Goal: Task Accomplishment & Management: Complete application form

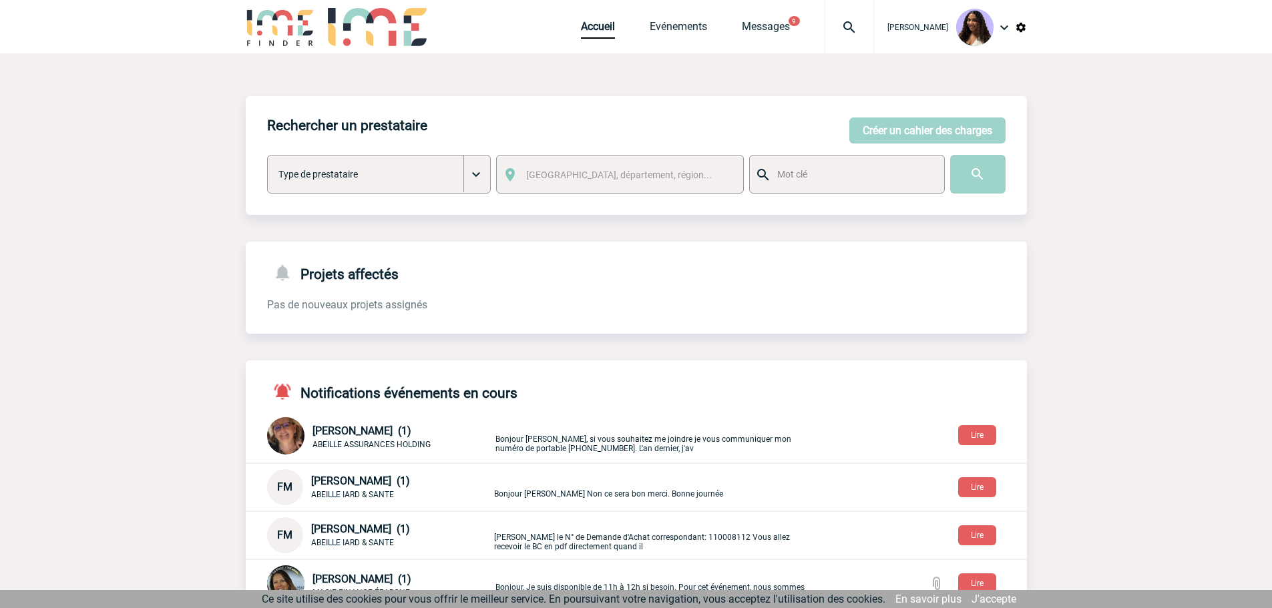
click at [825, 20] on img at bounding box center [849, 27] width 48 height 16
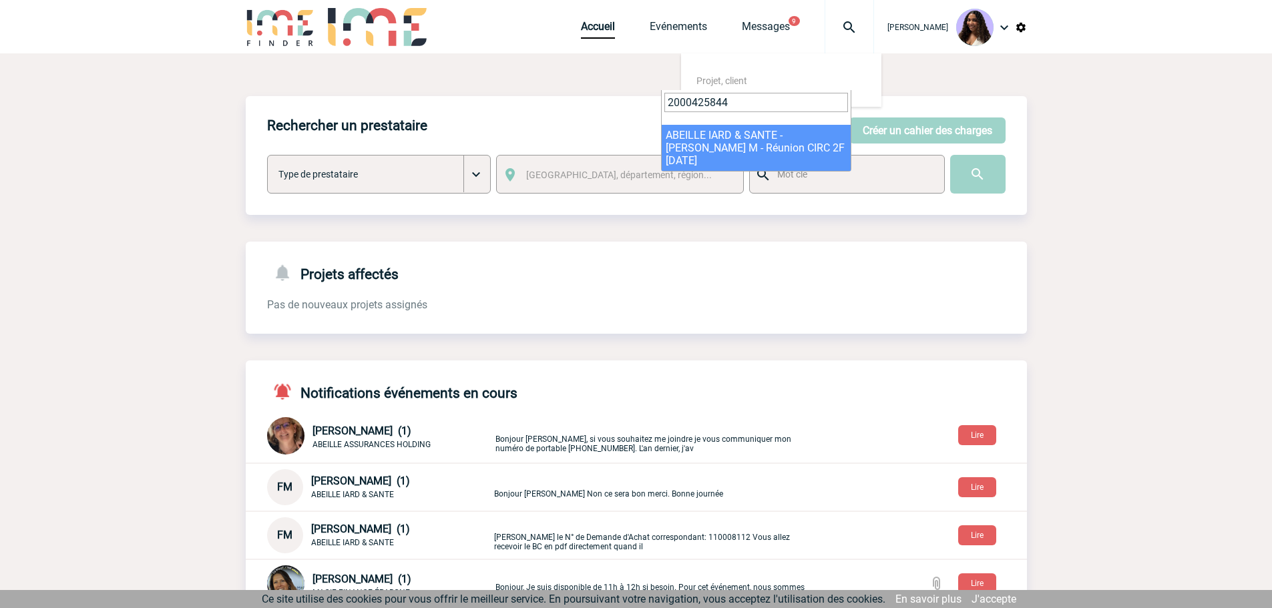
type input "2000425844"
select select "25345"
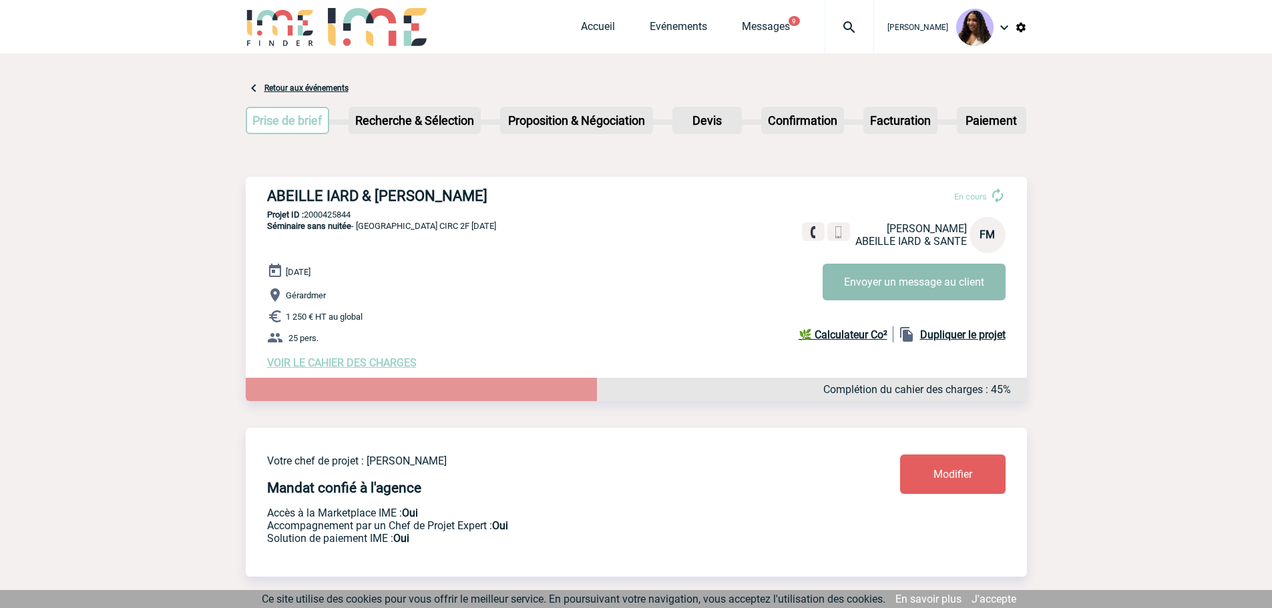
click at [910, 279] on button "Envoyer un message au client" at bounding box center [914, 282] width 183 height 37
click at [789, 25] on button "9" at bounding box center [794, 21] width 11 height 10
click at [746, 27] on link "Messages" at bounding box center [766, 29] width 48 height 19
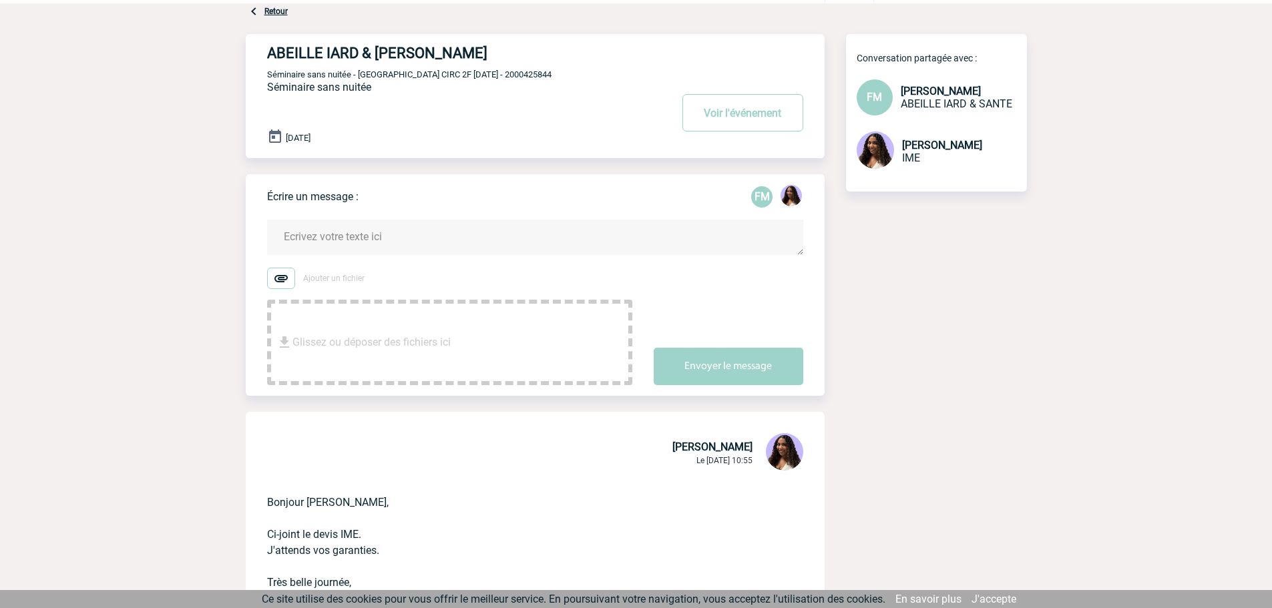
scroll to position [45, 0]
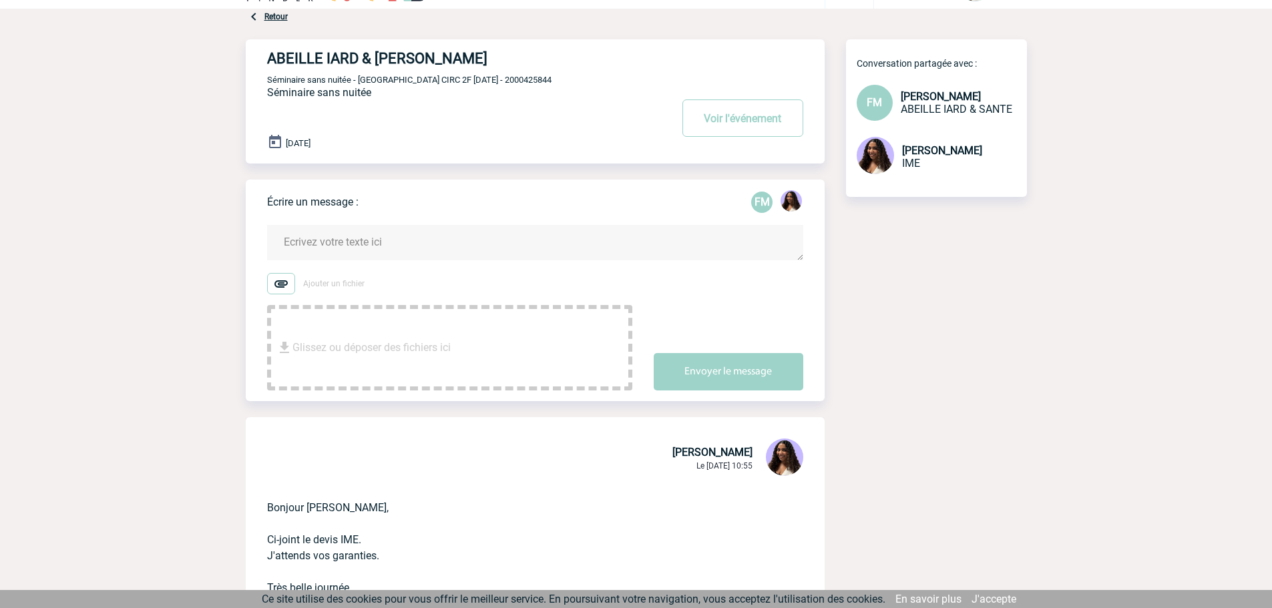
click at [377, 254] on textarea at bounding box center [535, 242] width 536 height 35
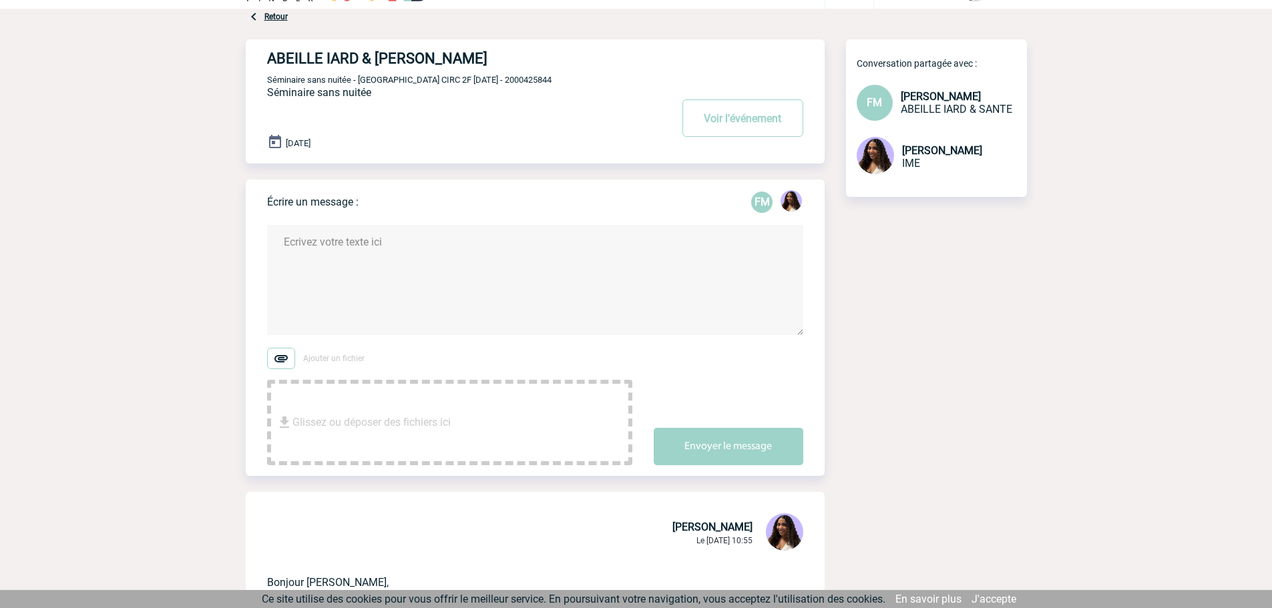
type textarea "b"
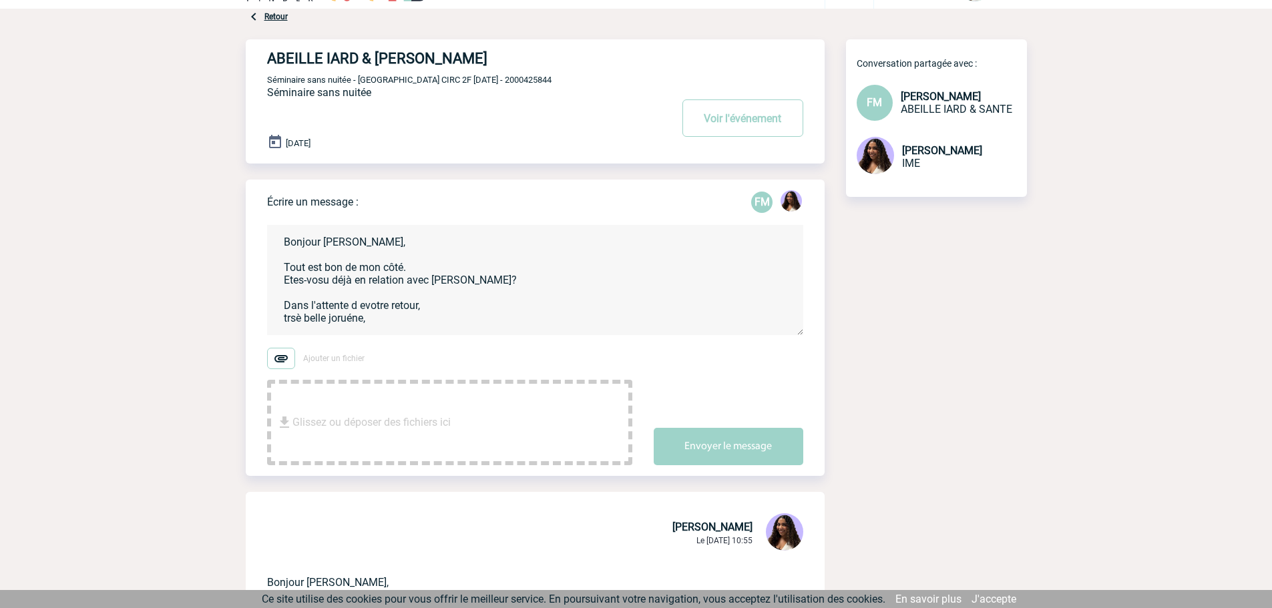
click at [313, 281] on textarea "Bonjour Florence, Tout est bon de mon côté. Etes-vosu déjà en relation avec Jul…" at bounding box center [535, 280] width 536 height 110
click at [354, 308] on textarea "Bonjour Florence, Tout est bon de mon côté. Êtes-vous déjà en relation avec Jul…" at bounding box center [535, 280] width 536 height 110
click at [286, 316] on textarea "Bonjour Florence, Tout est bon de mon côté. Êtes-vous déjà en relation avec Jul…" at bounding box center [535, 280] width 536 height 110
click at [431, 319] on textarea "Bonjour Florence, Tout est bon de mon côté. Êtes-vous déjà en relation avec Jul…" at bounding box center [535, 280] width 536 height 110
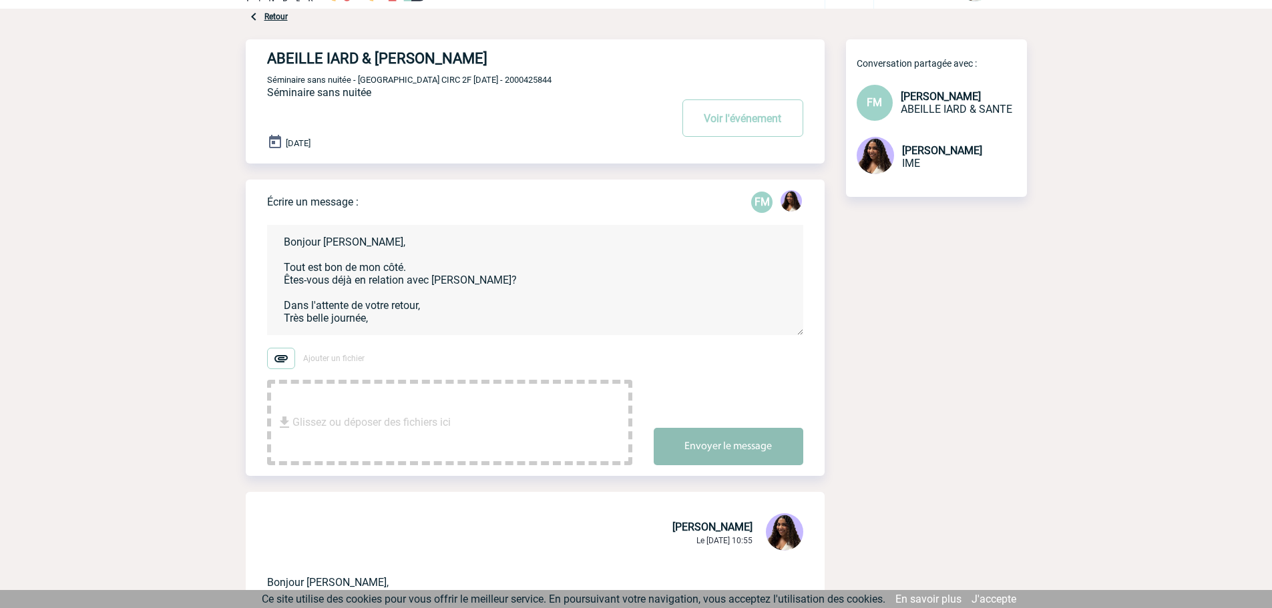
type textarea "Bonjour Florence, Tout est bon de mon côté. Êtes-vous déjà en relation avec Jul…"
click at [726, 447] on button "Envoyer le message" at bounding box center [729, 446] width 150 height 37
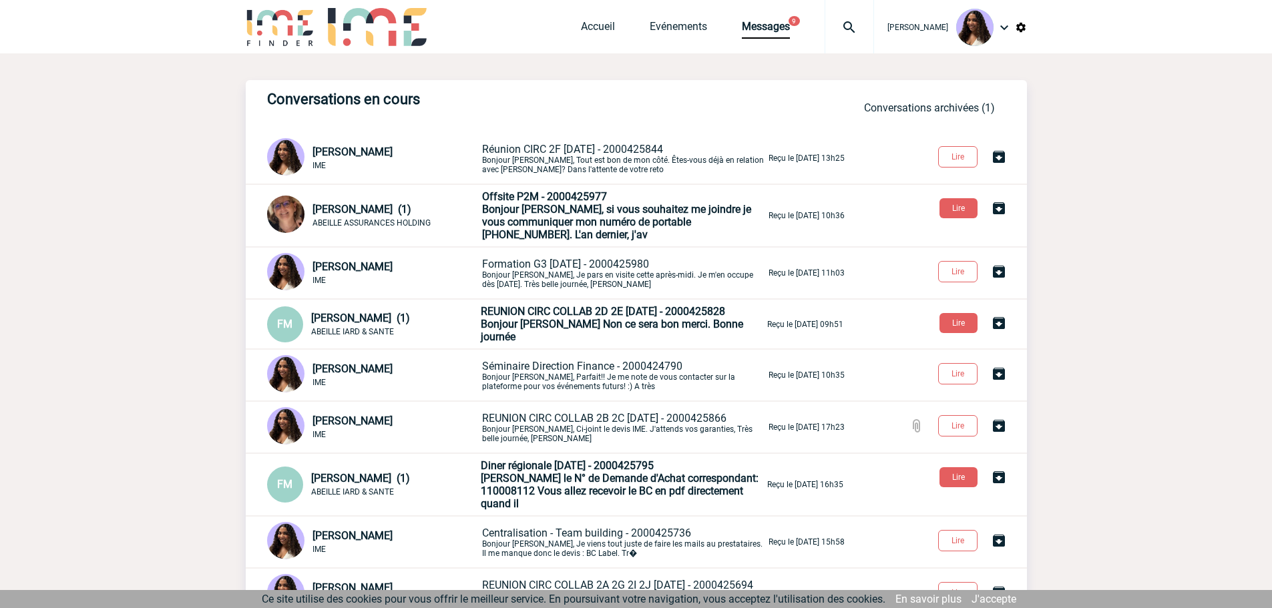
click at [530, 326] on span "Bonjour Jessica Non ce sera bon merci. Bonne journée" at bounding box center [612, 330] width 262 height 25
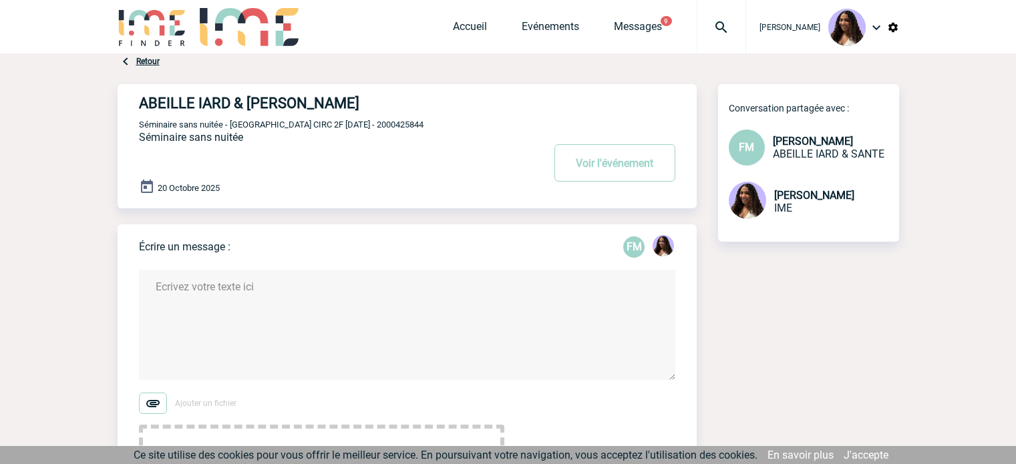
scroll to position [45, 0]
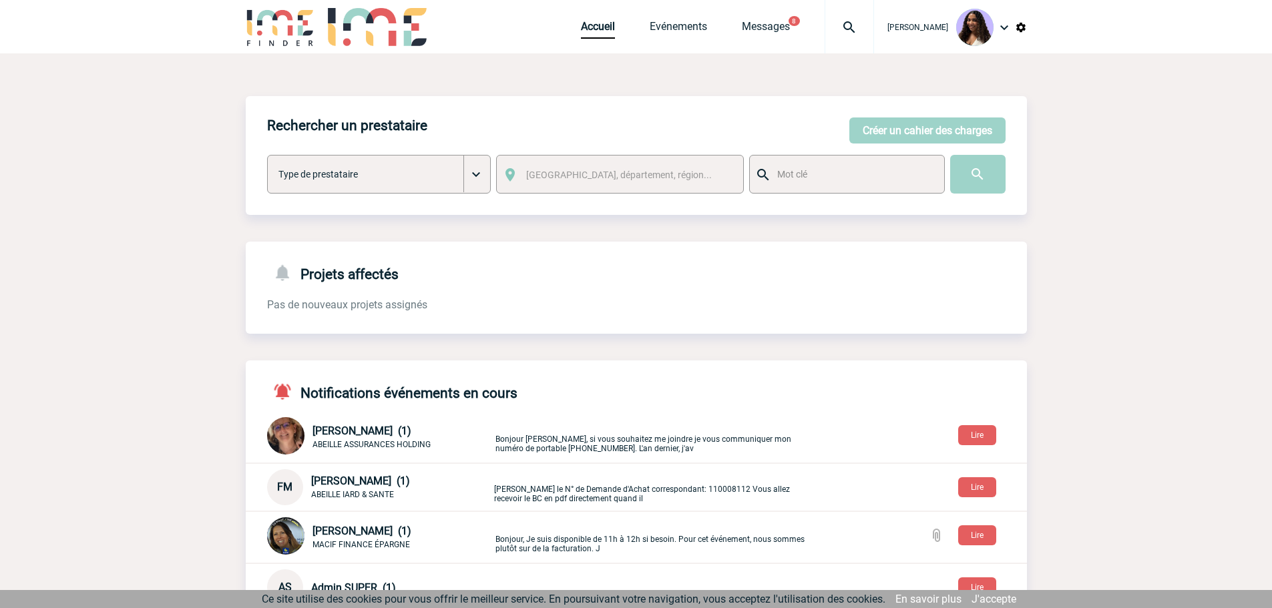
click at [838, 30] on img at bounding box center [849, 27] width 48 height 16
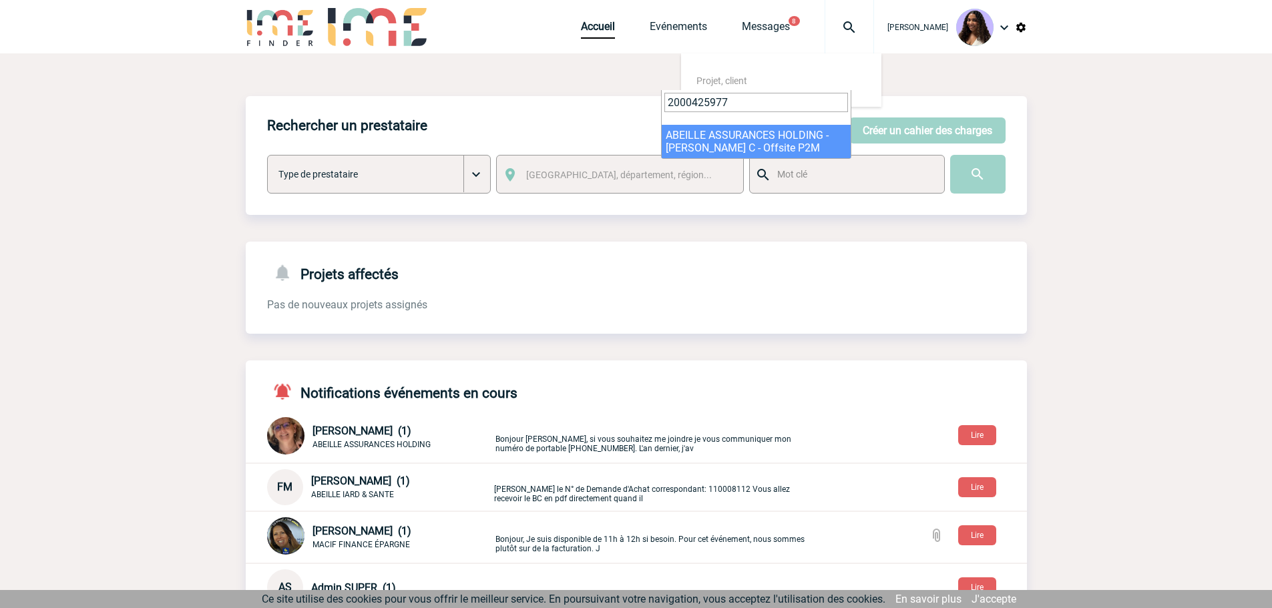
type input "2000425977"
select select "25478"
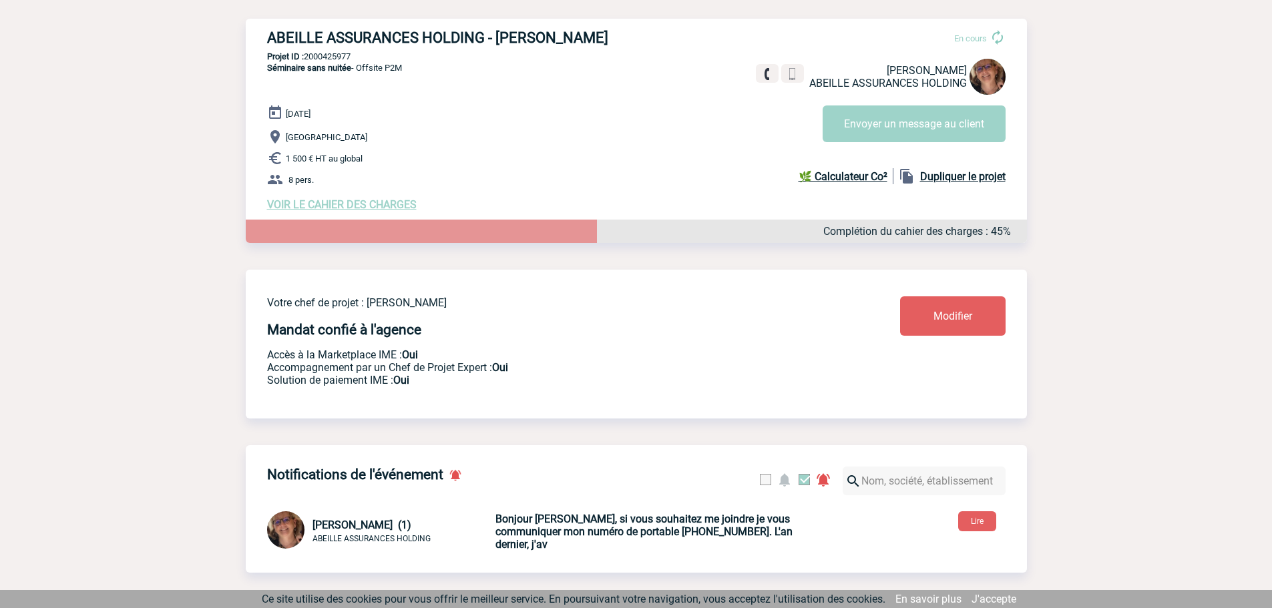
scroll to position [134, 0]
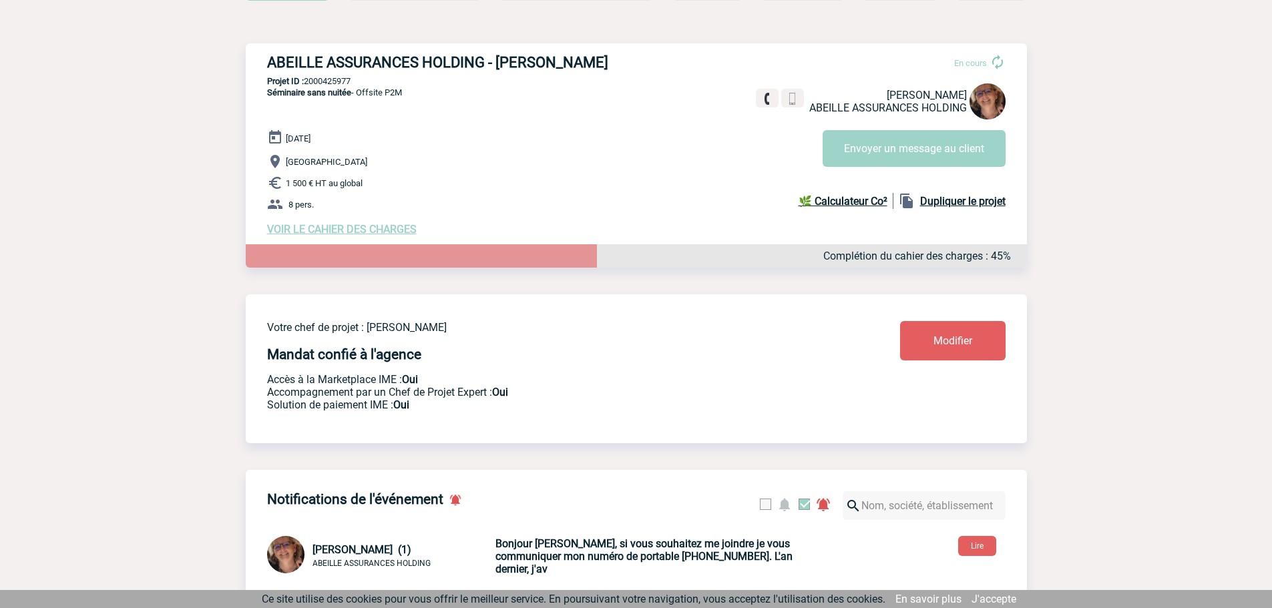
click at [384, 230] on span "VOIR LE CAHIER DES CHARGES" at bounding box center [342, 229] width 150 height 13
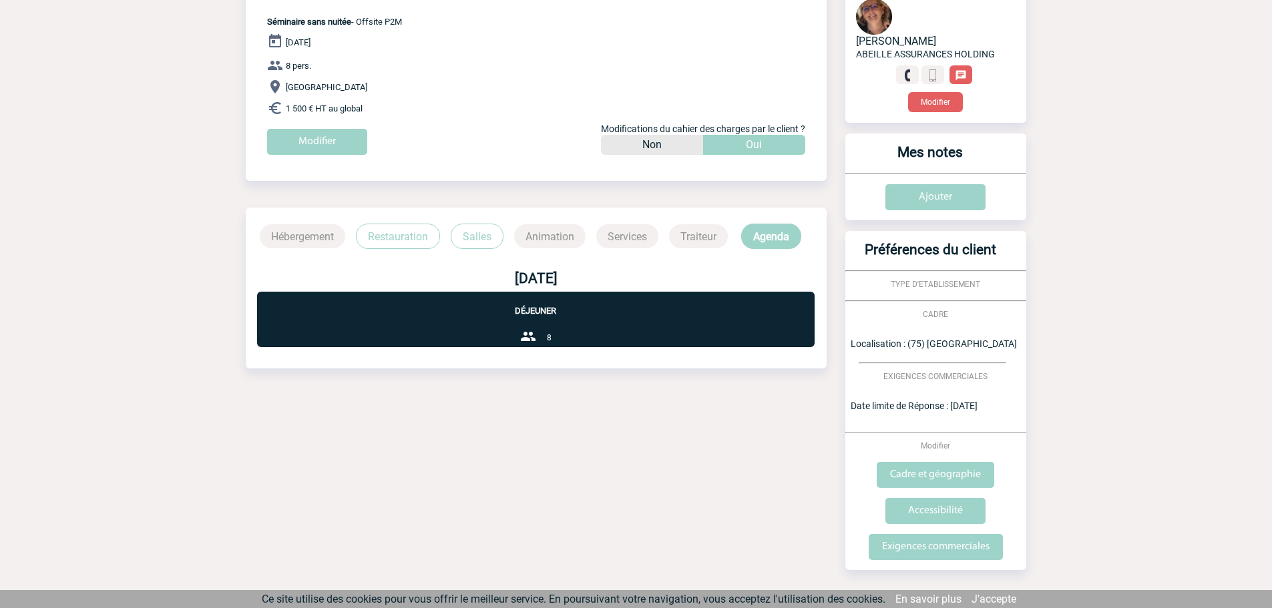
scroll to position [178, 0]
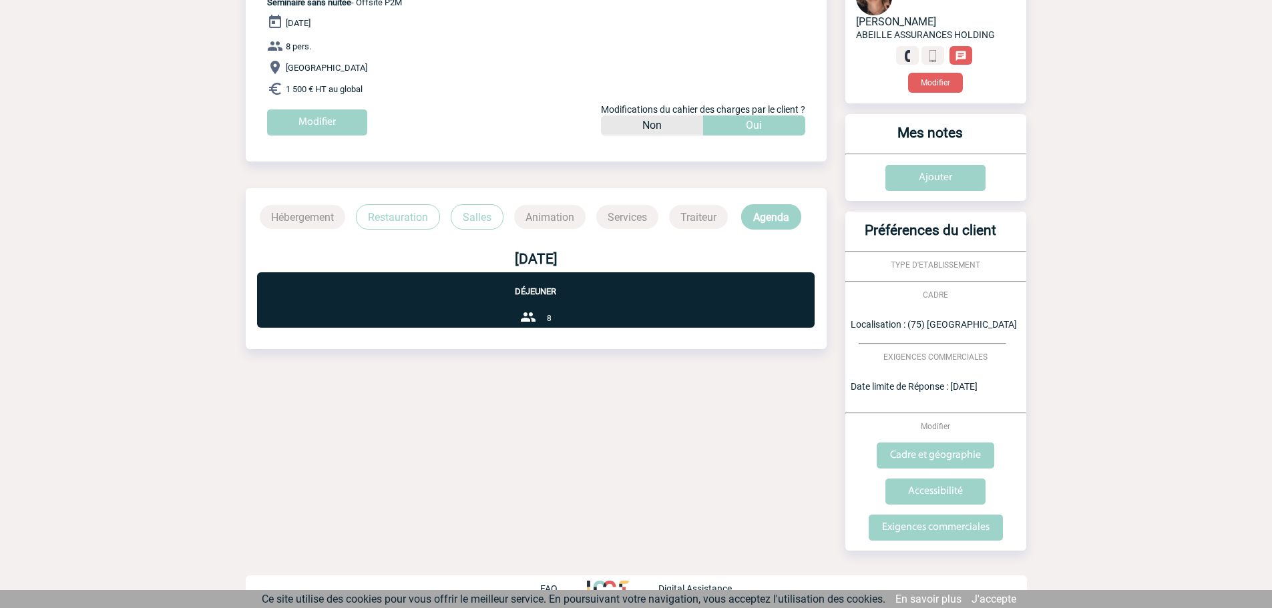
click at [407, 214] on p "Restauration" at bounding box center [398, 216] width 84 height 25
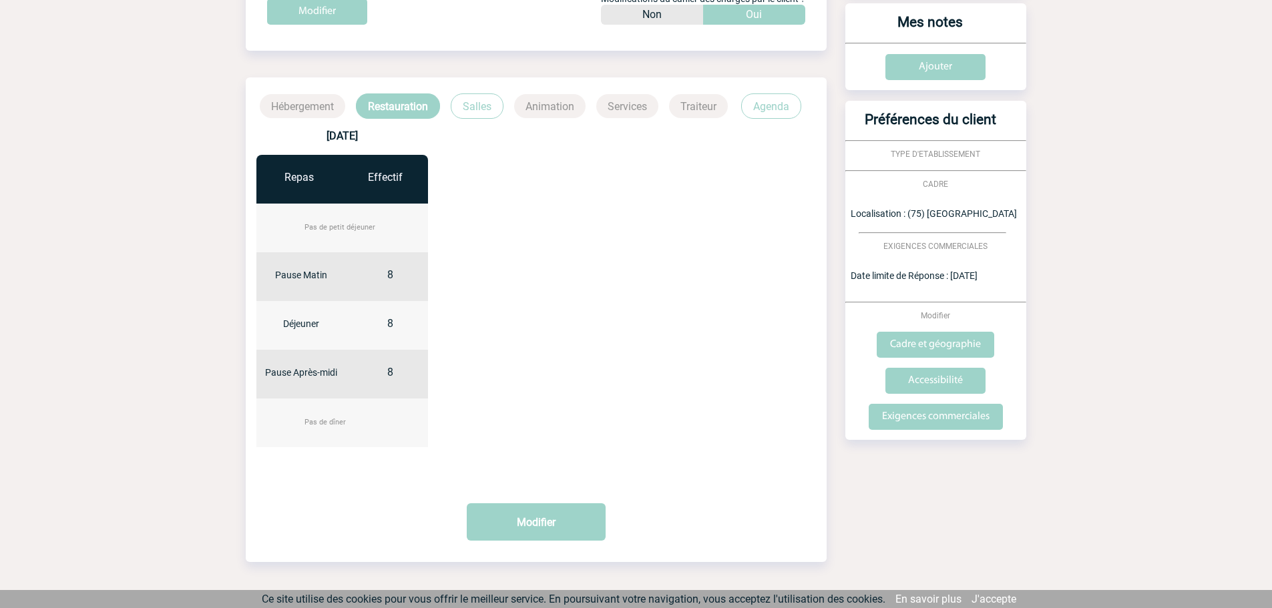
click at [463, 107] on p "Salles" at bounding box center [477, 105] width 53 height 25
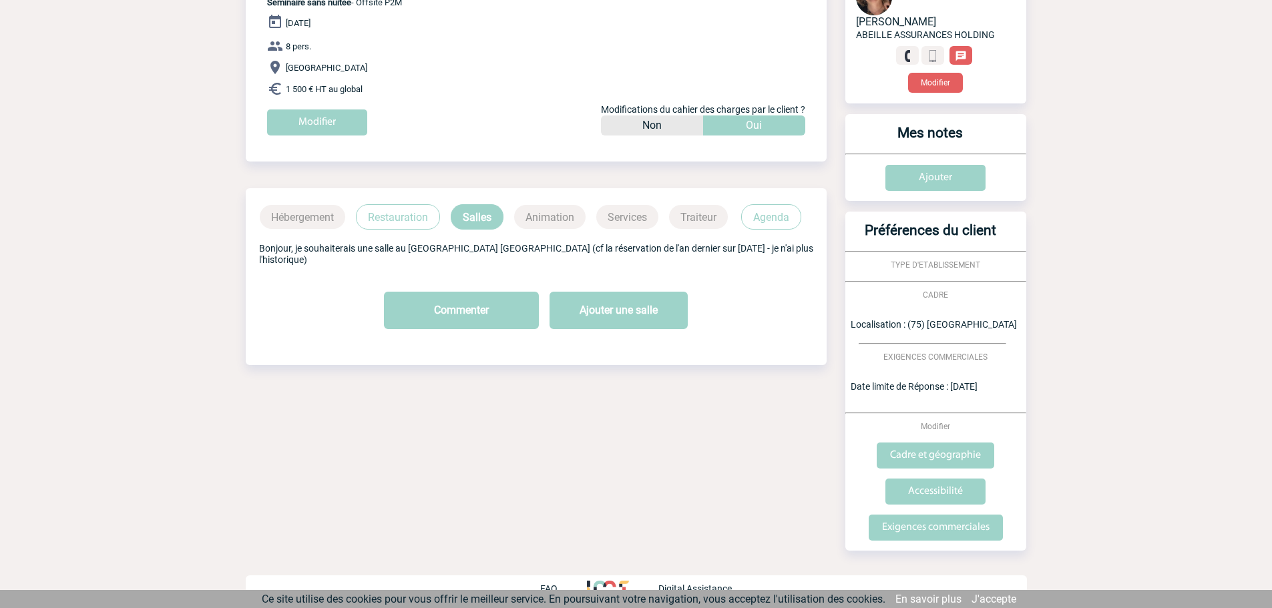
click at [418, 208] on p "Restauration" at bounding box center [398, 216] width 84 height 25
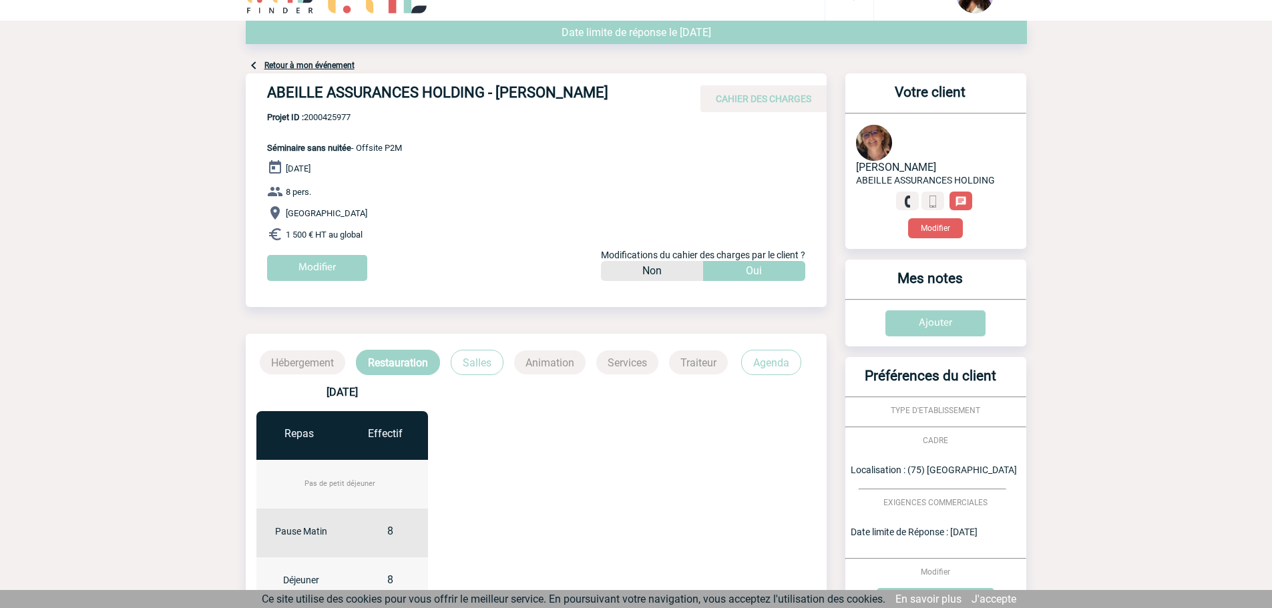
scroll to position [0, 0]
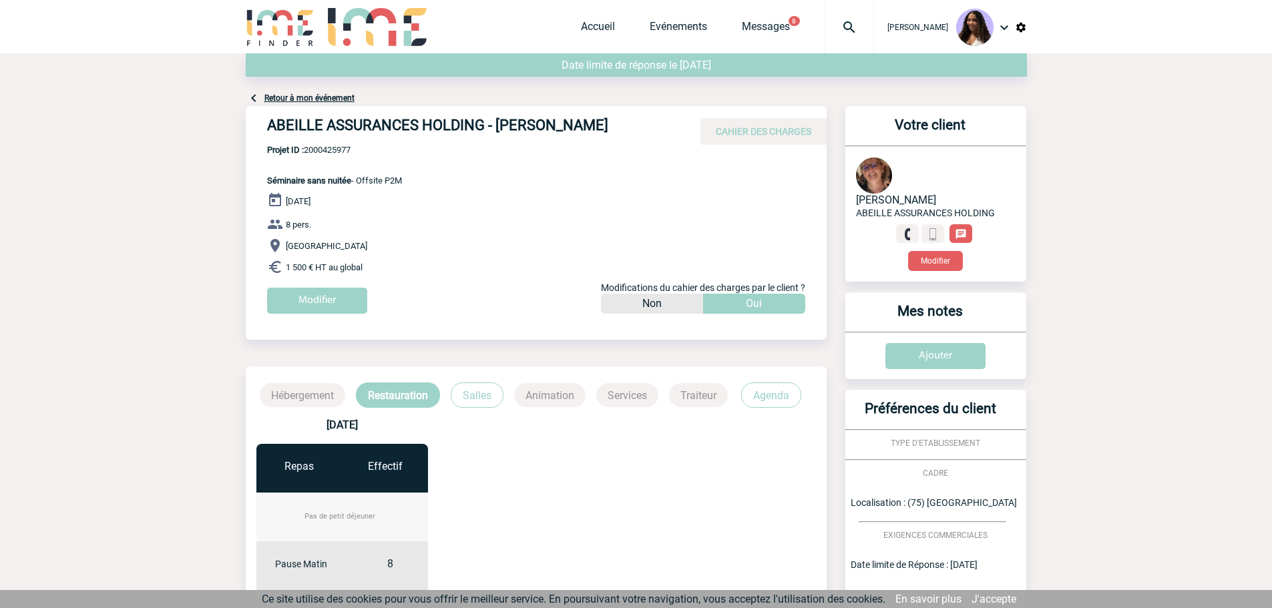
click at [330, 150] on span "Projet ID : 2000425977" at bounding box center [334, 150] width 135 height 10
copy span "2000425977"
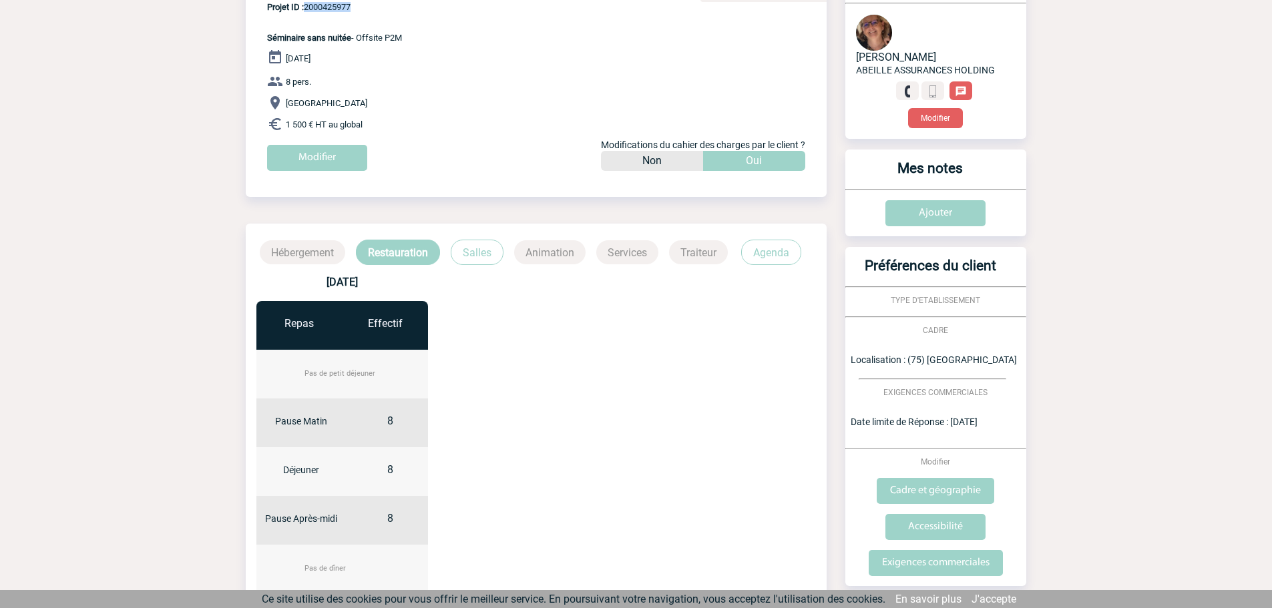
scroll to position [178, 0]
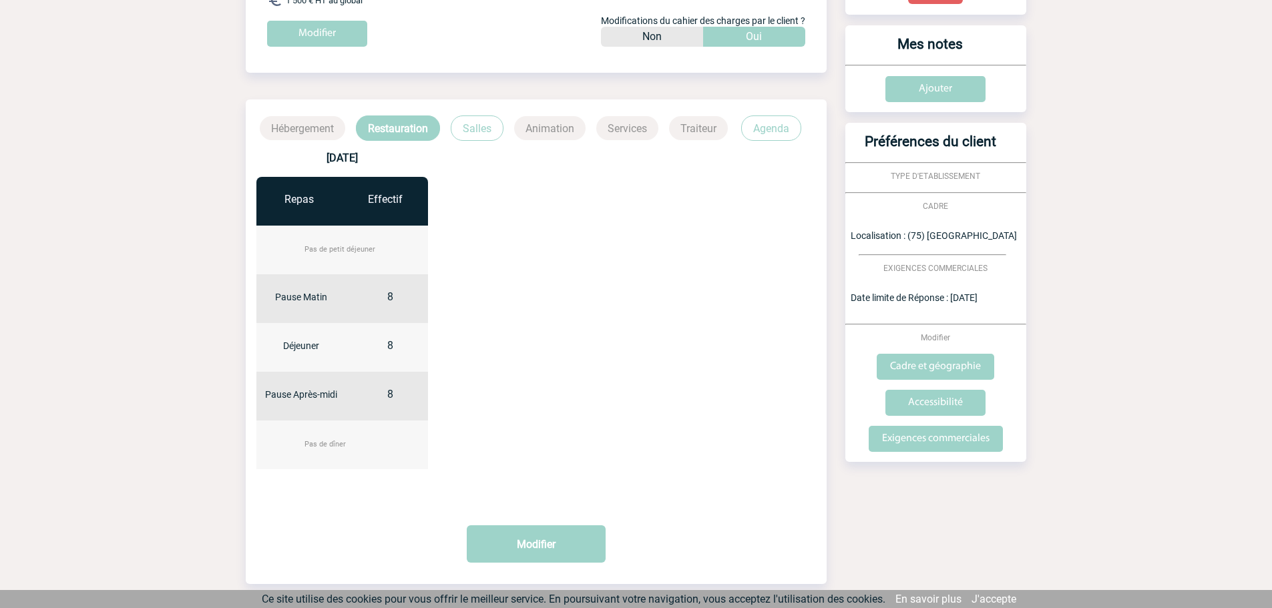
click at [467, 126] on p "Salles" at bounding box center [477, 128] width 53 height 25
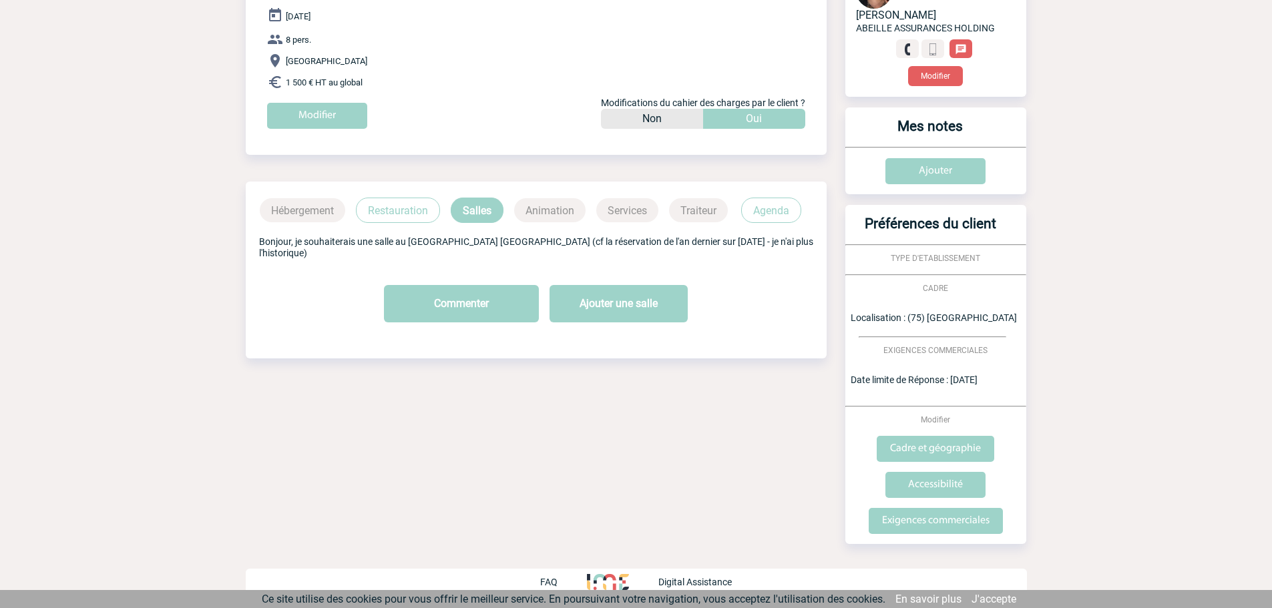
click at [748, 218] on p "Agenda" at bounding box center [771, 210] width 60 height 25
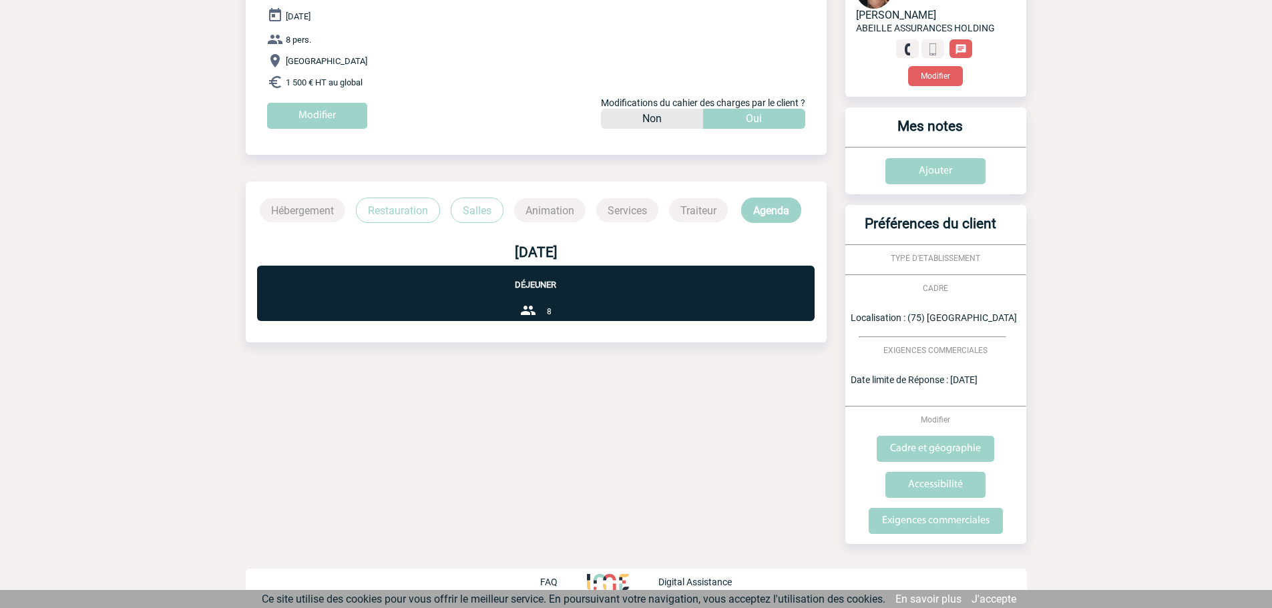
click at [425, 211] on p "Restauration" at bounding box center [398, 210] width 84 height 25
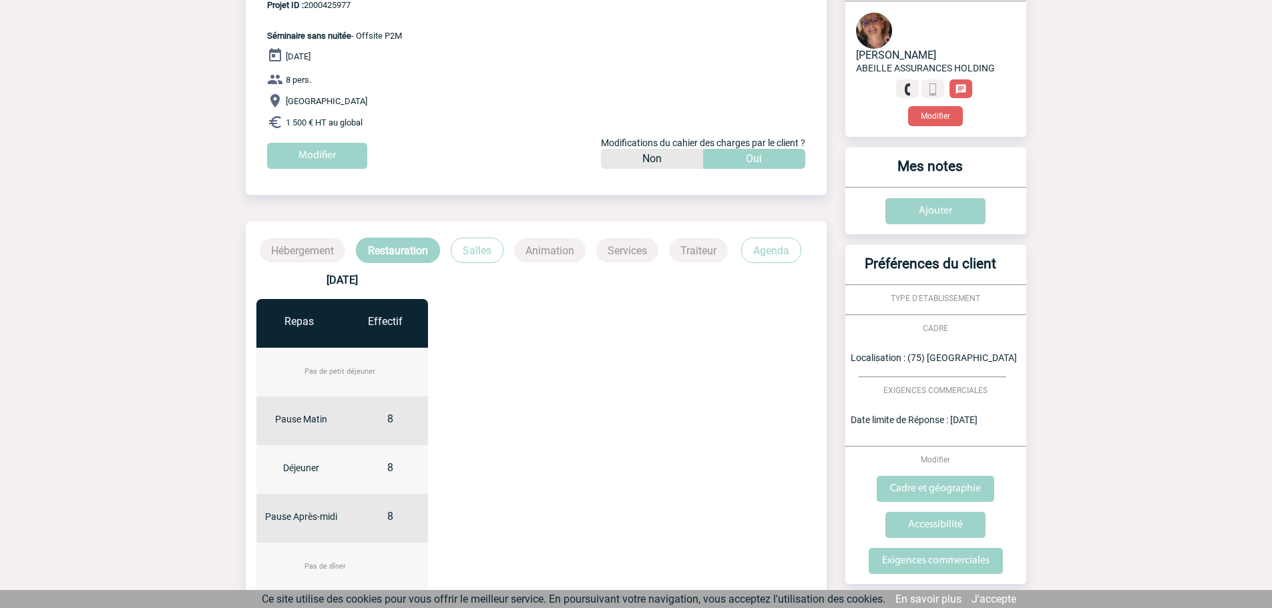
scroll to position [134, 0]
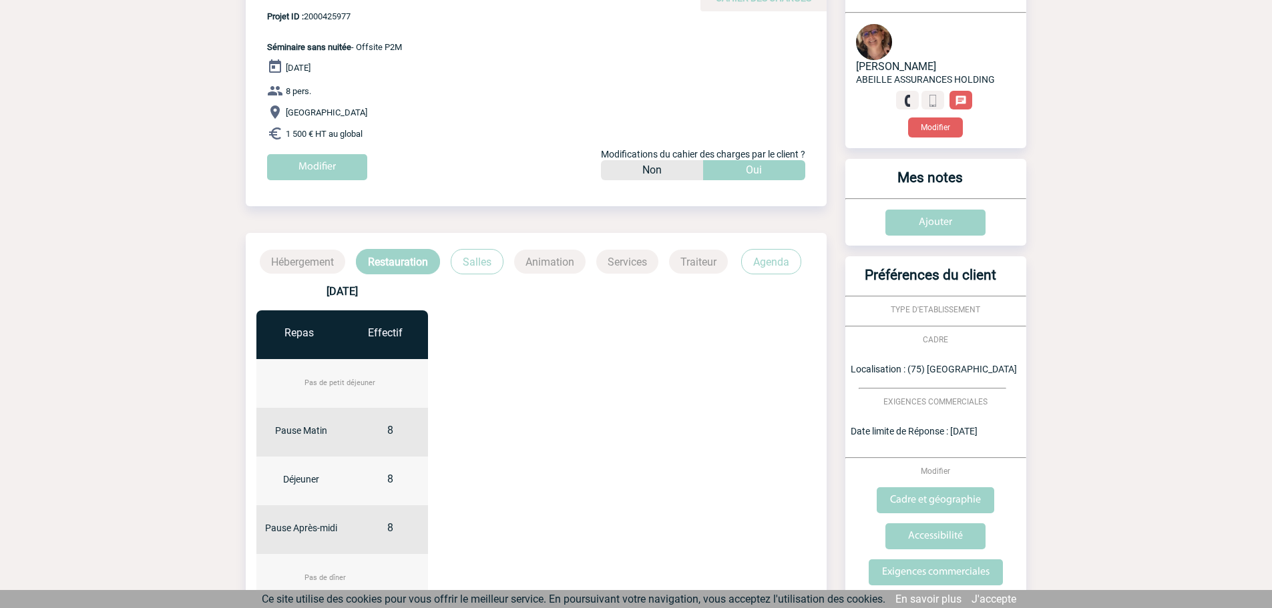
click at [485, 266] on p "Salles" at bounding box center [477, 261] width 53 height 25
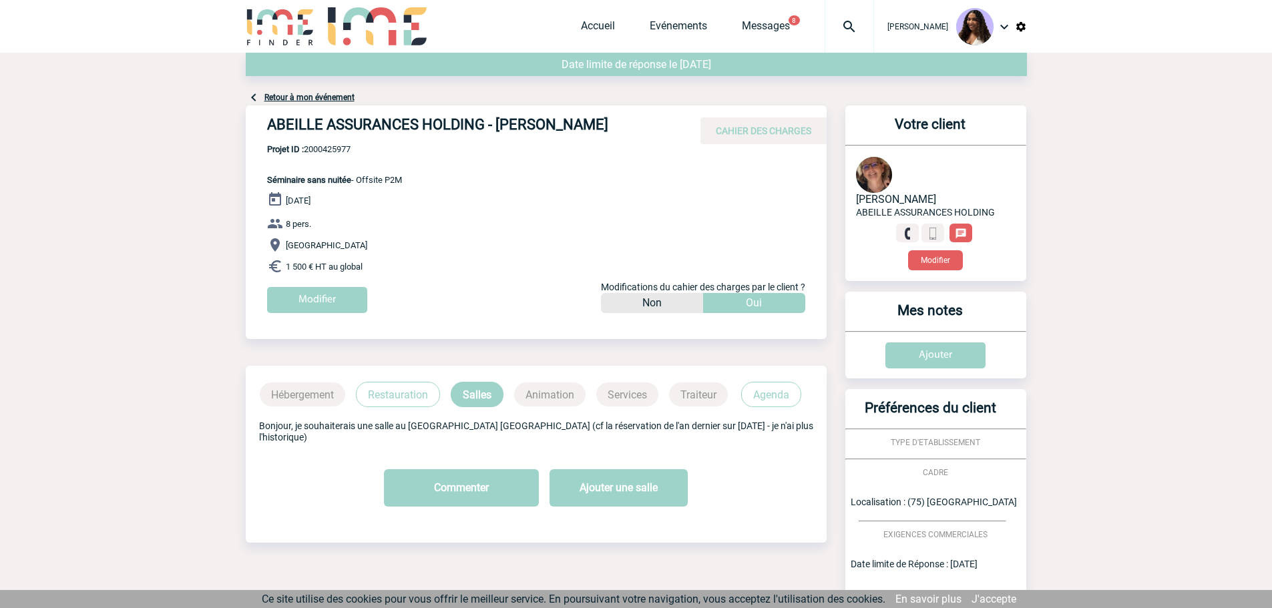
scroll to position [0, 0]
click at [570, 136] on h4 "ABEILLE ASSURANCES HOLDING - [PERSON_NAME]" at bounding box center [467, 128] width 401 height 23
drag, startPoint x: 612, startPoint y: 124, endPoint x: 505, endPoint y: 124, distance: 106.2
click at [505, 124] on h4 "ABEILLE ASSURANCES HOLDING - [PERSON_NAME]" at bounding box center [467, 128] width 401 height 23
click at [584, 144] on div "ABEILLE ASSURANCES HOLDING - Béatrice COPPENS CAHIER DES CHARGES" at bounding box center [536, 125] width 581 height 39
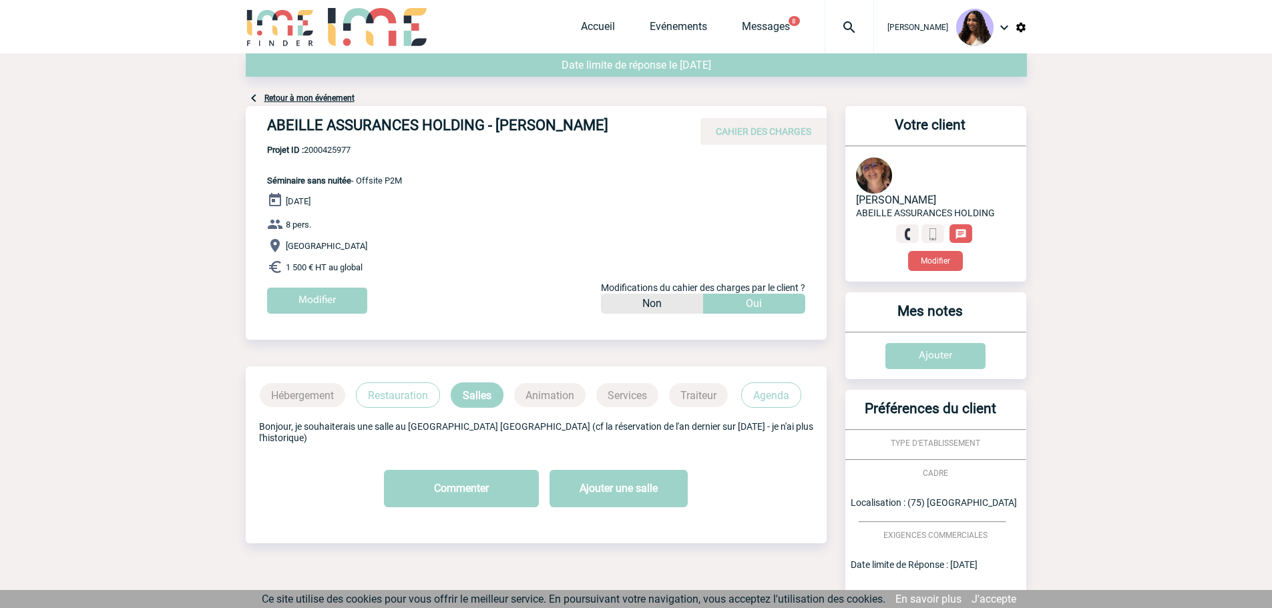
drag, startPoint x: 622, startPoint y: 125, endPoint x: 496, endPoint y: 125, distance: 125.5
click at [496, 125] on h4 "ABEILLE ASSURANCES HOLDING - [PERSON_NAME]" at bounding box center [467, 128] width 401 height 23
copy h4 "[PERSON_NAME]"
click at [401, 128] on h4 "ABEILLE ASSURANCES HOLDING - Béatrice COPPENS" at bounding box center [467, 128] width 401 height 23
drag, startPoint x: 484, startPoint y: 126, endPoint x: 265, endPoint y: 111, distance: 219.4
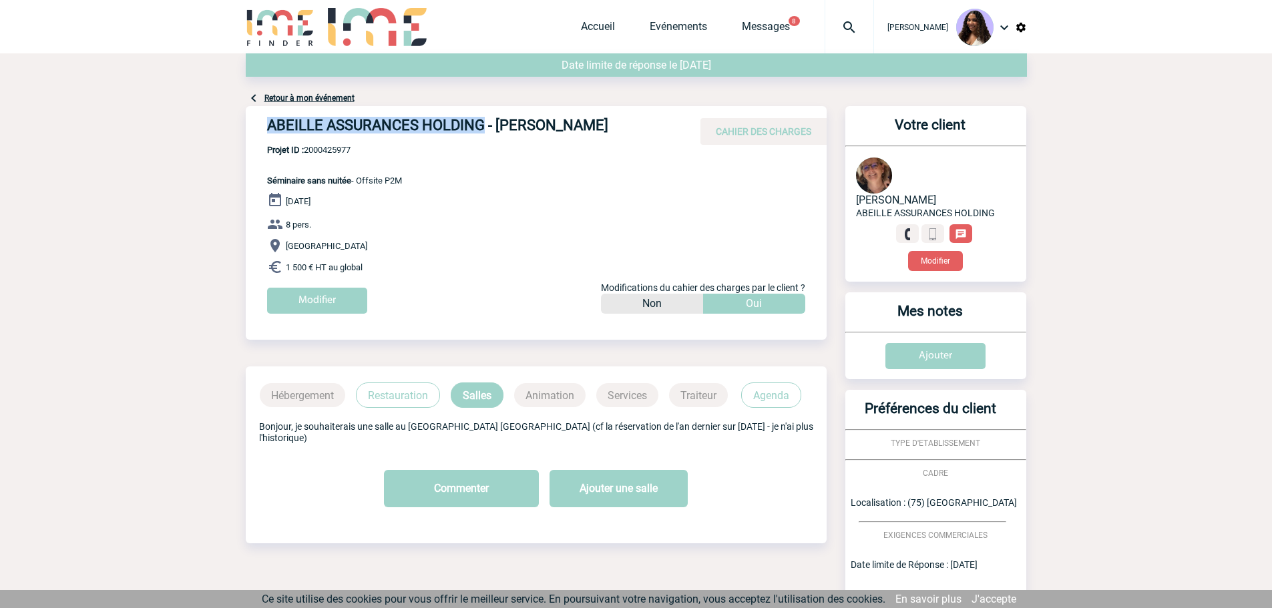
click at [267, 122] on h4 "ABEILLE ASSURANCES HOLDING - Béatrice COPPENS" at bounding box center [467, 128] width 401 height 23
click at [548, 116] on div "ABEILLE ASSURANCES HOLDING - Béatrice COPPENS CAHIER DES CHARGES" at bounding box center [536, 125] width 581 height 39
drag, startPoint x: 639, startPoint y: 126, endPoint x: 497, endPoint y: 136, distance: 142.5
click at [497, 136] on h4 "ABEILLE ASSURANCES HOLDING - Béatrice COPPENS" at bounding box center [467, 128] width 401 height 23
copy h4 "Béatrice COPPENS"
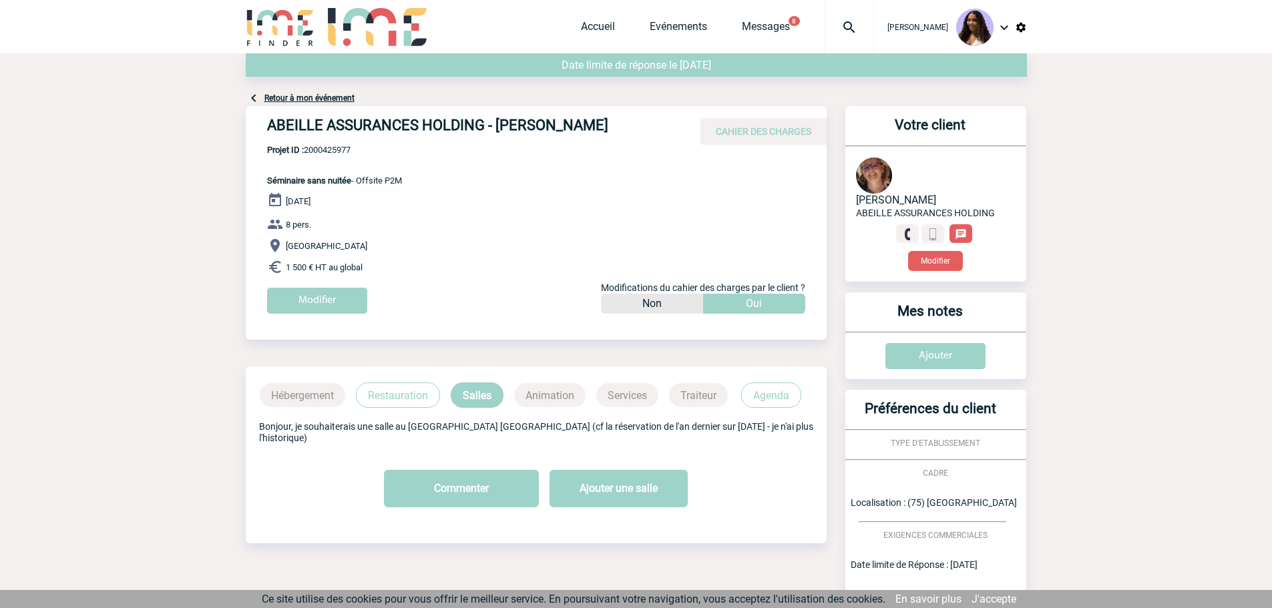
click at [825, 29] on img at bounding box center [849, 27] width 48 height 16
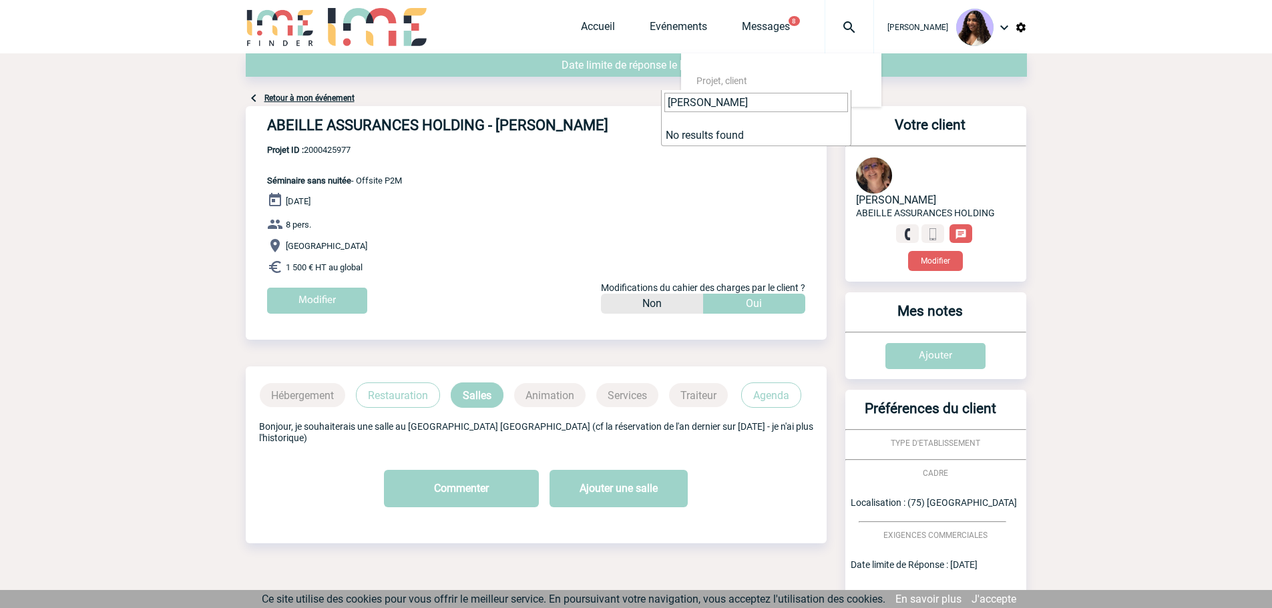
drag, startPoint x: 772, startPoint y: 91, endPoint x: 708, endPoint y: 103, distance: 64.4
click at [707, 103] on span "[PERSON_NAME]" at bounding box center [756, 107] width 189 height 35
drag, startPoint x: 734, startPoint y: 98, endPoint x: 548, endPoint y: 103, distance: 186.3
click at [548, 103] on body "Jessica NETO BOGALHO Accueil Evénements 8" at bounding box center [636, 396] width 1272 height 793
type input "S"
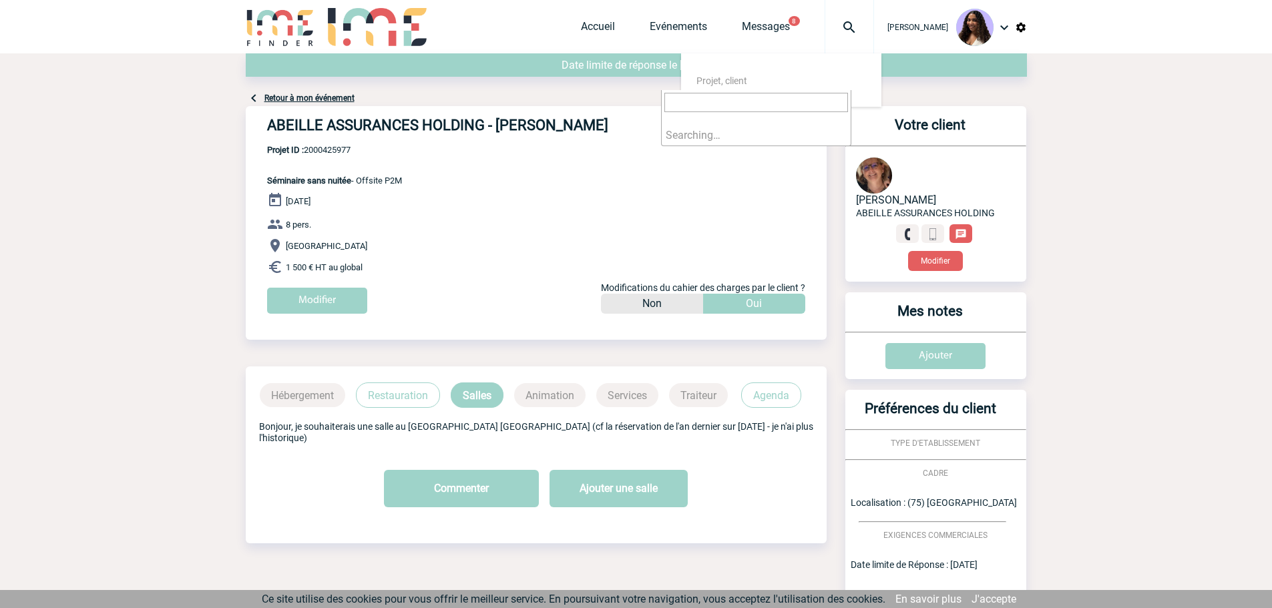
click at [600, 176] on div "ABEILLE ASSURANCES HOLDING - Béatrice COPPENS CAHIER DES CHARGES ABEILLE ASSURA…" at bounding box center [536, 215] width 581 height 218
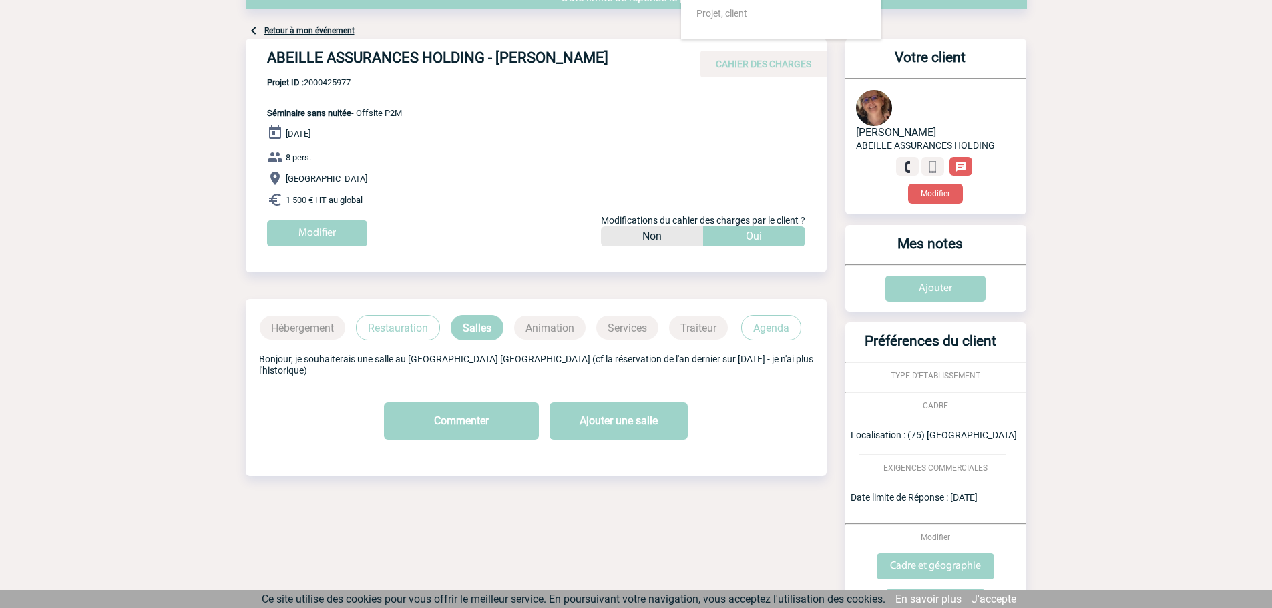
scroll to position [67, 0]
click at [312, 25] on div "Retour à mon événement" at bounding box center [636, 13] width 781 height 53
click at [312, 30] on link "Retour à mon événement" at bounding box center [309, 31] width 90 height 9
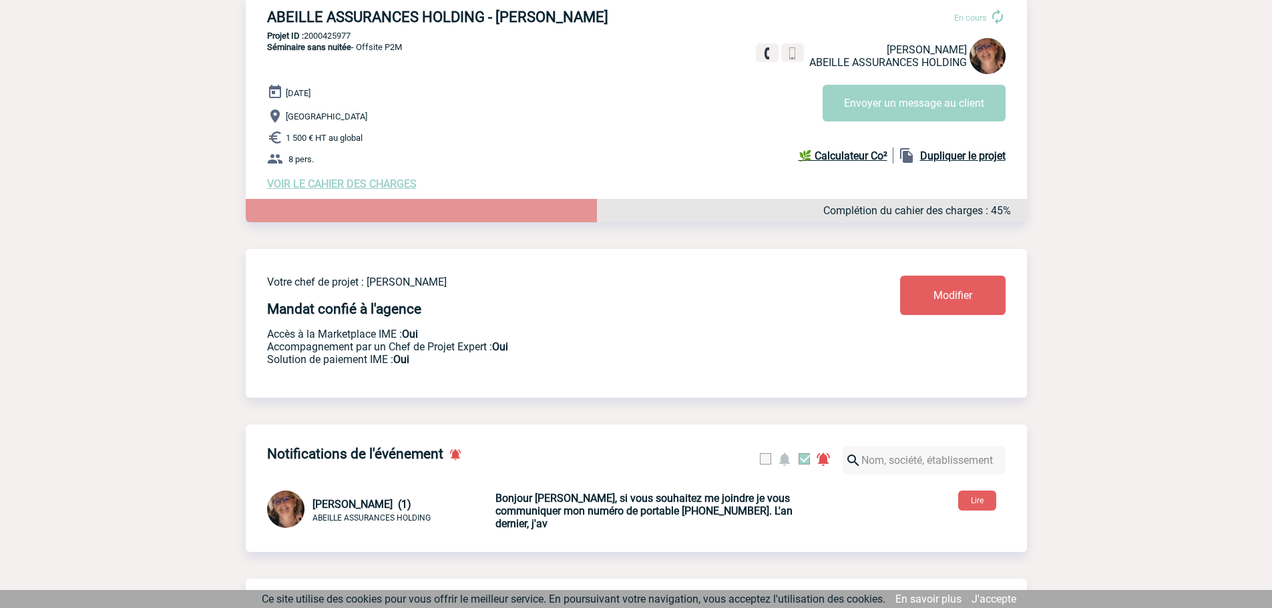
scroll to position [178, 0]
click at [583, 46] on div "ABEILLE ASSURANCES HOLDING - [PERSON_NAME] En cours [PERSON_NAME] ABEILLE ASSUR…" at bounding box center [636, 100] width 781 height 203
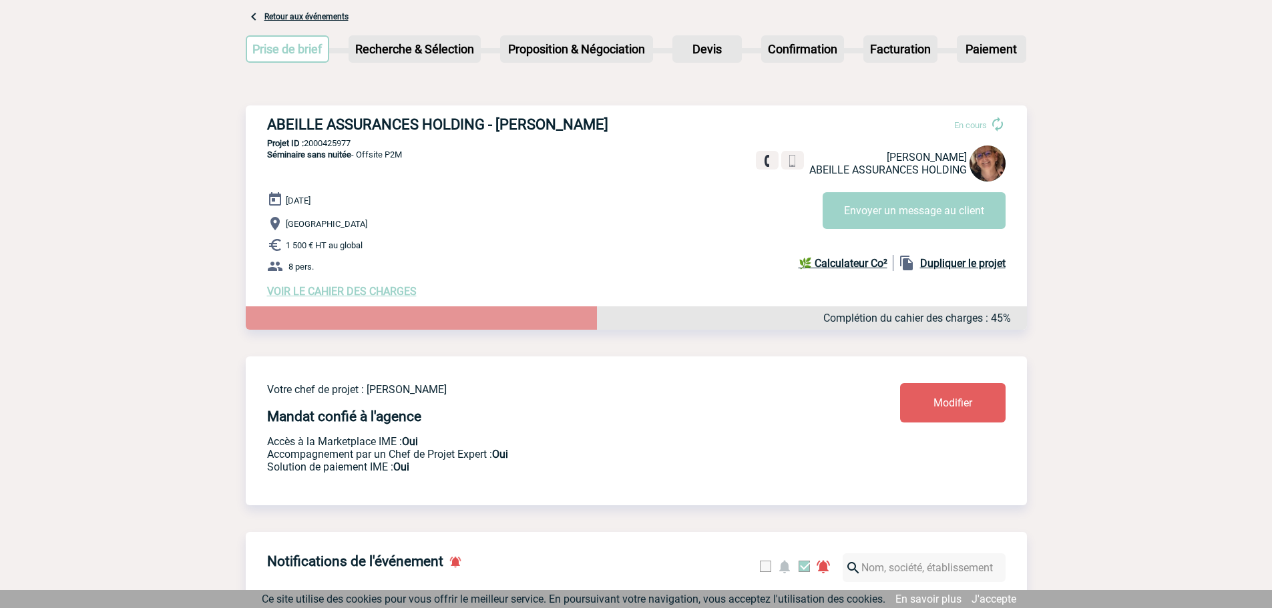
scroll to position [67, 0]
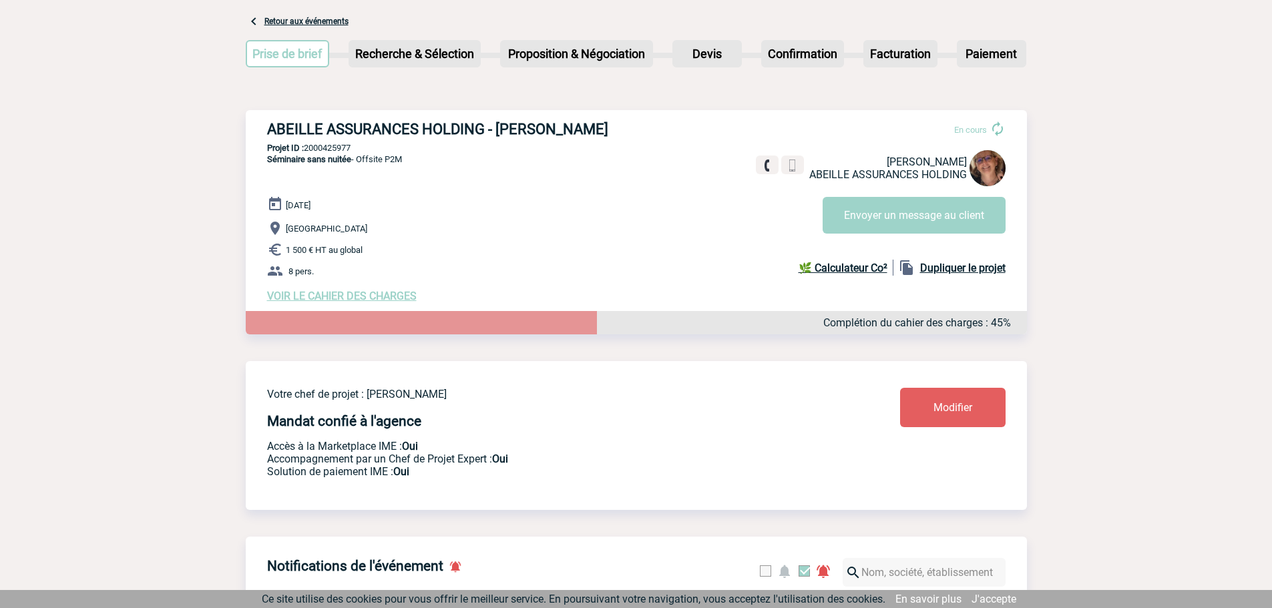
drag, startPoint x: 359, startPoint y: 146, endPoint x: 306, endPoint y: 144, distance: 52.1
click at [306, 144] on div "ABEILLE ASSURANCES HOLDING - [PERSON_NAME] En cours [PERSON_NAME] ABEILLE ASSUR…" at bounding box center [636, 211] width 781 height 203
copy p "2000425977"
drag, startPoint x: 433, startPoint y: 137, endPoint x: 443, endPoint y: 141, distance: 11.4
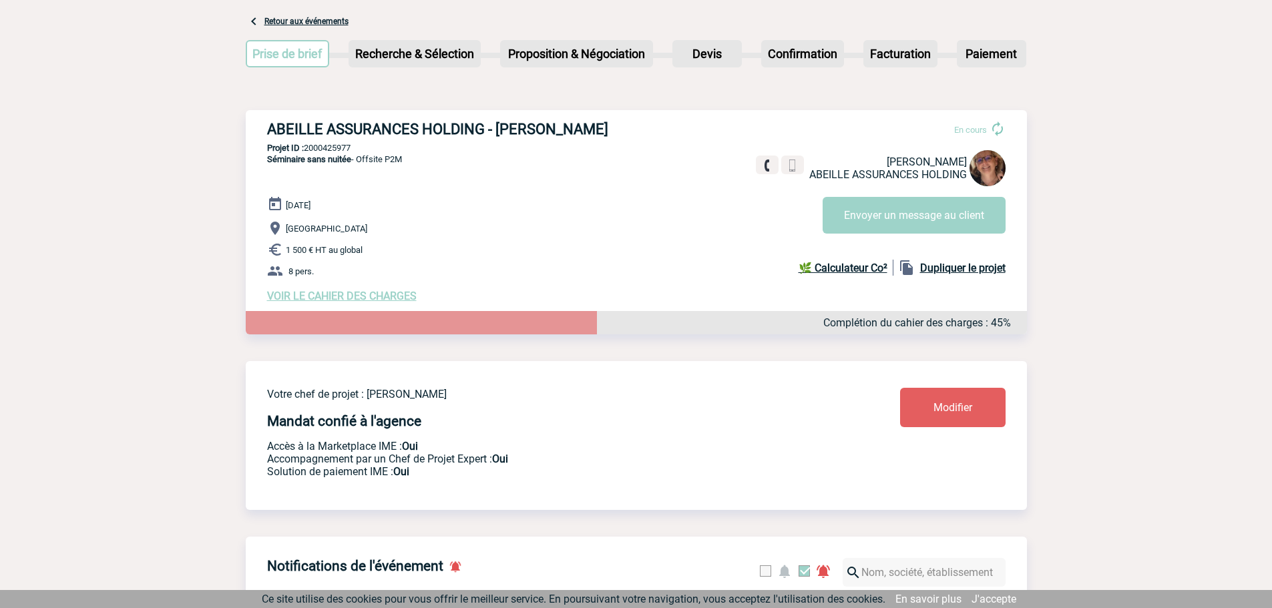
click at [433, 137] on h3 "ABEILLE ASSURANCES HOLDING - [PERSON_NAME]" at bounding box center [467, 129] width 401 height 17
drag, startPoint x: 429, startPoint y: 161, endPoint x: 357, endPoint y: 169, distance: 72.6
click at [357, 169] on div "ABEILLE ASSURANCES HOLDING - [PERSON_NAME] En cours [PERSON_NAME] ABEILLE ASSUR…" at bounding box center [636, 211] width 781 height 203
copy span "Offsite P2M"
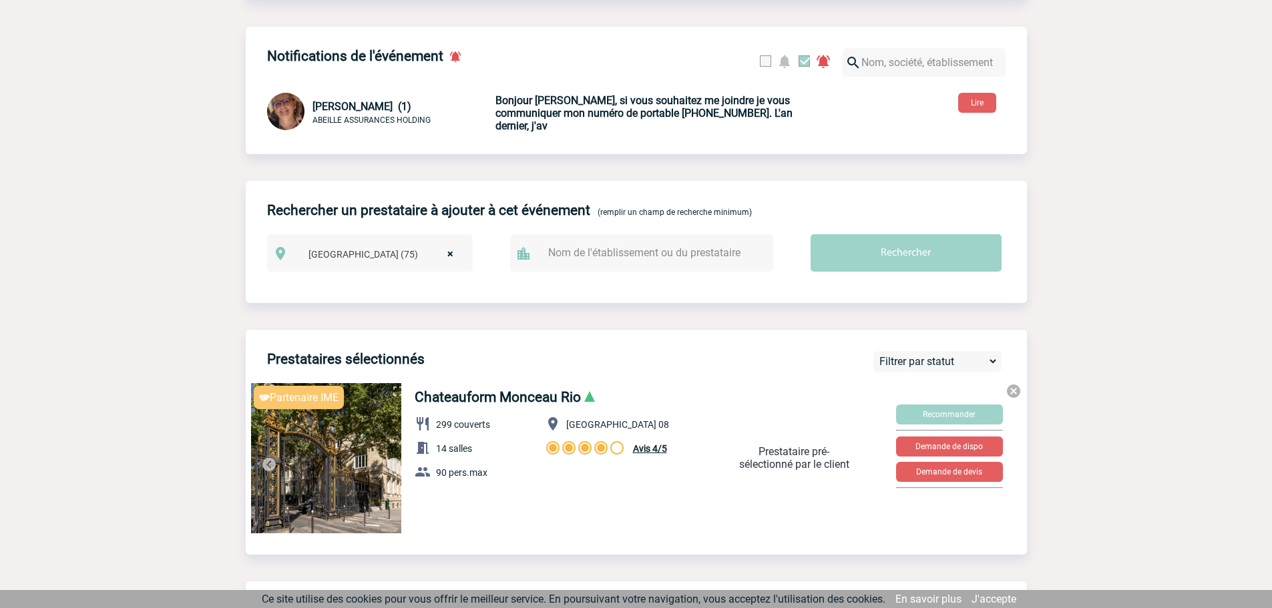
scroll to position [579, 0]
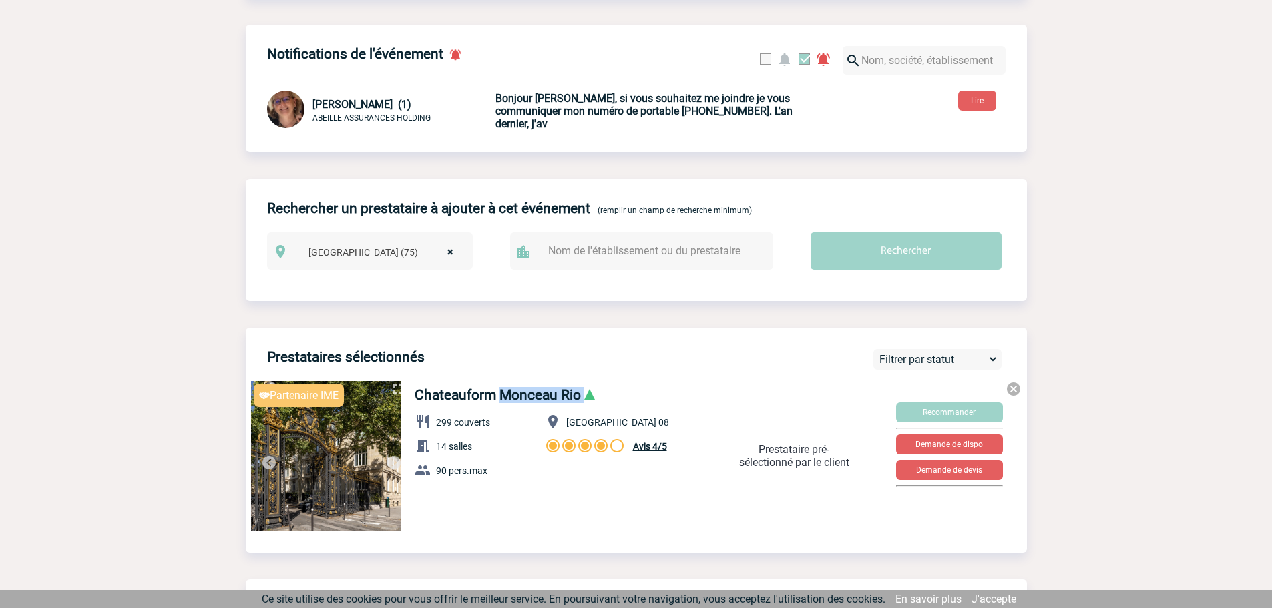
drag, startPoint x: 585, startPoint y: 403, endPoint x: 418, endPoint y: 397, distance: 167.0
click at [418, 397] on h4 "Chateauform Monceau Rio" at bounding box center [505, 395] width 180 height 16
copy h4 "Chateauform Monceau Rio"
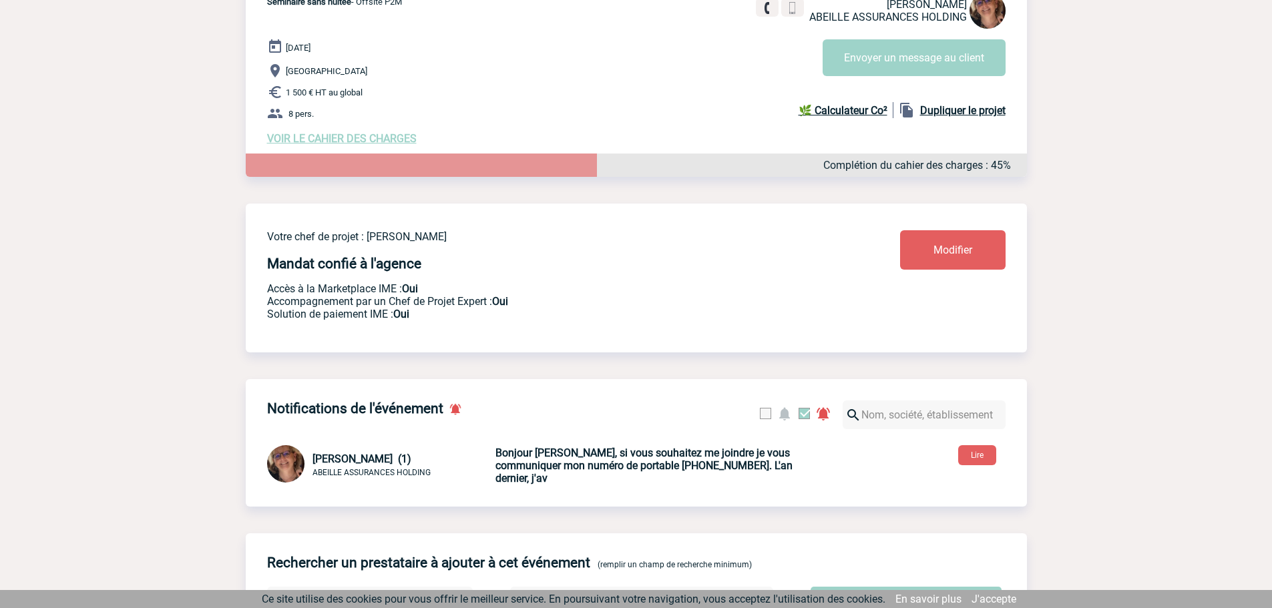
scroll to position [222, 0]
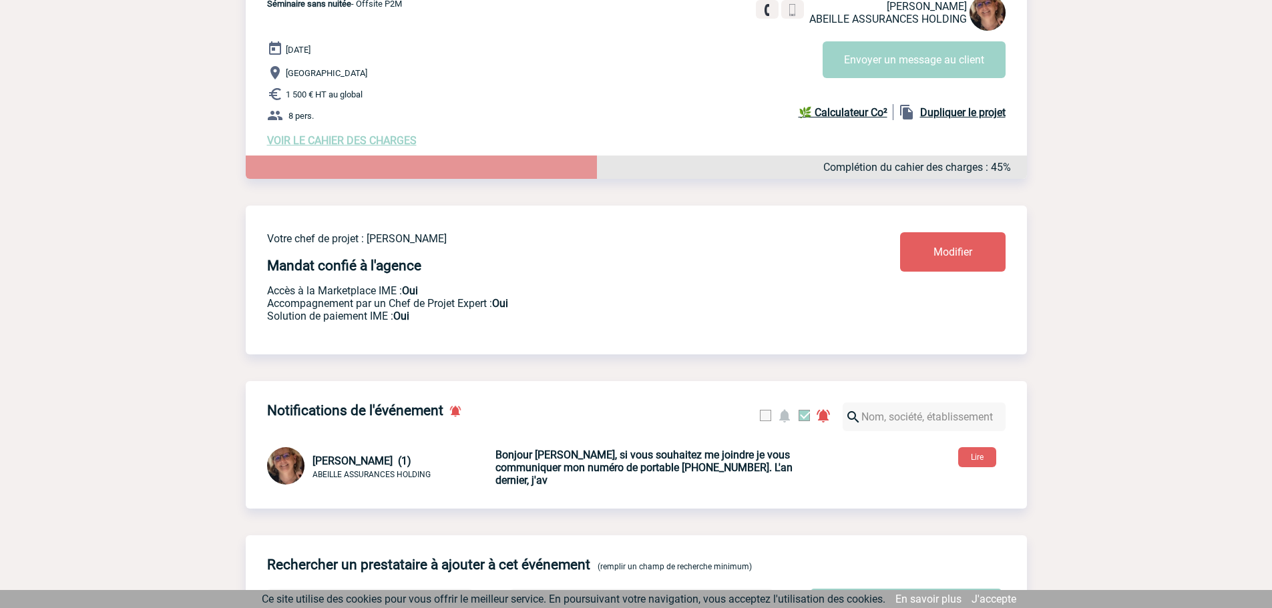
click at [294, 136] on div "08 Décembre 2025 Paris 1 500 € HT au global 8 pers. VOIR LE CAHIER DES CHARGES …" at bounding box center [647, 94] width 760 height 106
click at [296, 138] on span "VOIR LE CAHIER DES CHARGES" at bounding box center [342, 140] width 150 height 13
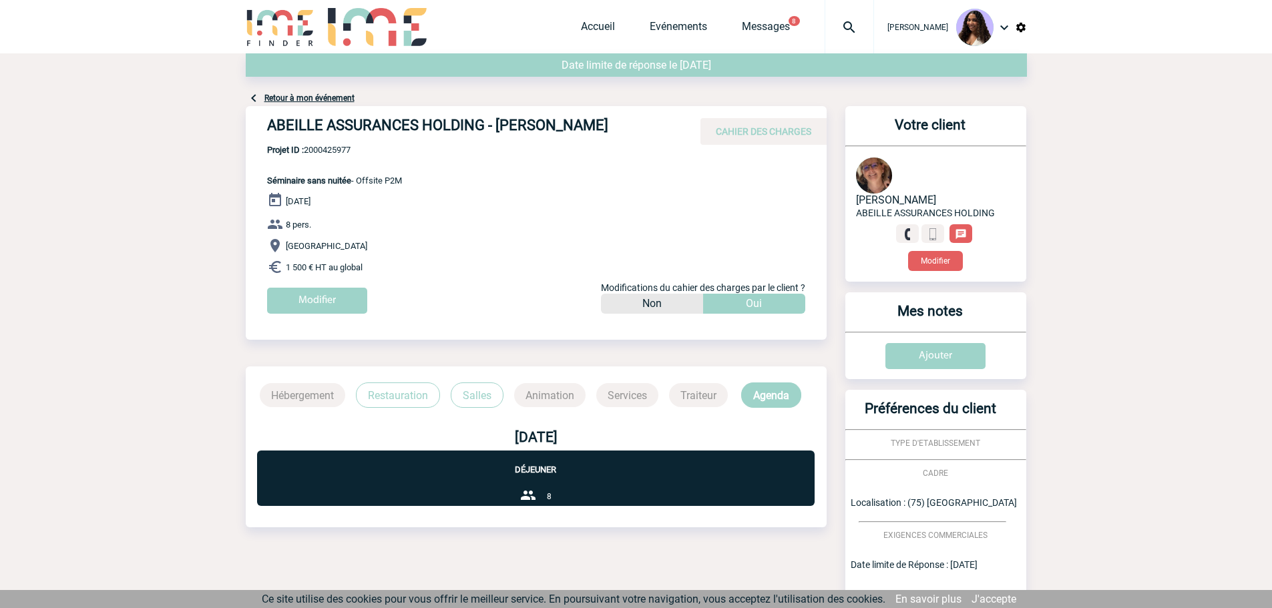
scroll to position [156, 0]
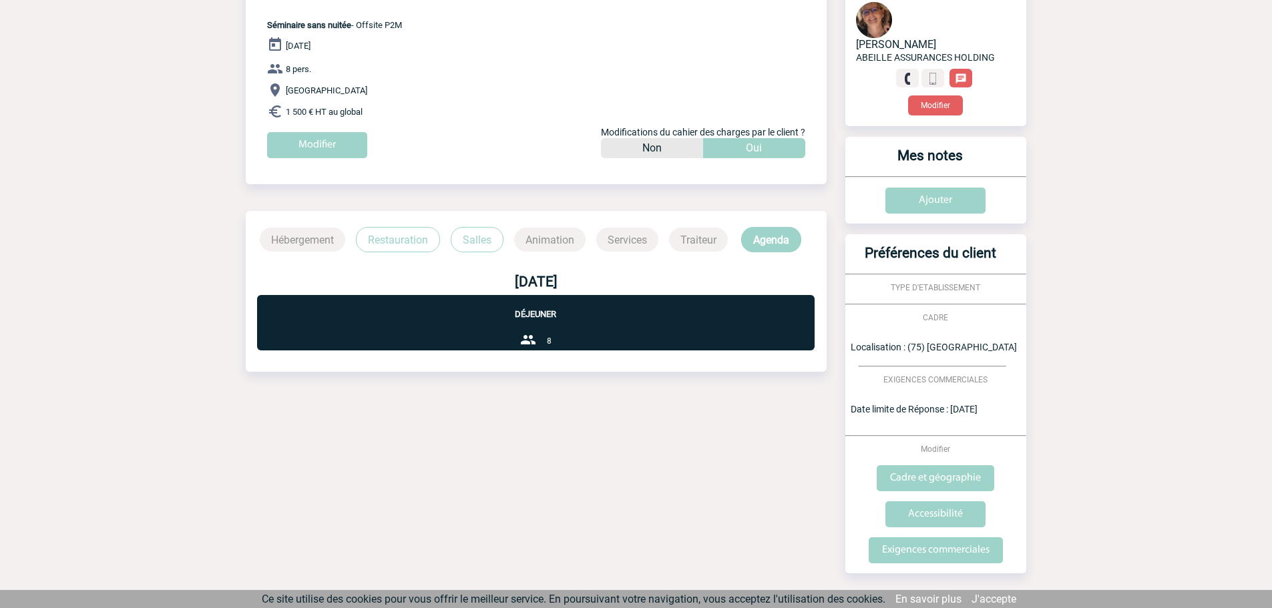
click at [415, 250] on p "Restauration" at bounding box center [398, 239] width 84 height 25
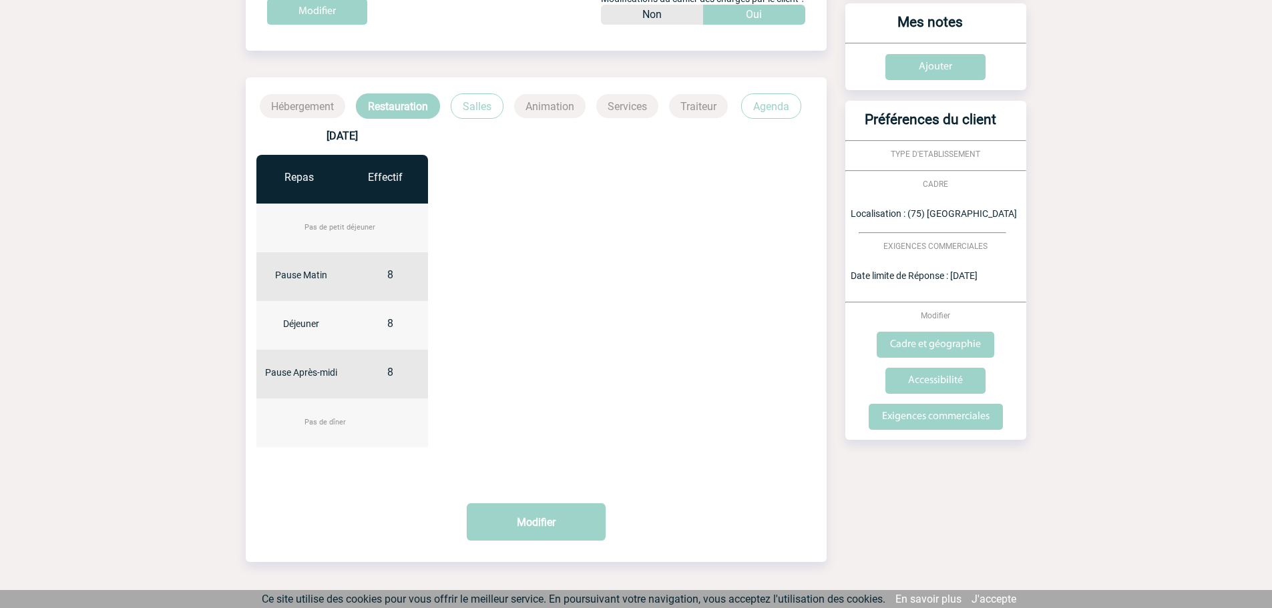
click at [477, 95] on p "Salles" at bounding box center [477, 105] width 53 height 25
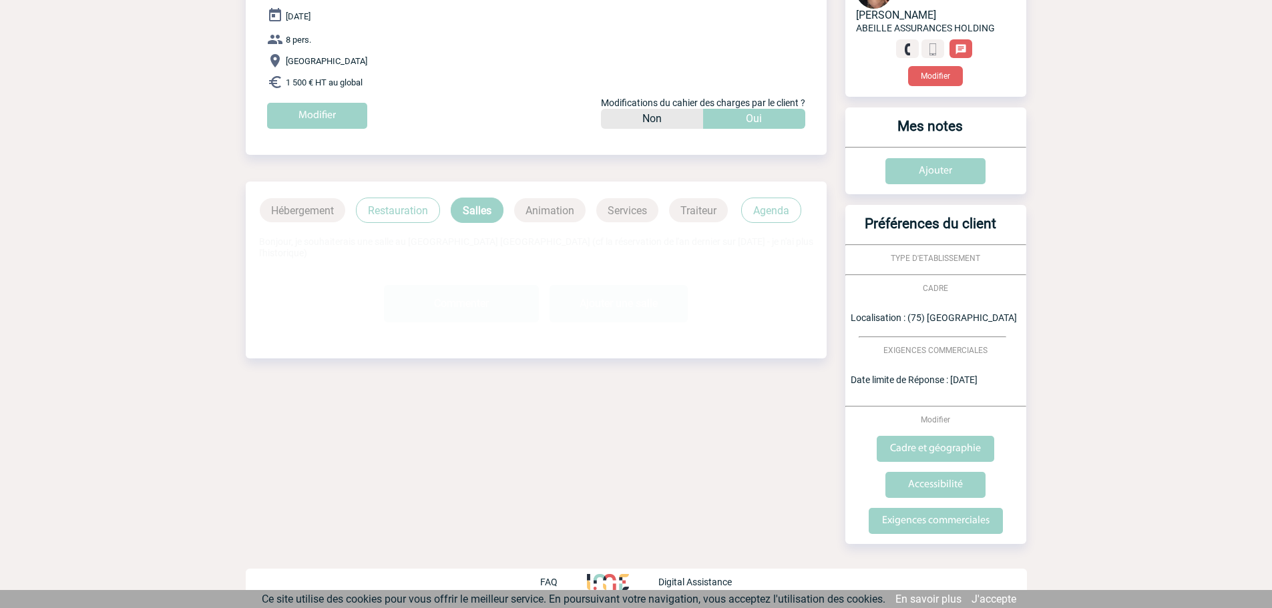
scroll to position [185, 0]
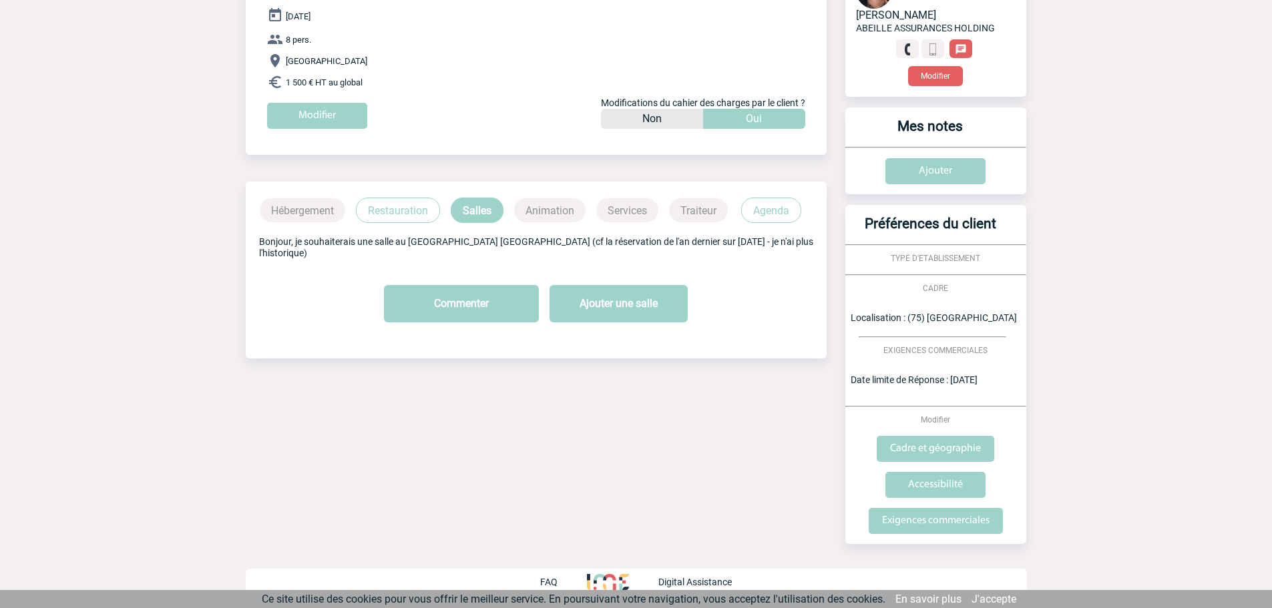
click at [407, 206] on p "Restauration" at bounding box center [398, 210] width 84 height 25
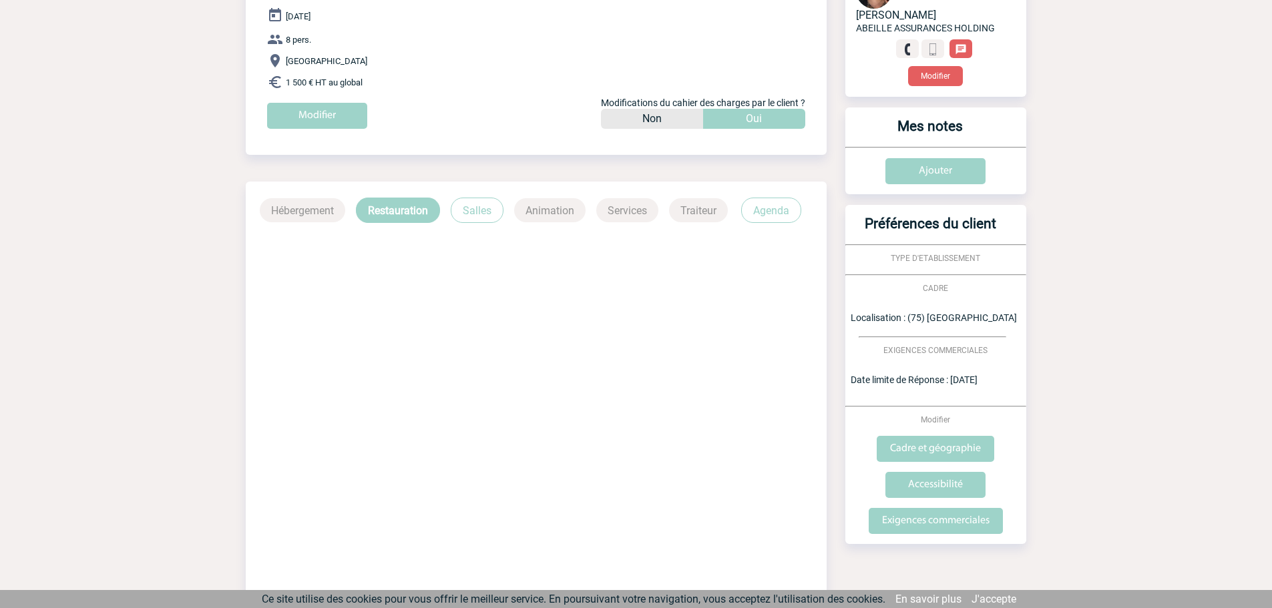
scroll to position [289, 0]
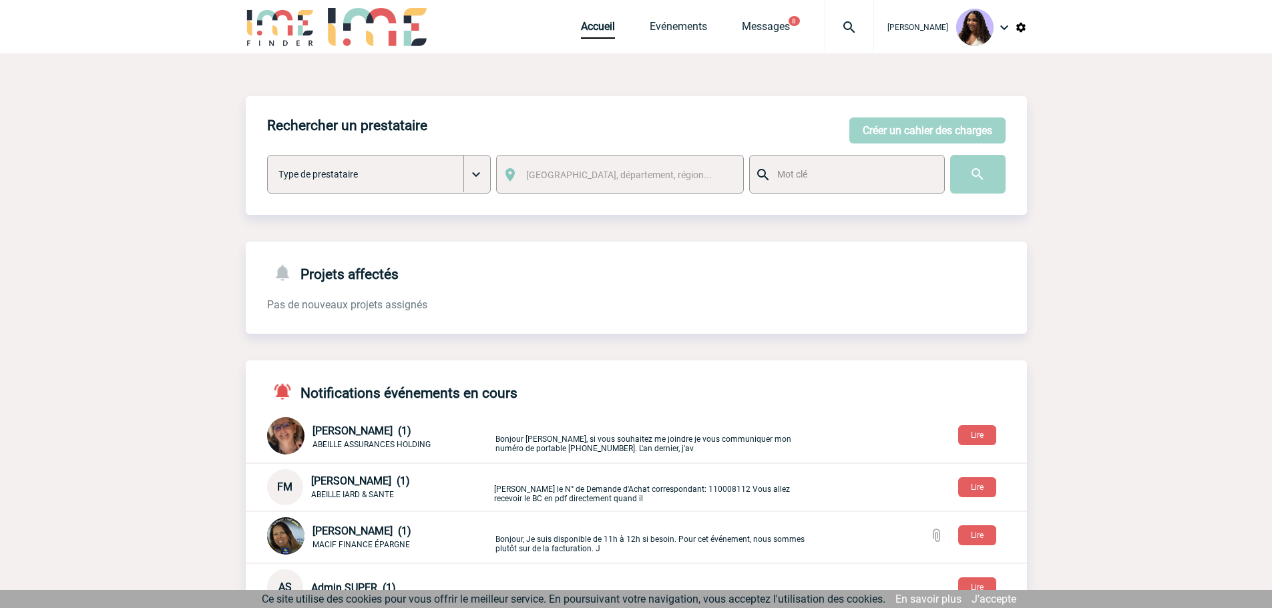
click at [434, 432] on div "[PERSON_NAME] (1) ABEILLE ASSURANCES HOLDING" at bounding box center [402, 437] width 180 height 25
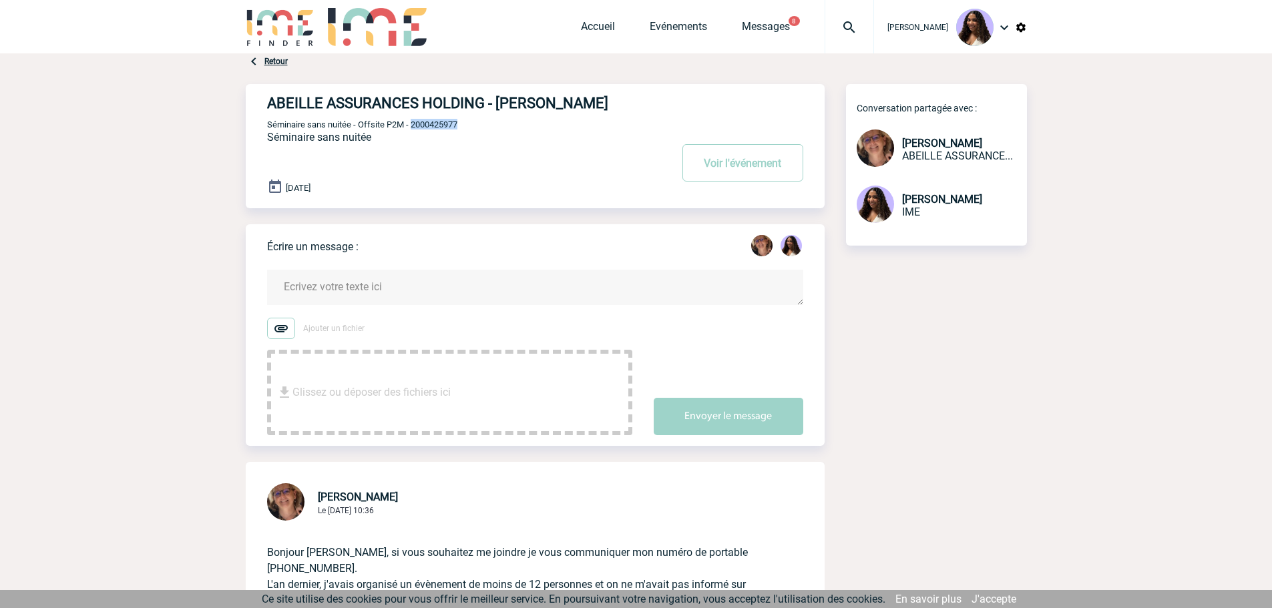
drag, startPoint x: 474, startPoint y: 124, endPoint x: 412, endPoint y: 125, distance: 62.1
click at [412, 125] on p "Séminaire sans nuitée - Offsite P2M - 2000425977" at bounding box center [467, 124] width 401 height 11
copy span "2000425977"
click at [933, 149] on span "Béatrice COPPENS" at bounding box center [942, 143] width 80 height 13
drag, startPoint x: 999, startPoint y: 143, endPoint x: 900, endPoint y: 137, distance: 99.0
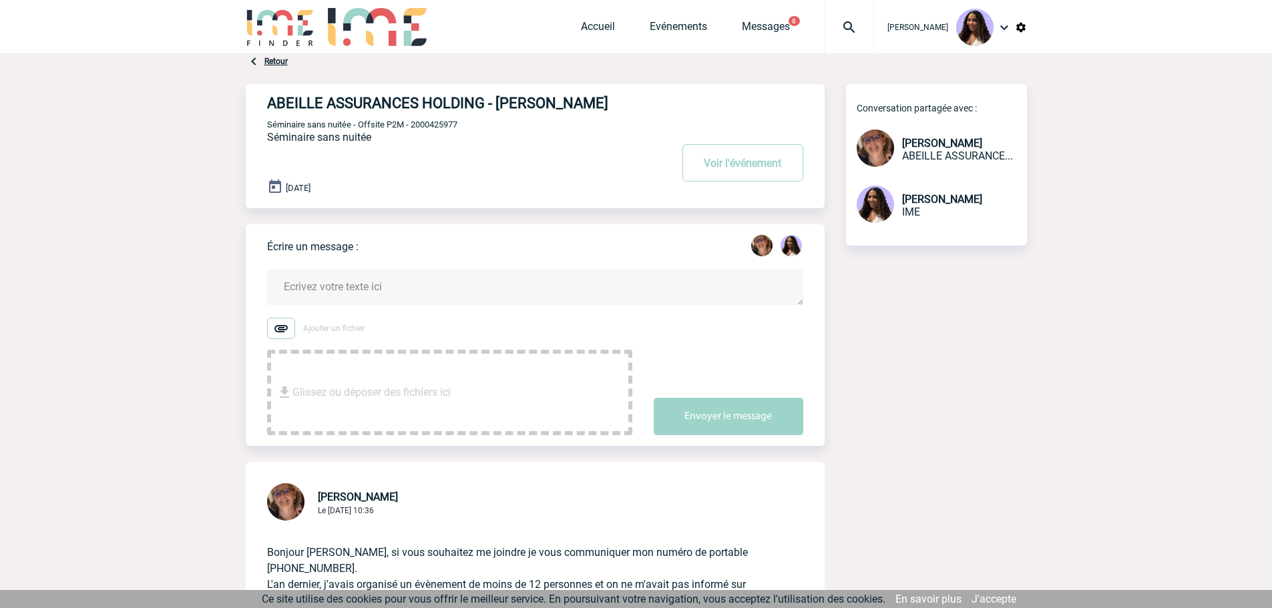
click at [900, 137] on div "Béatrice COPPENS ABEILLE ASSURANCE..." at bounding box center [937, 150] width 160 height 40
copy div "Béatrice COPPENS"
click at [427, 126] on span "Séminaire sans nuitée - Offsite P2M - 2000425977" at bounding box center [362, 125] width 190 height 10
copy span "2000425977"
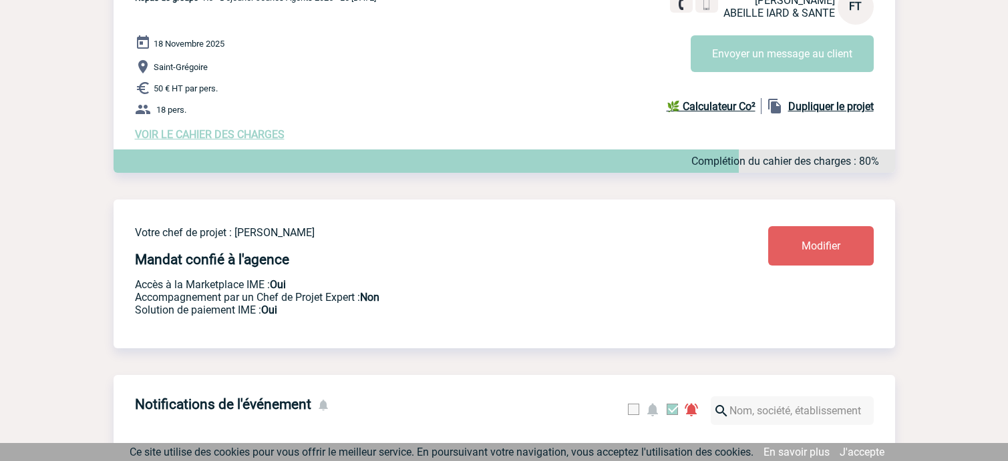
scroll to position [222, 0]
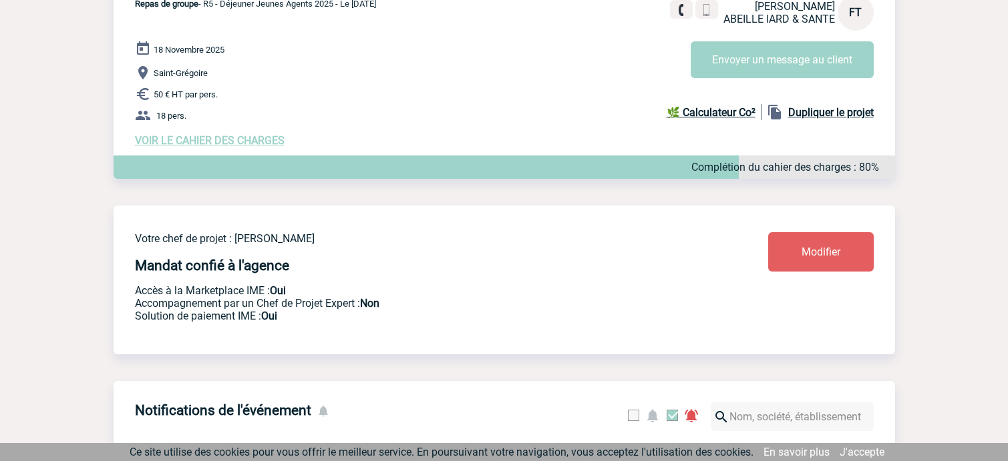
click at [280, 140] on span "VOIR LE CAHIER DES CHARGES" at bounding box center [210, 140] width 150 height 13
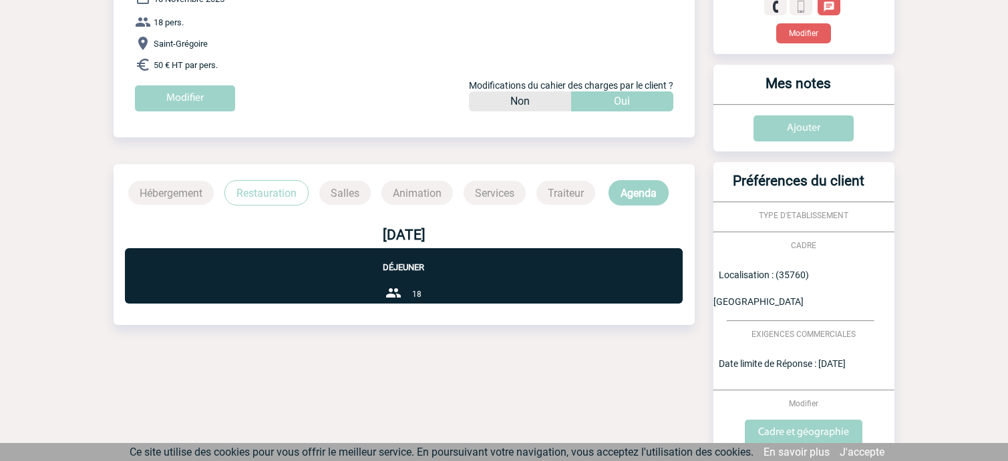
scroll to position [312, 0]
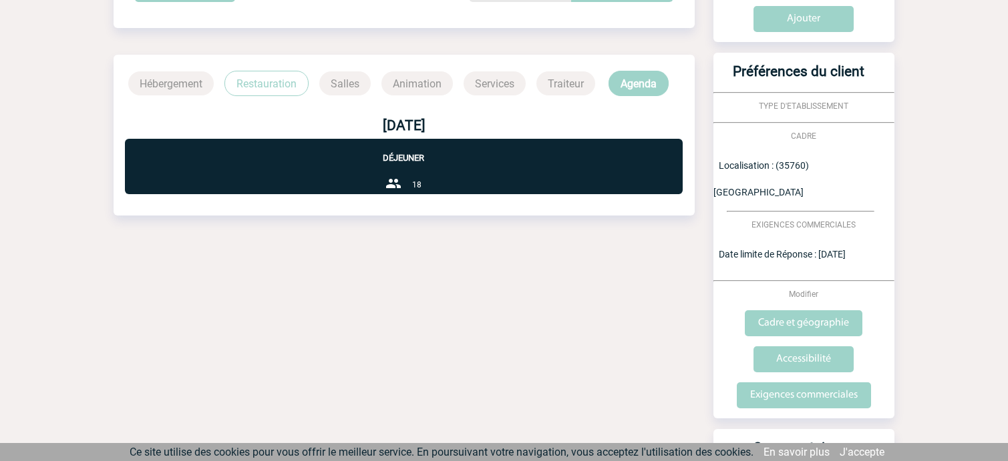
click at [250, 87] on p "Restauration" at bounding box center [266, 83] width 84 height 25
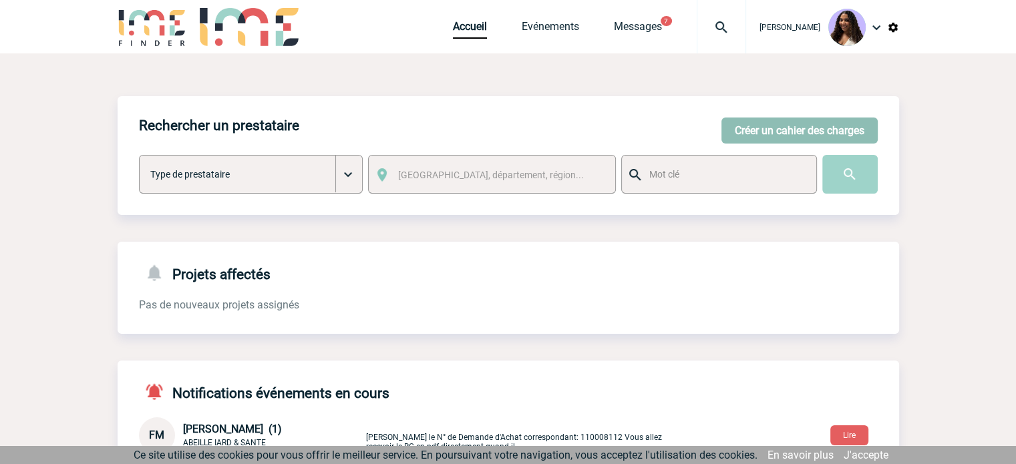
click at [764, 128] on button "Créer un cahier des charges" at bounding box center [799, 131] width 156 height 26
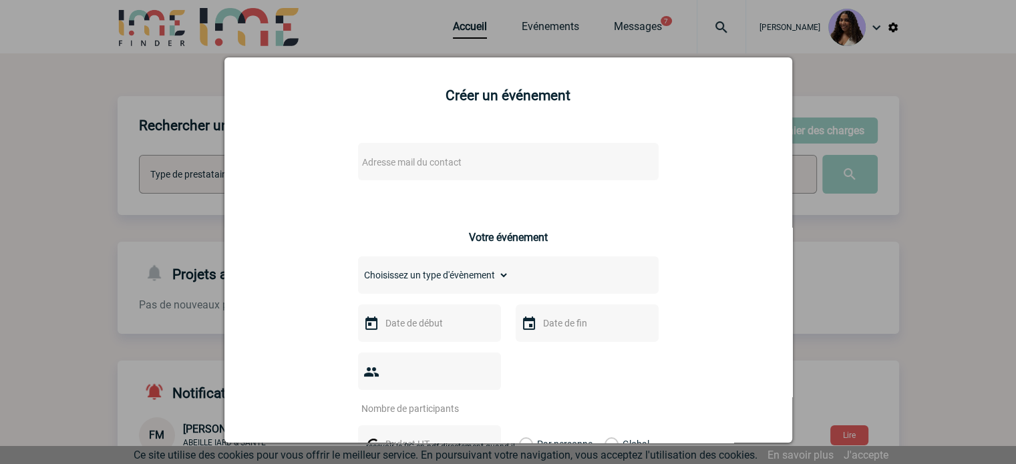
click at [424, 148] on div "Adresse mail du contact" at bounding box center [508, 161] width 300 height 37
click at [428, 150] on div "Adresse mail du contact" at bounding box center [508, 161] width 300 height 37
click at [421, 160] on span "Adresse mail du contact" at bounding box center [411, 162] width 99 height 11
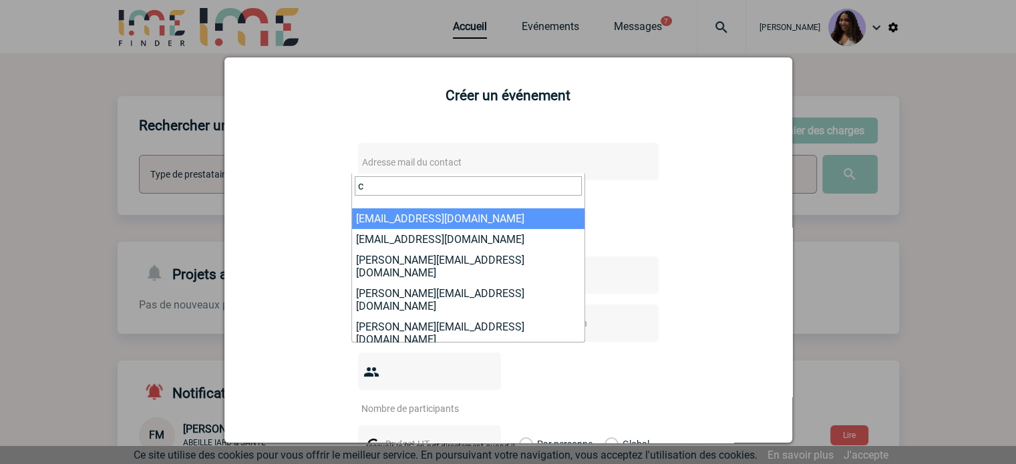
click at [377, 182] on input "c" at bounding box center [468, 185] width 227 height 19
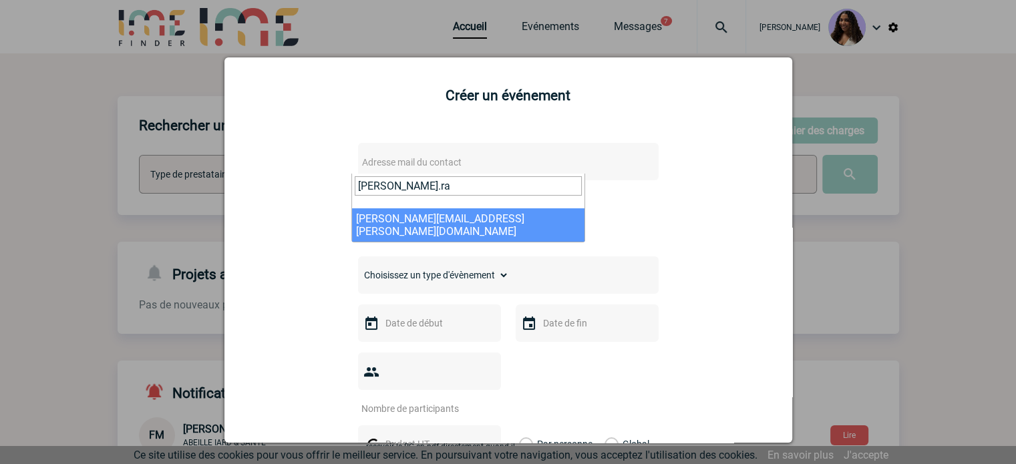
type input "catherine.ra"
select select "115671"
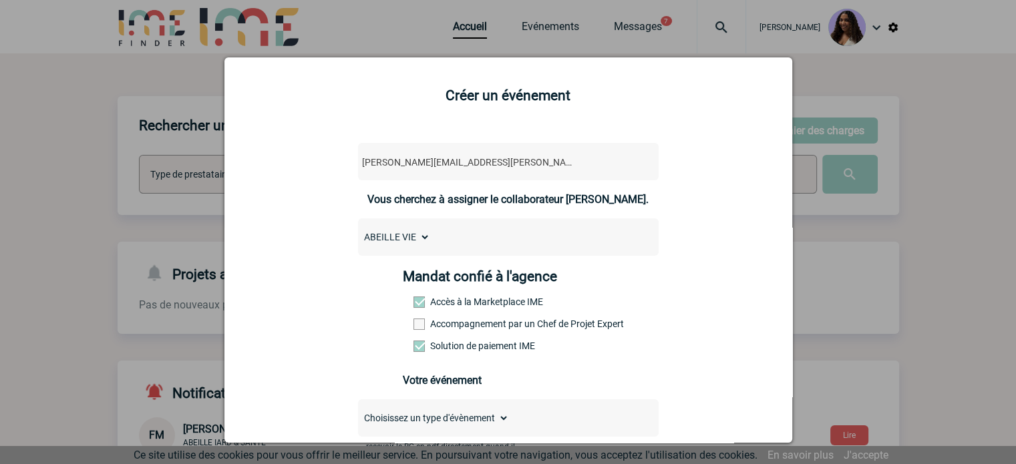
click at [449, 328] on label "Accompagnement par un Chef de Projet Expert" at bounding box center [442, 323] width 59 height 11
click at [0, 0] on input "Accompagnement par un Chef de Projet Expert" at bounding box center [0, 0] width 0 height 0
click at [411, 241] on select "ABEILLE VIE" at bounding box center [394, 237] width 72 height 19
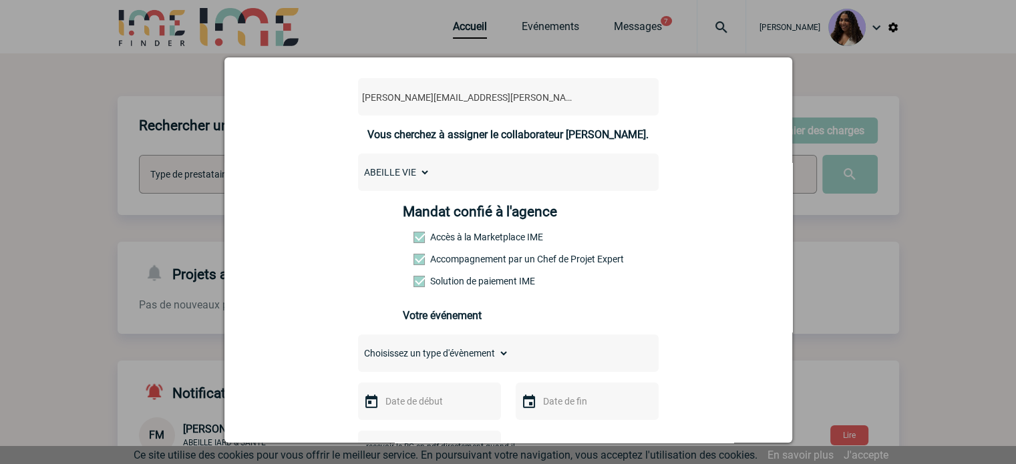
scroll to position [156, 0]
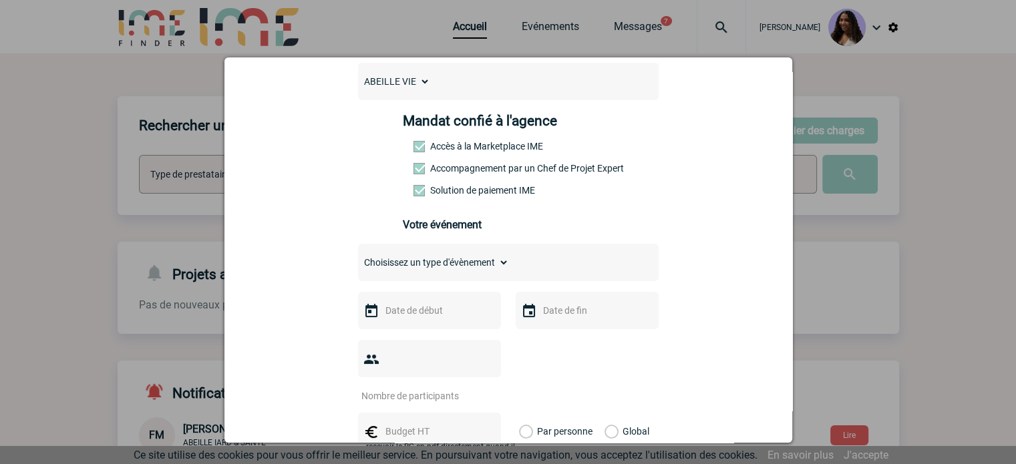
click at [413, 258] on select "Choisissez un type d'évènement Séminaire avec nuitée Séminaire sans nuitée Repa…" at bounding box center [433, 262] width 151 height 19
click at [433, 319] on input "text" at bounding box center [428, 310] width 92 height 17
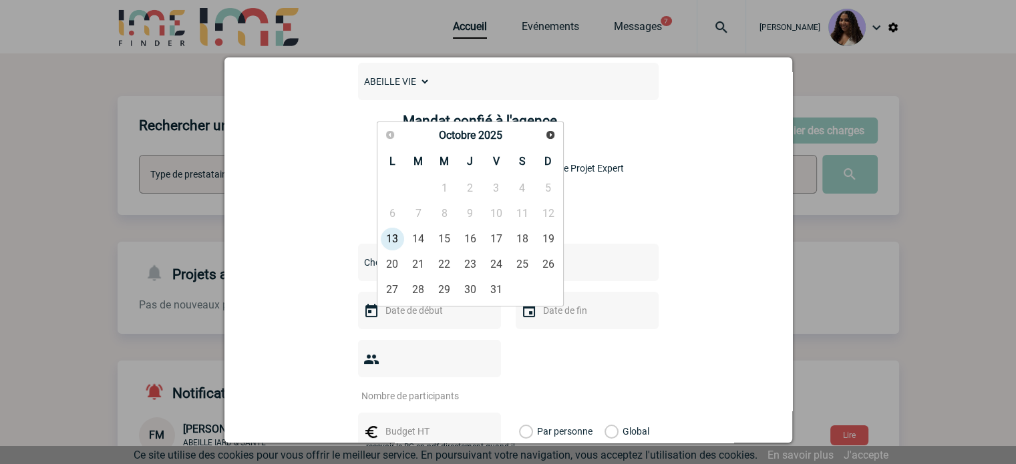
click at [358, 267] on select "Choisissez un type d'évènement Séminaire avec nuitée Séminaire sans nuitée Repa…" at bounding box center [433, 262] width 151 height 19
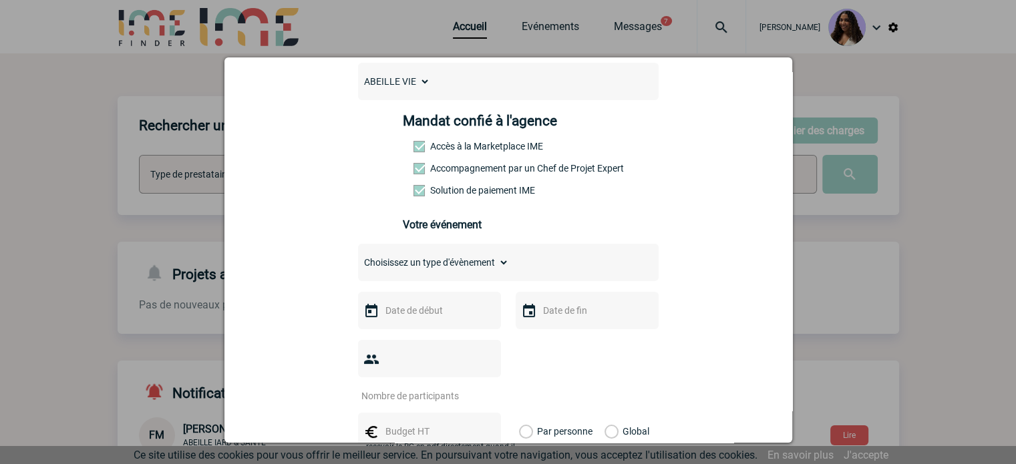
click at [394, 270] on select "Choisissez un type d'évènement Séminaire avec nuitée Séminaire sans nuitée Repa…" at bounding box center [433, 262] width 151 height 19
click at [395, 270] on select "Choisissez un type d'évènement Séminaire avec nuitée Séminaire sans nuitée Repa…" at bounding box center [433, 262] width 151 height 19
select select "2"
click at [358, 257] on select "Choisissez un type d'évènement Séminaire avec nuitée Séminaire sans nuitée Repa…" at bounding box center [433, 262] width 151 height 19
drag, startPoint x: 429, startPoint y: 312, endPoint x: 435, endPoint y: 339, distance: 26.9
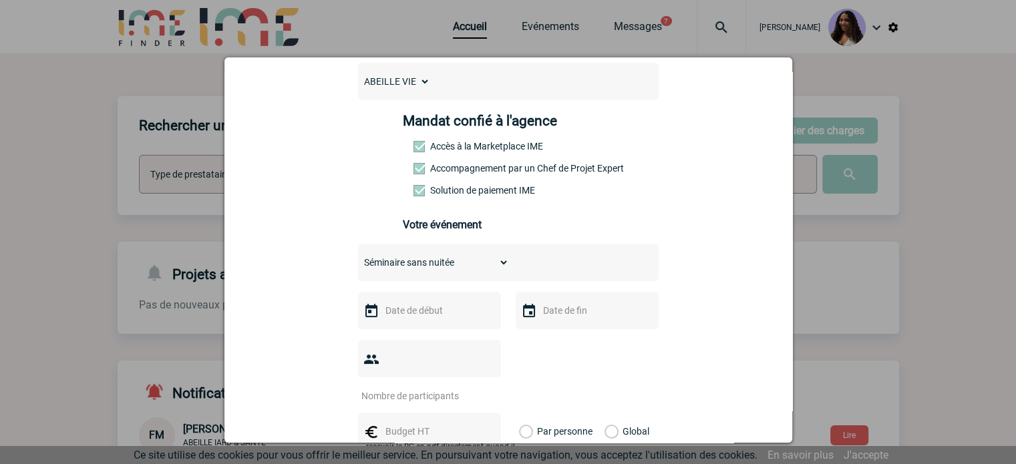
click at [429, 313] on input "text" at bounding box center [428, 310] width 92 height 17
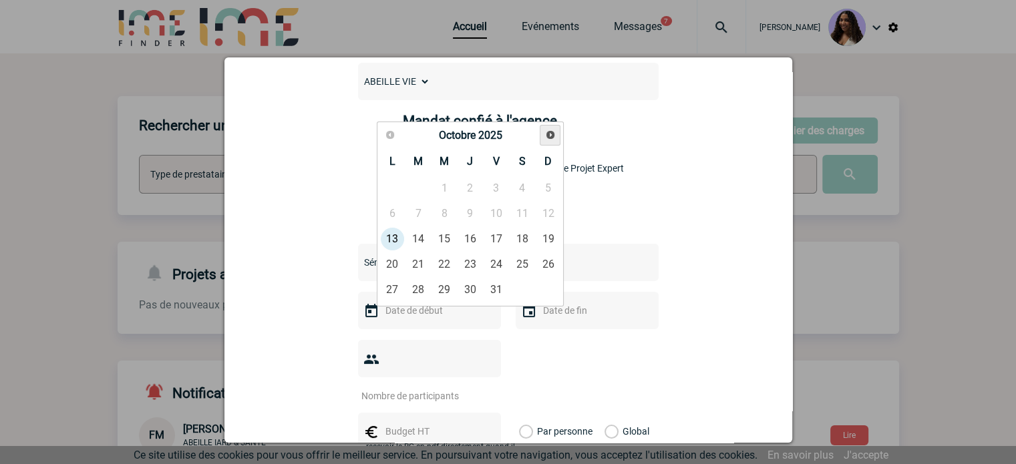
click at [539, 132] on link "Suivant" at bounding box center [549, 135] width 21 height 21
click at [539, 133] on link "Suivant" at bounding box center [549, 135] width 21 height 21
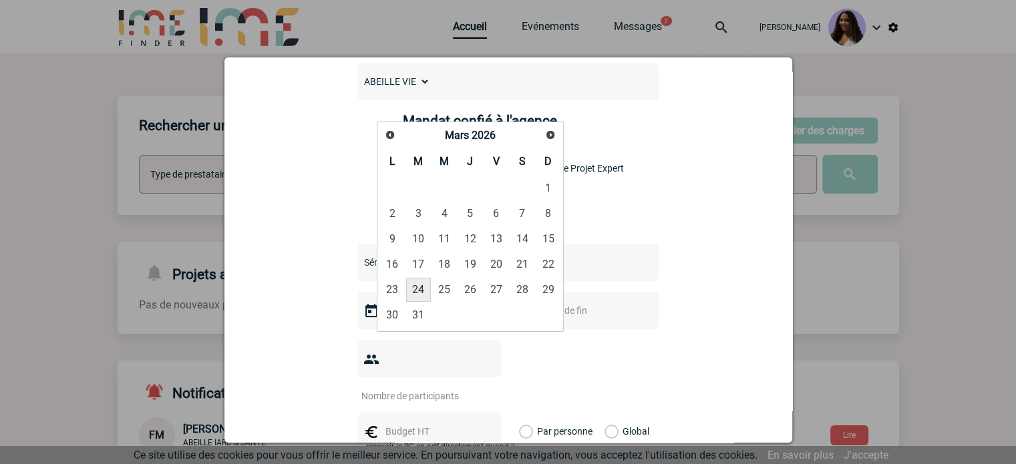
click at [427, 289] on link "24" at bounding box center [418, 290] width 25 height 24
type input "24-03-2026"
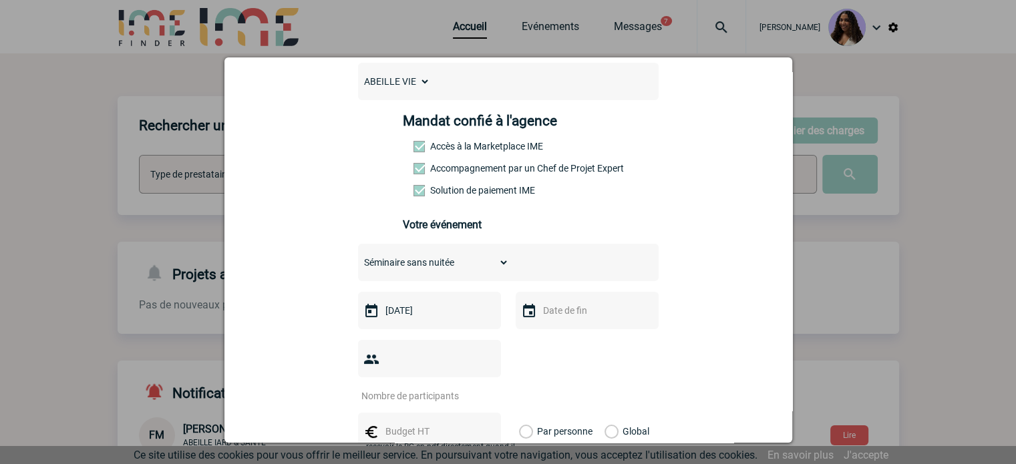
click at [557, 319] on input "text" at bounding box center [585, 310] width 92 height 17
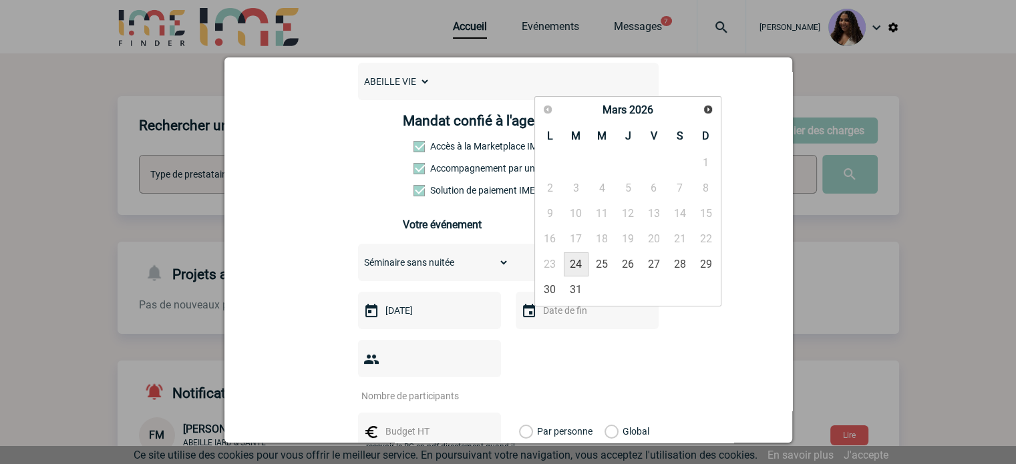
click at [576, 260] on link "24" at bounding box center [576, 264] width 25 height 24
type input "24-03-2026"
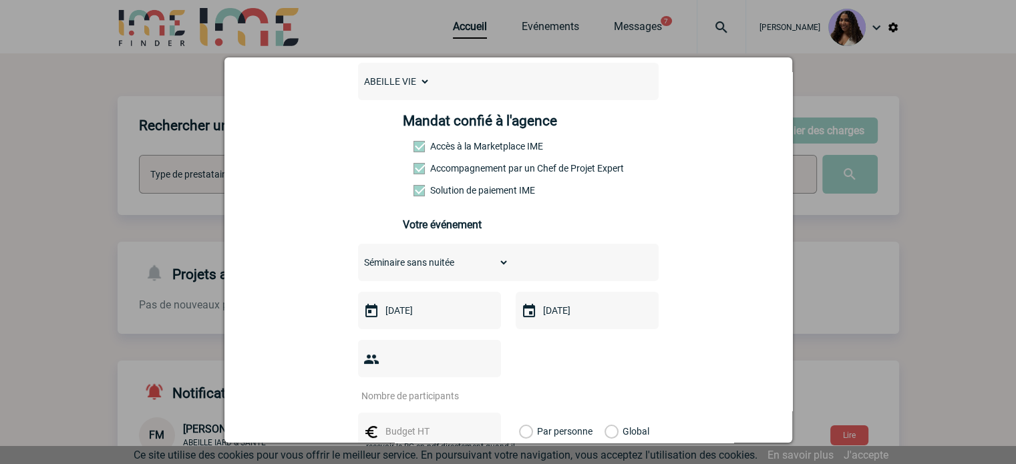
click at [405, 387] on input "number" at bounding box center [421, 395] width 126 height 17
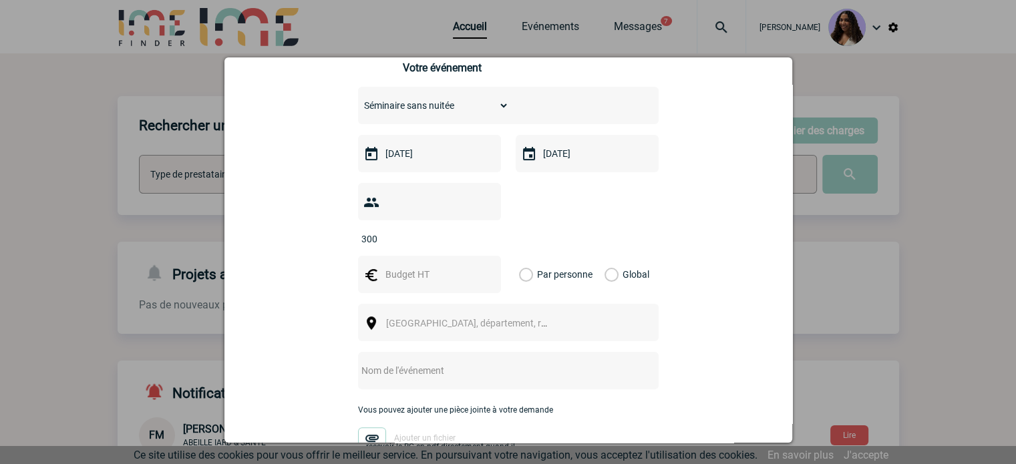
scroll to position [334, 0]
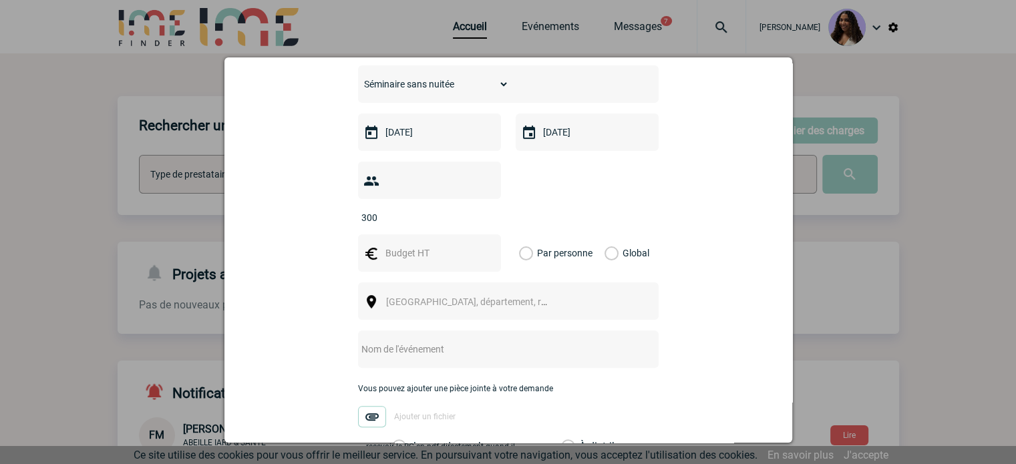
type input "300"
click at [431, 120] on div "24-03-2026" at bounding box center [429, 132] width 143 height 37
click at [427, 130] on input "24-03-2026" at bounding box center [428, 132] width 92 height 17
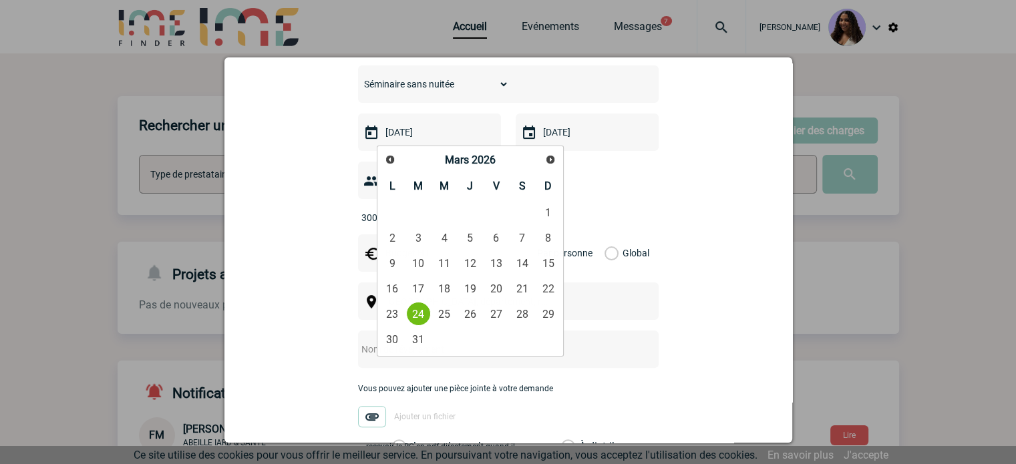
click at [736, 189] on div "Catherine.ranson@abeille-assurances.fr Catherine.ranson@abeille-assurances.fr V…" at bounding box center [508, 212] width 534 height 832
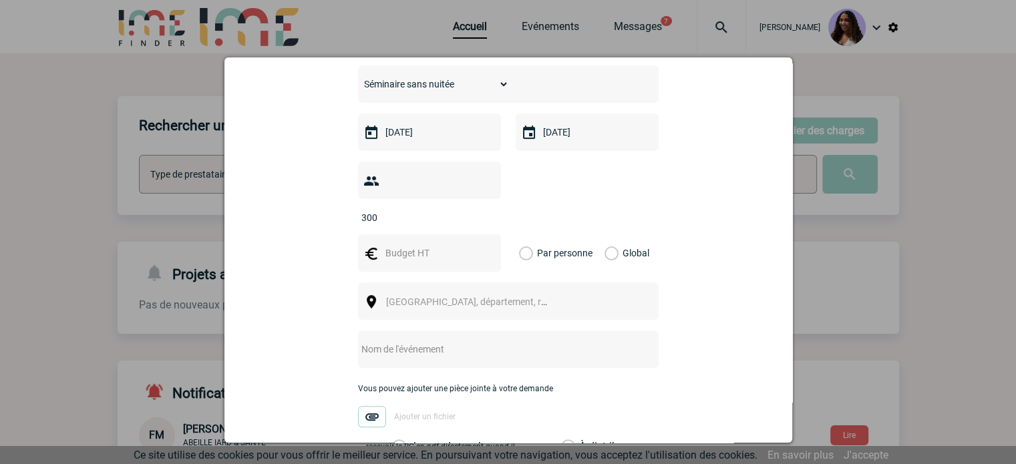
click at [415, 244] on input "text" at bounding box center [428, 252] width 92 height 17
click at [397, 244] on input "100000" at bounding box center [428, 252] width 92 height 17
type input "100000"
click at [445, 292] on span "[GEOGRAPHIC_DATA], département, région..." at bounding box center [473, 301] width 184 height 19
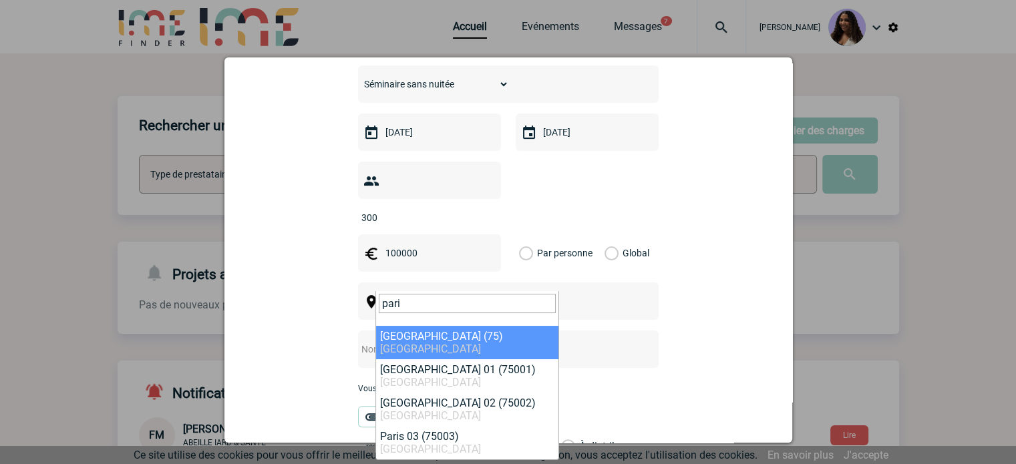
type input "pari"
select select "3"
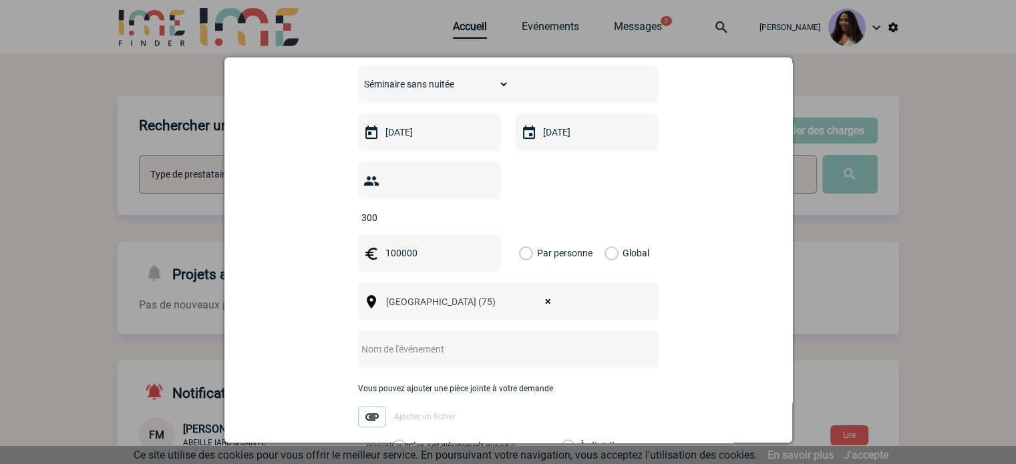
click at [449, 341] on input "text" at bounding box center [490, 349] width 265 height 17
click at [385, 341] on input "text" at bounding box center [490, 349] width 265 height 17
paste input "préparation 2025 de la convention 2026"
click at [359, 341] on input "préparation 2025 de la convention 2026" at bounding box center [490, 349] width 265 height 17
click at [547, 341] on input "Préparation 2025 de la convention 2026" at bounding box center [490, 349] width 265 height 17
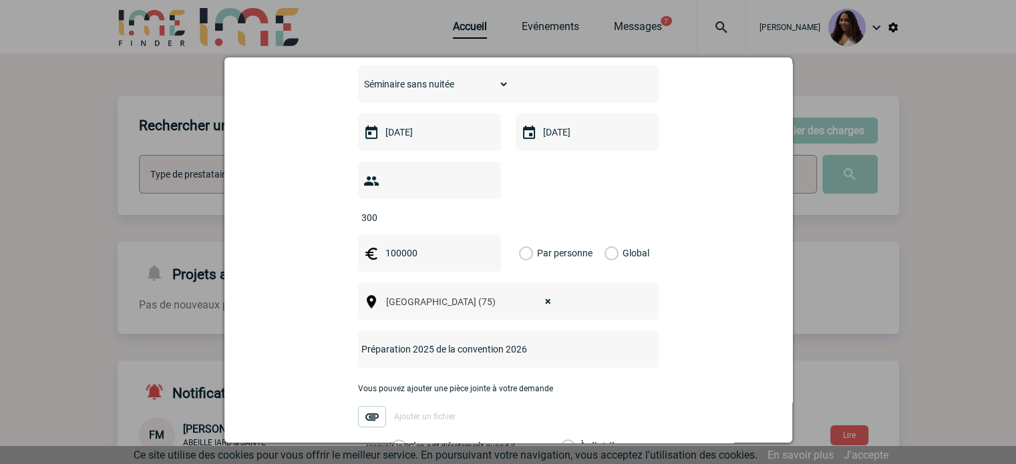
click at [549, 341] on input "Préparation 2025 de la convention 2026" at bounding box center [490, 349] width 265 height 17
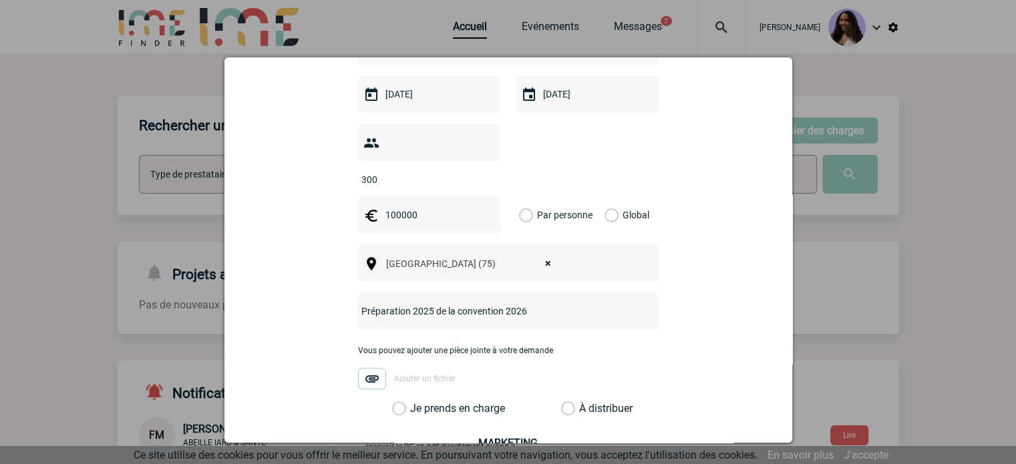
scroll to position [489, 0]
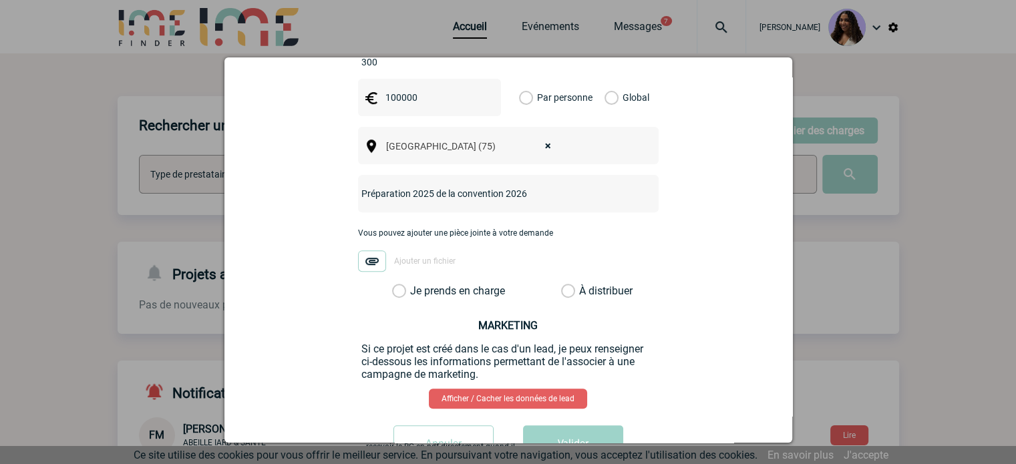
type input "Préparation 2025 de la convention 2026"
click at [415, 284] on label "Je prends en charge" at bounding box center [403, 290] width 23 height 13
click at [0, 0] on input "Je prends en charge" at bounding box center [0, 0] width 0 height 0
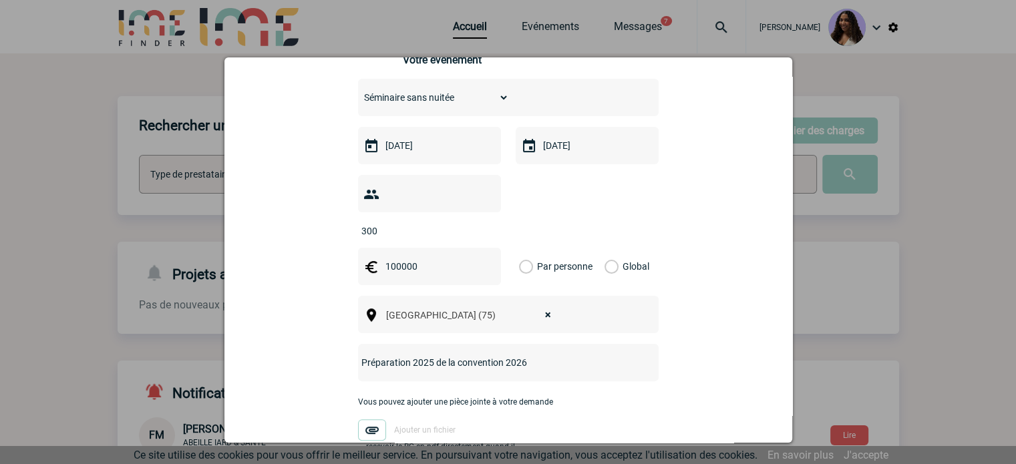
scroll to position [467, 0]
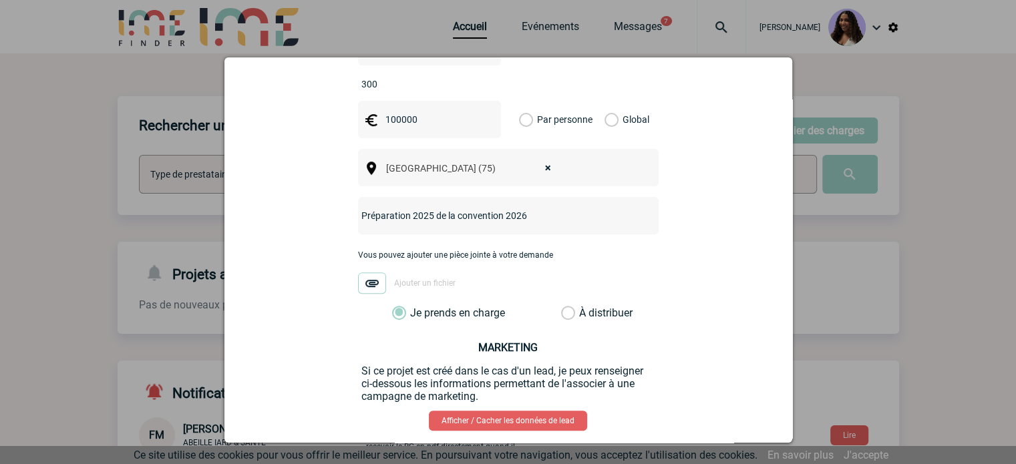
click at [590, 447] on button "Valider" at bounding box center [573, 465] width 100 height 37
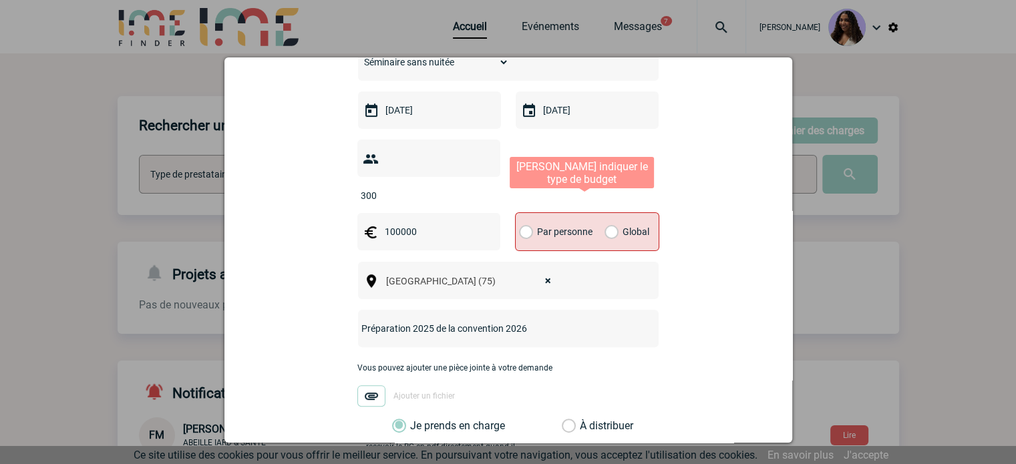
click at [604, 215] on label "Global" at bounding box center [608, 231] width 9 height 37
click at [0, 0] on input "Global" at bounding box center [0, 0] width 0 height 0
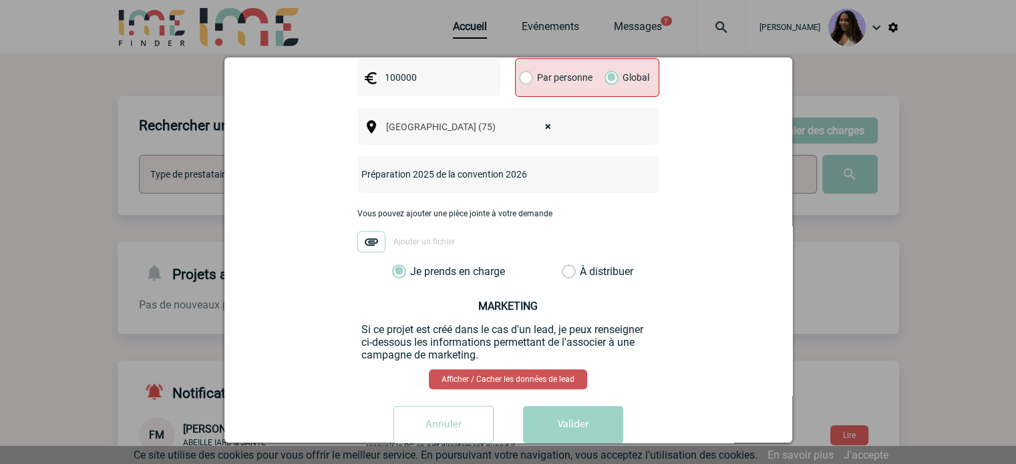
scroll to position [521, 0]
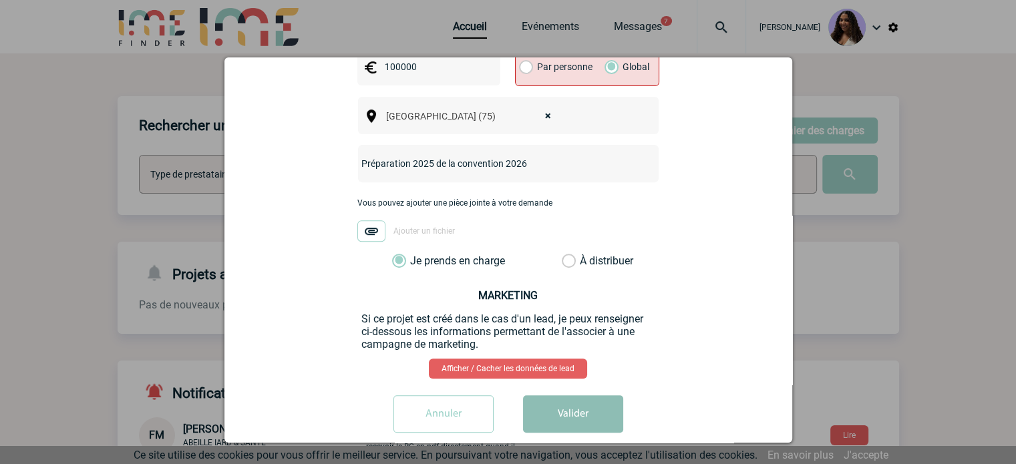
click at [575, 395] on button "Valider" at bounding box center [573, 413] width 100 height 37
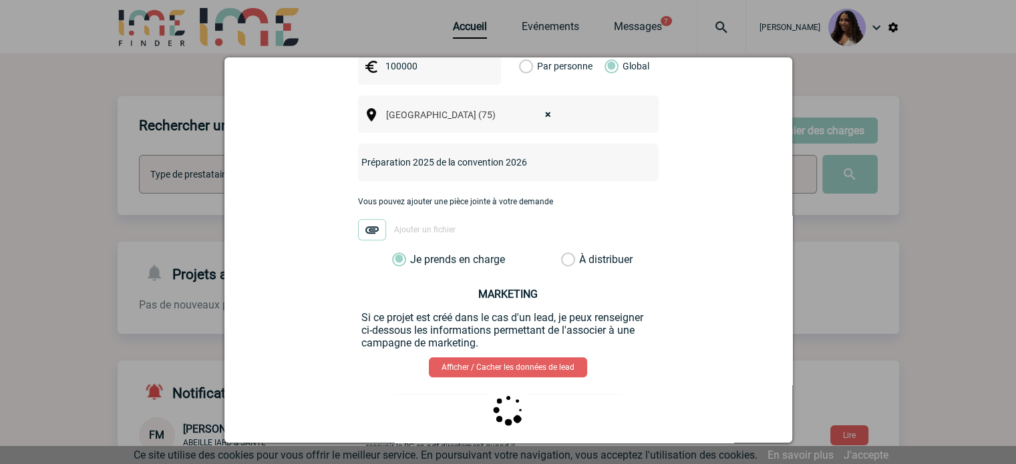
scroll to position [0, 0]
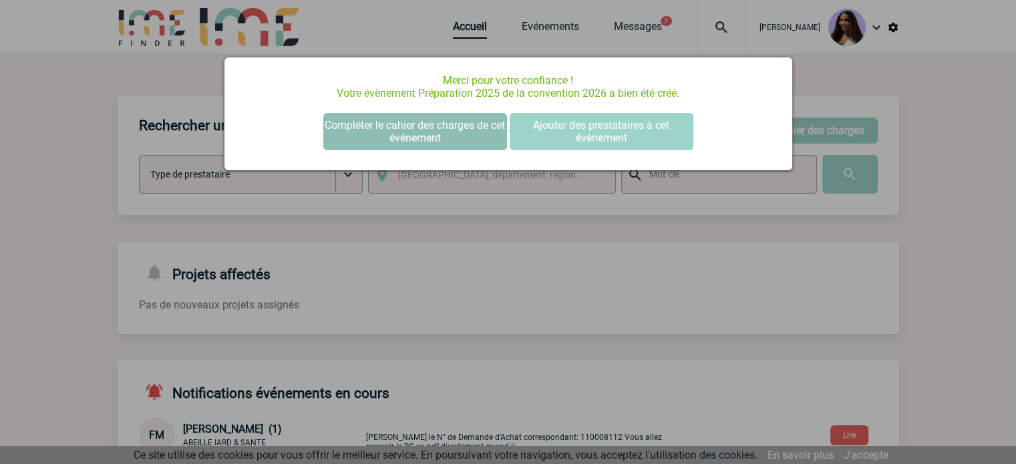
click at [445, 124] on button "Compléter le cahier des charges de cet événement" at bounding box center [415, 131] width 184 height 37
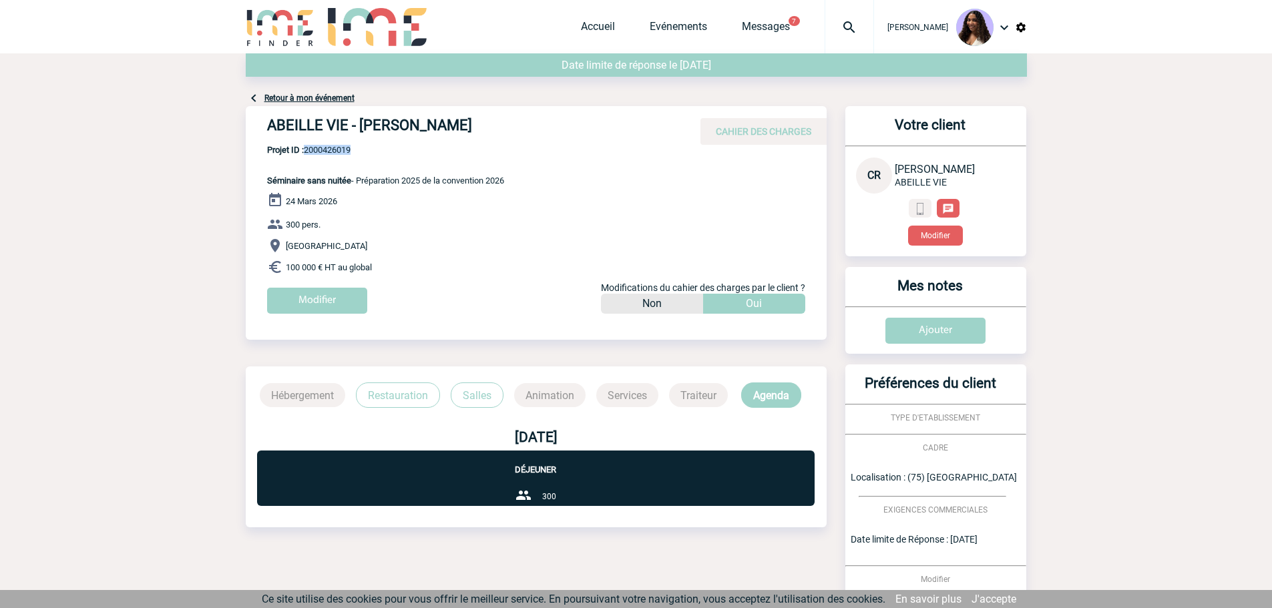
drag, startPoint x: 366, startPoint y: 153, endPoint x: 308, endPoint y: 149, distance: 57.6
click at [308, 149] on span "Projet ID : 2000426019" at bounding box center [385, 150] width 237 height 10
copy span "2000426019"
drag, startPoint x: 513, startPoint y: 178, endPoint x: 357, endPoint y: 181, distance: 156.3
click at [357, 181] on div "ABEILLE VIE - [PERSON_NAME] CAHIER DES CHARGES ABEILLE VIE - [PERSON_NAME] - Sé…" at bounding box center [536, 215] width 581 height 218
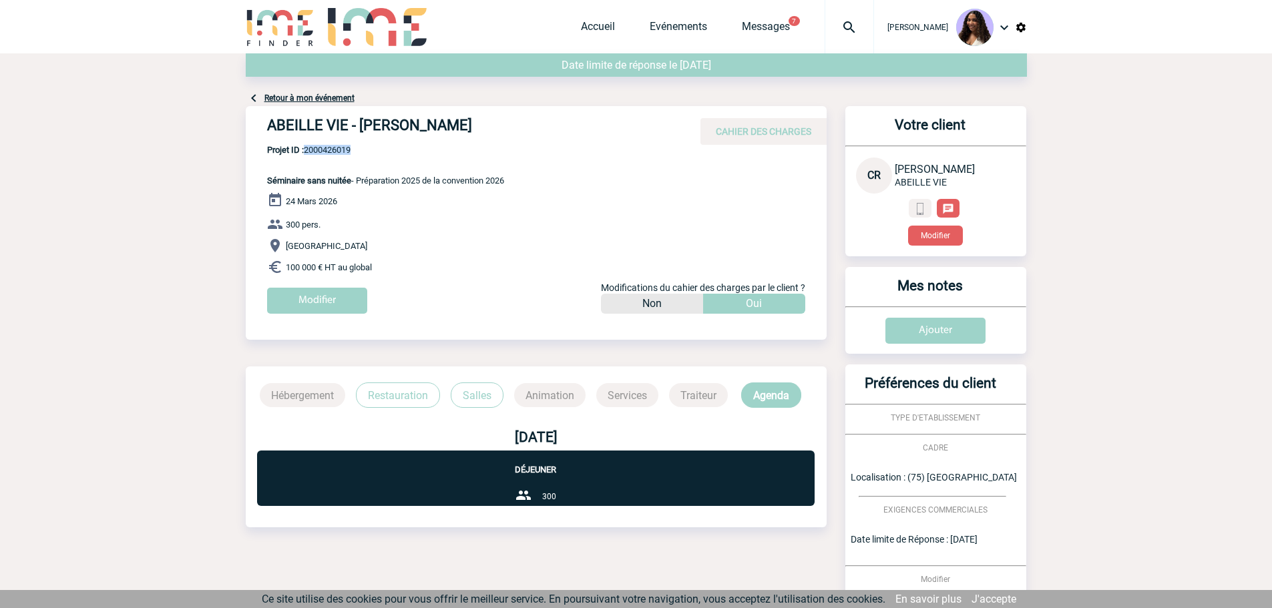
copy span "Préparation 2025 de la convention 2026"
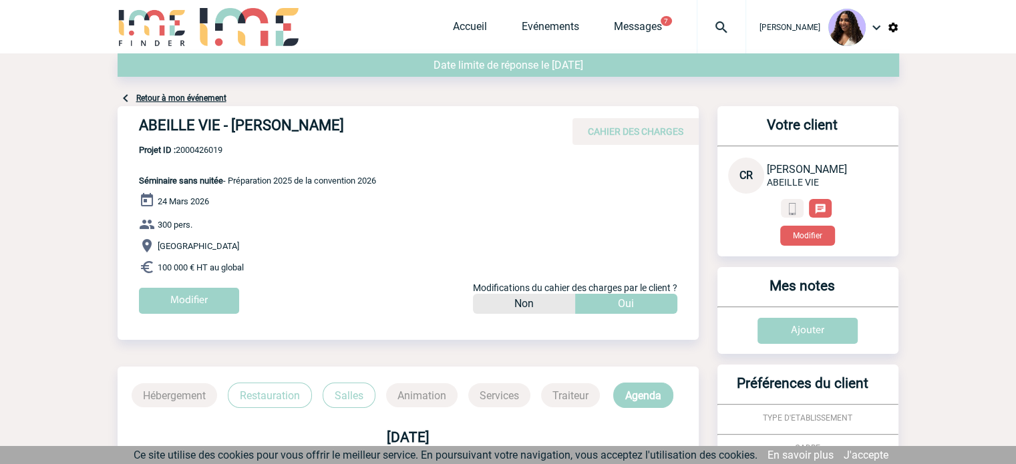
click at [200, 146] on span "Projet ID : 2000426019" at bounding box center [257, 150] width 237 height 10
copy span "2000426019"
click at [376, 172] on p "Projet ID : 2000426019 Séminaire sans nuitée - Préparation 2025 de la conventio…" at bounding box center [247, 165] width 258 height 41
drag, startPoint x: 388, startPoint y: 181, endPoint x: 320, endPoint y: 183, distance: 68.1
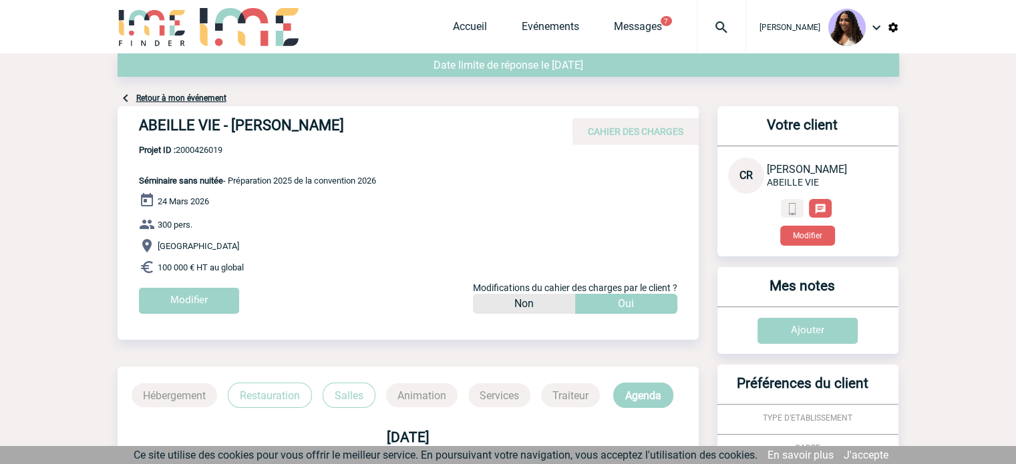
click at [320, 183] on div "ABEILLE VIE - Catherine RANSON CAHIER DES CHARGES ABEILLE VIE - Catherine RANSO…" at bounding box center [408, 215] width 581 height 218
copy span "convention 2026"
click at [204, 149] on span "Projet ID : 2000426019" at bounding box center [257, 150] width 237 height 10
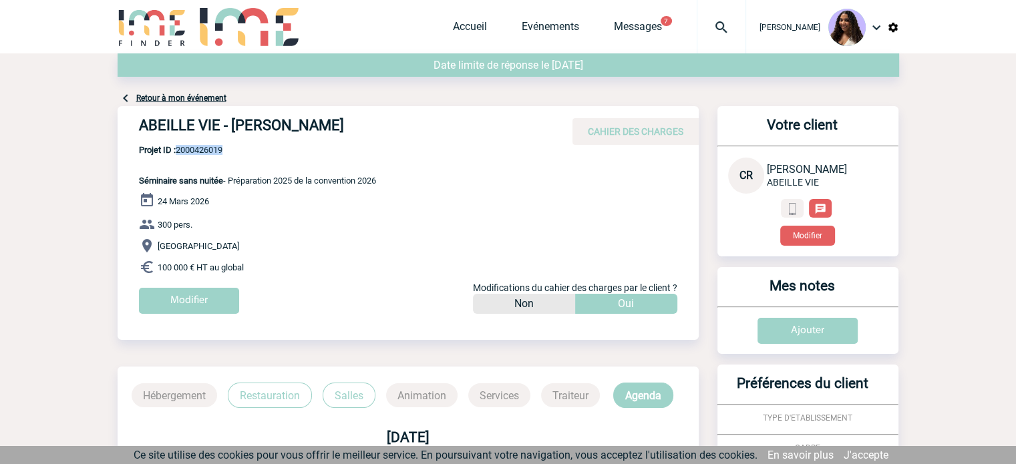
click at [204, 149] on span "Projet ID : 2000426019" at bounding box center [257, 150] width 237 height 10
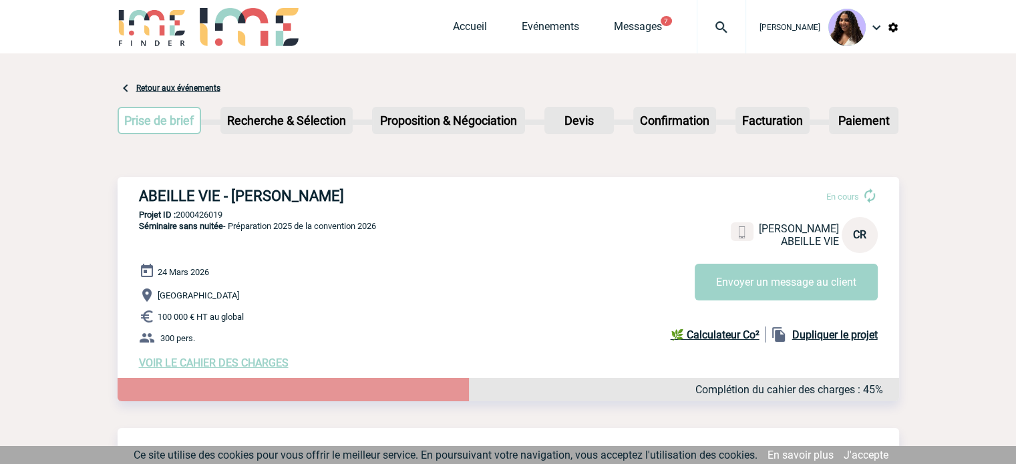
click at [199, 216] on p "Projet ID : 2000426019" at bounding box center [508, 215] width 781 height 10
click at [199, 213] on p "Projet ID : 2000426019" at bounding box center [508, 215] width 781 height 10
drag, startPoint x: 324, startPoint y: 187, endPoint x: 352, endPoint y: 196, distance: 28.7
click at [324, 188] on h3 "ABEILLE VIE - [PERSON_NAME]" at bounding box center [339, 196] width 401 height 17
drag, startPoint x: 374, startPoint y: 194, endPoint x: 126, endPoint y: 205, distance: 248.6
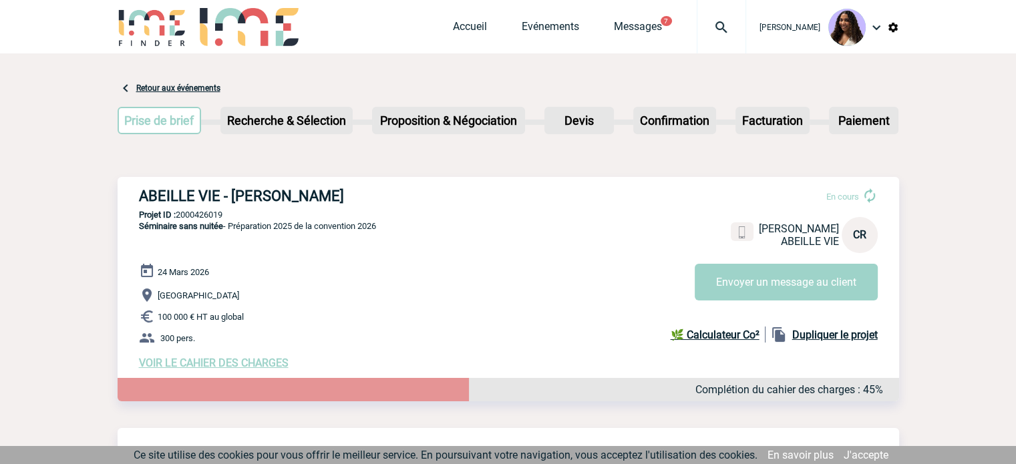
click at [128, 206] on div "ABEILLE VIE - [PERSON_NAME] En cours [PERSON_NAME] VIE CR Envoyer un message au…" at bounding box center [508, 278] width 781 height 203
copy div "En cours [PERSON_NAME] VIE CR Envoyer un message au client ABEILLE VIE - [PERSO…"
drag, startPoint x: 310, startPoint y: 201, endPoint x: 326, endPoint y: 198, distance: 16.2
click at [310, 201] on h3 "ABEILLE VIE - [PERSON_NAME]" at bounding box center [339, 196] width 401 height 17
click at [356, 192] on h3 "ABEILLE VIE - Catherine RANSON" at bounding box center [339, 196] width 401 height 17
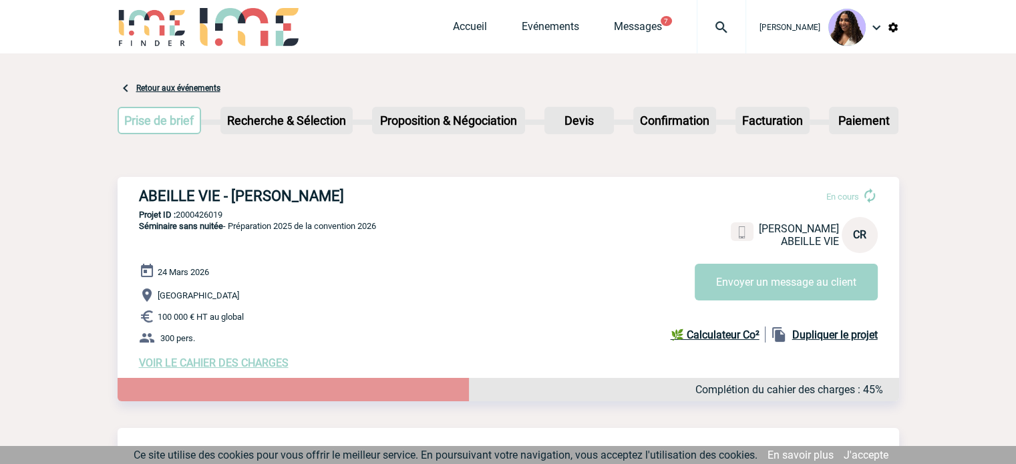
drag, startPoint x: 347, startPoint y: 194, endPoint x: 139, endPoint y: 200, distance: 208.4
click at [139, 200] on h3 "ABEILLE VIE - Catherine RANSON" at bounding box center [339, 196] width 401 height 17
copy h3 "ABEILLE VIE - Catherine RANSON"
click at [254, 218] on p "Projet ID : 2000426019" at bounding box center [508, 215] width 781 height 10
drag, startPoint x: 246, startPoint y: 213, endPoint x: 179, endPoint y: 217, distance: 66.9
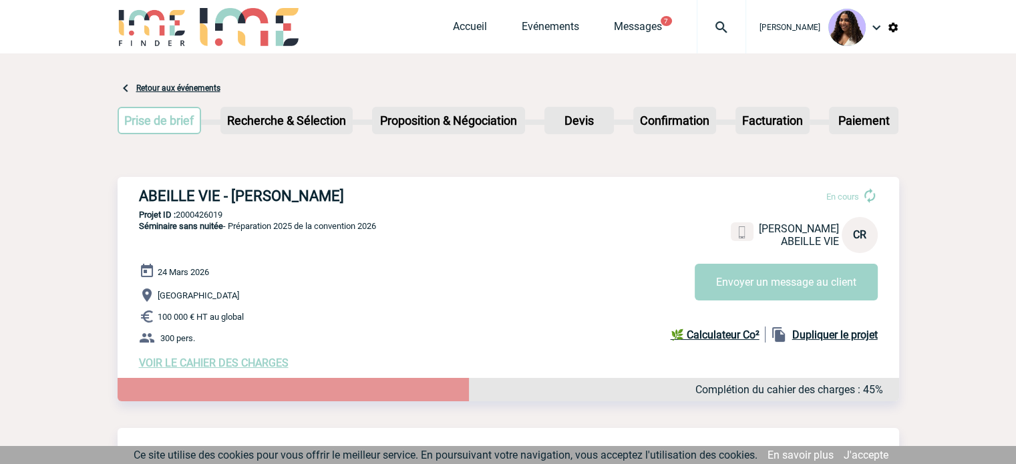
click at [179, 217] on p "Projet ID : 2000426019" at bounding box center [508, 215] width 781 height 10
copy p "2000426019"
click at [157, 85] on link "Retour aux événements" at bounding box center [178, 87] width 84 height 9
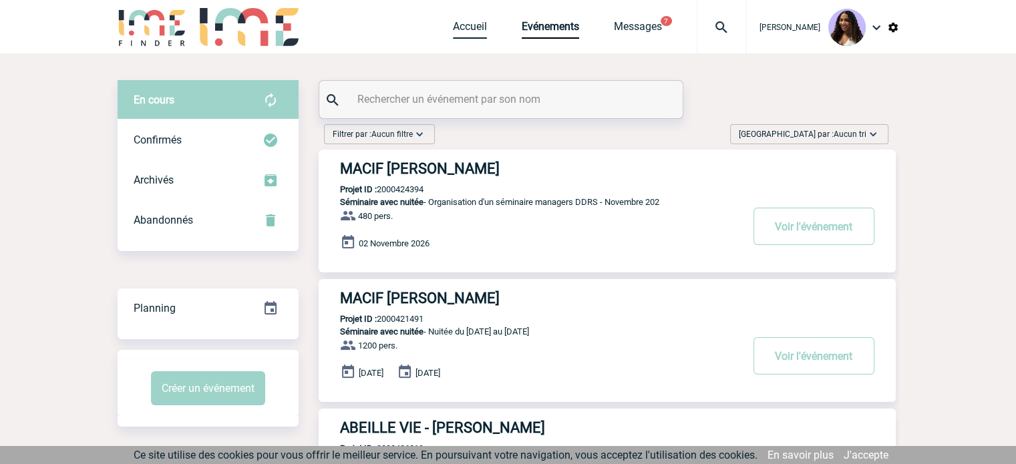
click at [453, 23] on link "Accueil" at bounding box center [470, 29] width 34 height 19
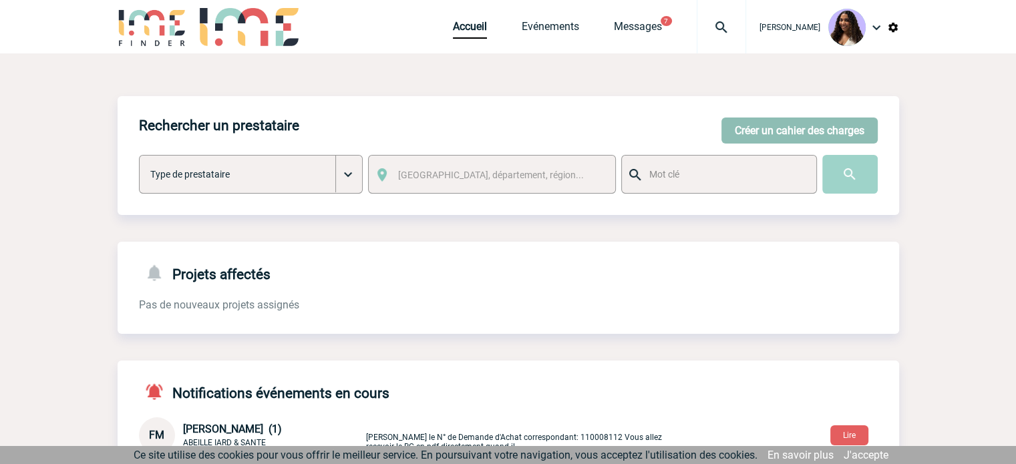
click at [748, 126] on button "Créer un cahier des charges" at bounding box center [799, 131] width 156 height 26
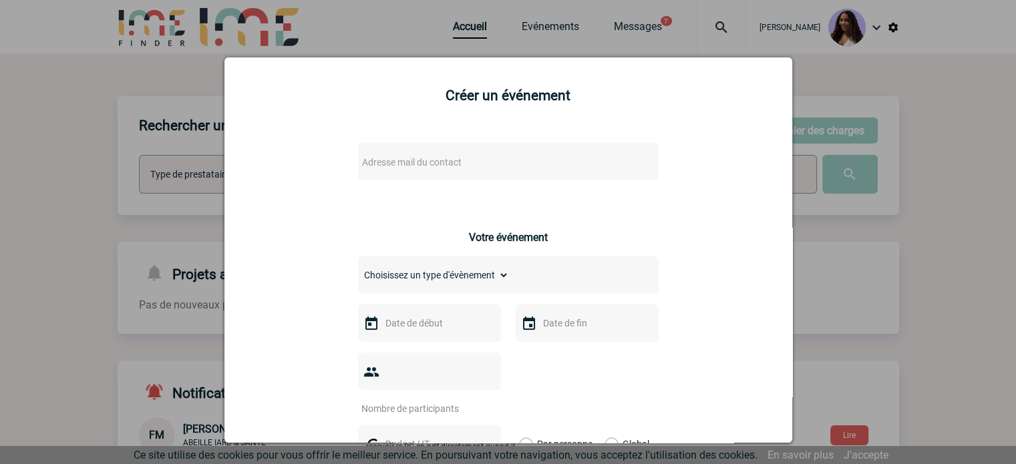
click at [382, 165] on span "Adresse mail du contact" at bounding box center [411, 162] width 99 height 11
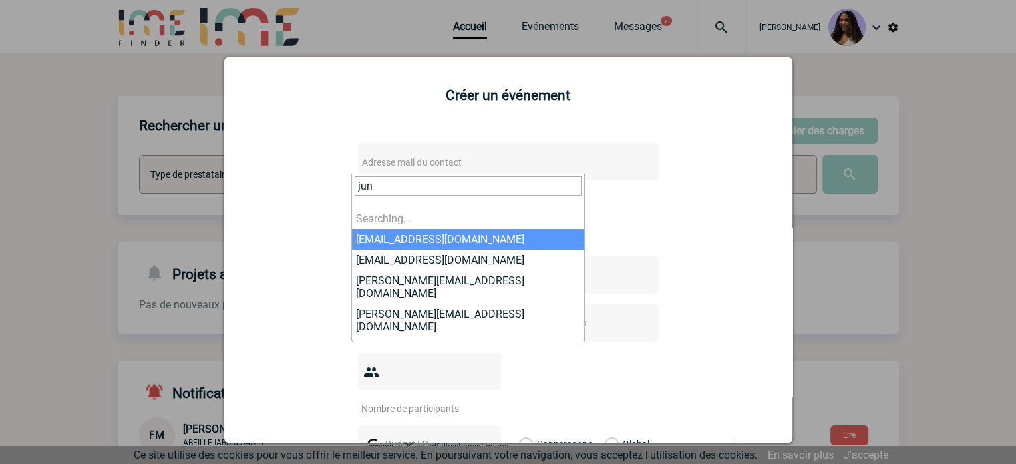
type input "juni"
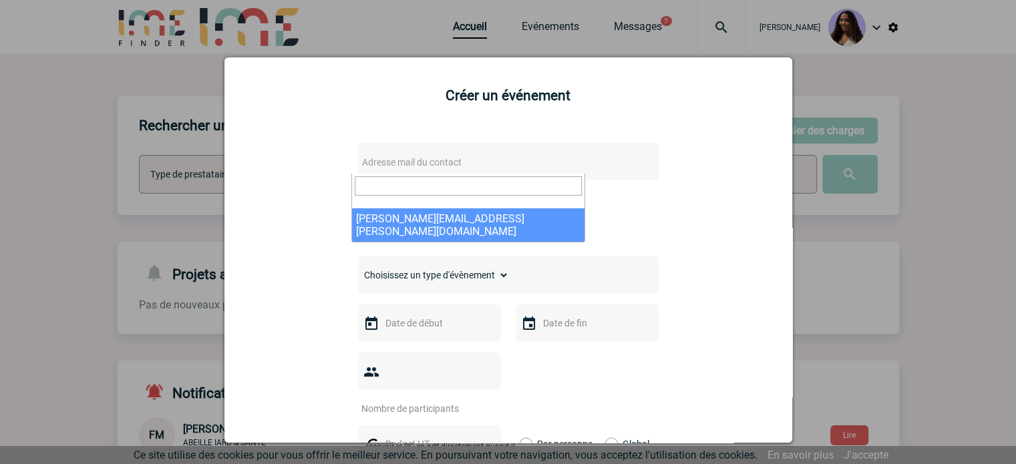
click at [854, 77] on div at bounding box center [508, 232] width 1016 height 464
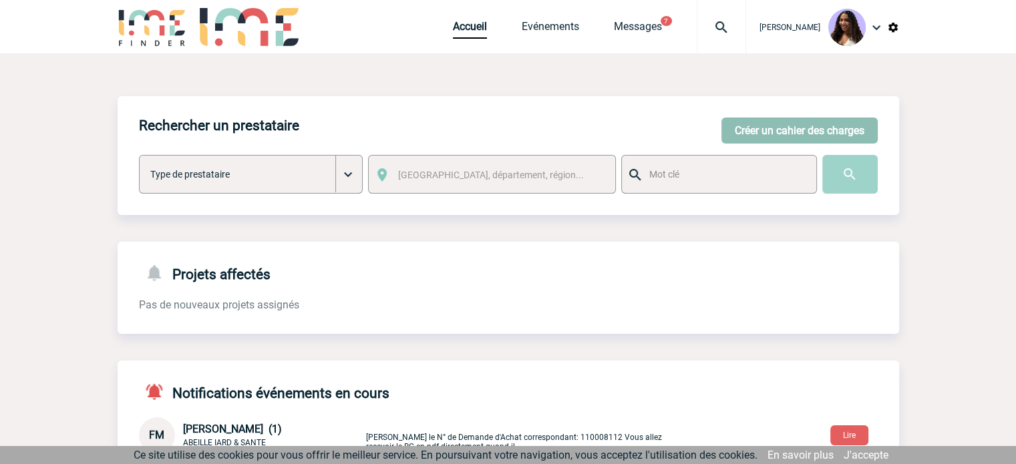
click at [753, 128] on button "Créer un cahier des charges" at bounding box center [799, 131] width 156 height 26
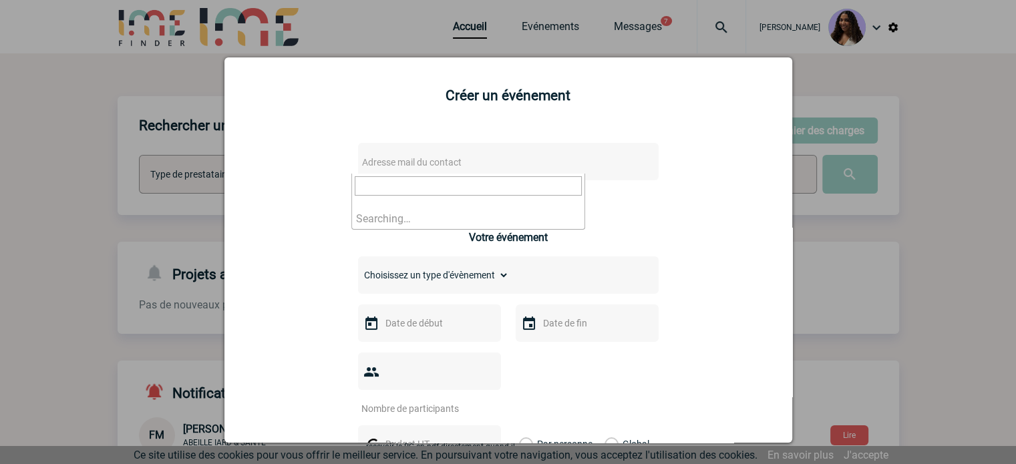
click at [368, 166] on span "Adresse mail du contact" at bounding box center [411, 162] width 99 height 11
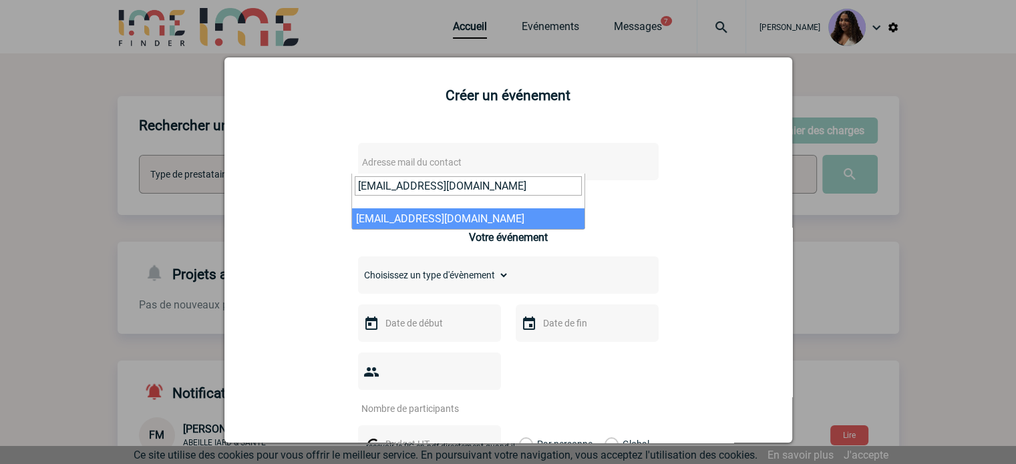
type input "[EMAIL_ADDRESS][DOMAIN_NAME]"
select select "133169"
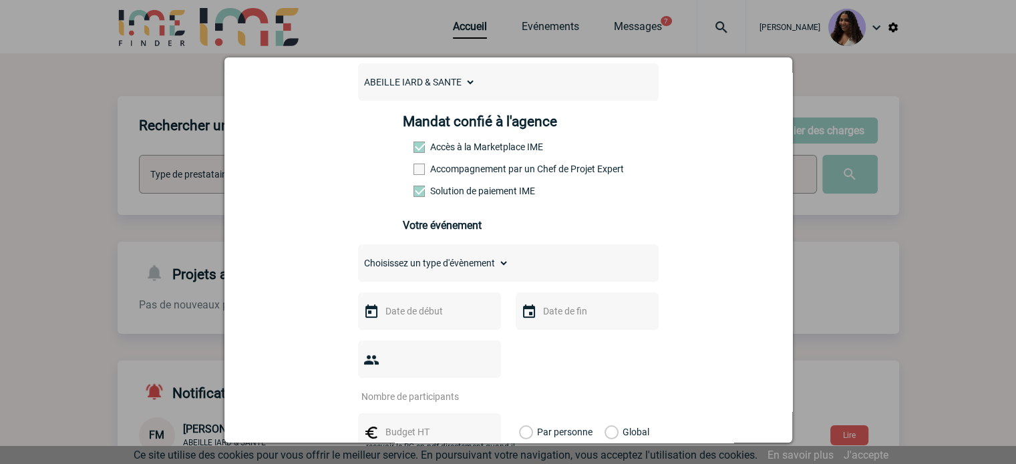
scroll to position [156, 0]
click at [414, 262] on select "Choisissez un type d'évènement Séminaire avec nuitée Séminaire sans nuitée Repa…" at bounding box center [433, 262] width 151 height 19
click at [347, 210] on div "[EMAIL_ADDRESS][DOMAIN_NAME] [DOMAIN_NAME][EMAIL_ADDRESS][DOMAIN_NAME] Vous che…" at bounding box center [508, 391] width 534 height 832
click at [396, 276] on div "Choisissez un type d'évènement Séminaire avec nuitée Séminaire sans nuitée Repa…" at bounding box center [508, 262] width 300 height 37
click at [409, 264] on select "Choisissez un type d'évènement Séminaire avec nuitée Séminaire sans nuitée Repa…" at bounding box center [433, 262] width 151 height 19
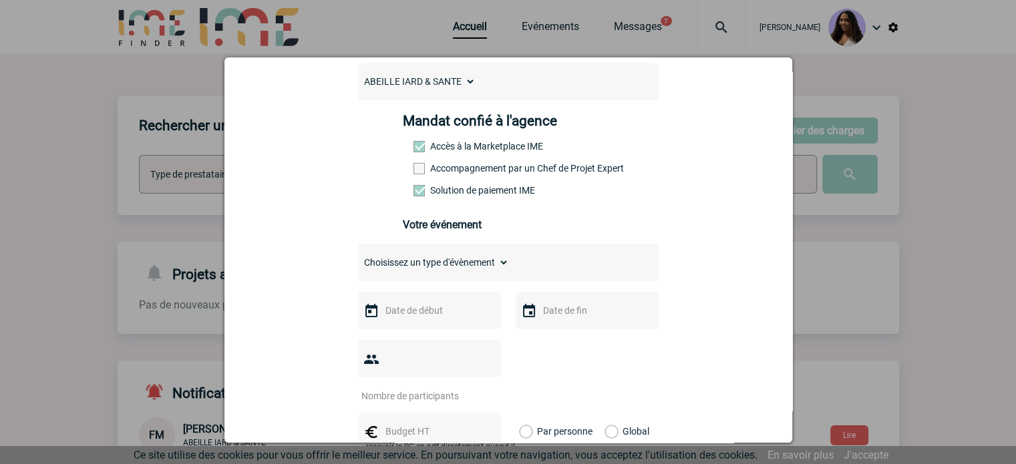
click at [417, 277] on div "Choisissez un type d'évènement Séminaire avec nuitée Séminaire sans nuitée Repa…" at bounding box center [508, 262] width 300 height 37
click at [425, 258] on select "Choisissez un type d'évènement Séminaire avec nuitée Séminaire sans nuitée Repa…" at bounding box center [433, 262] width 151 height 19
drag, startPoint x: 417, startPoint y: 267, endPoint x: 413, endPoint y: 274, distance: 8.1
click at [416, 267] on select "Choisissez un type d'évènement Séminaire avec nuitée Séminaire sans nuitée Repa…" at bounding box center [433, 262] width 151 height 19
select select "4"
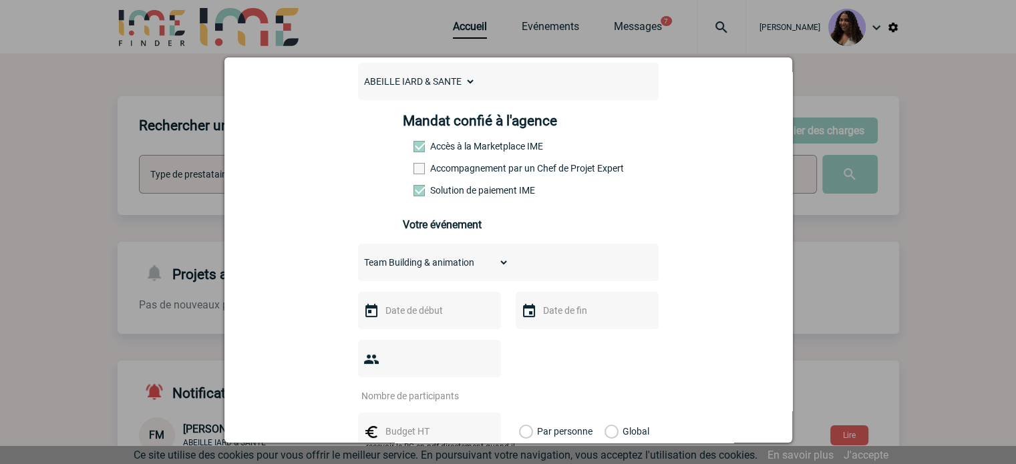
click at [358, 257] on select "Choisissez un type d'évènement Séminaire avec nuitée Séminaire sans nuitée Repa…" at bounding box center [433, 262] width 151 height 19
click at [392, 319] on input "text" at bounding box center [428, 310] width 92 height 17
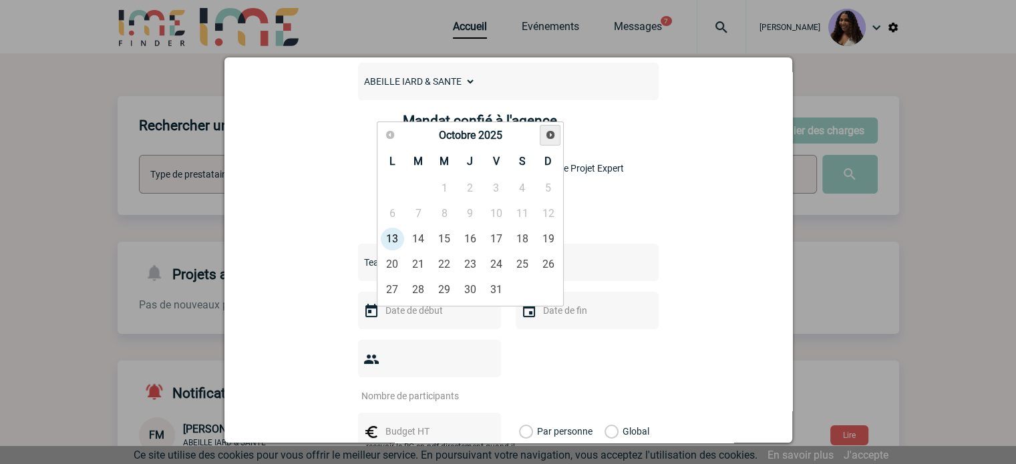
click at [546, 136] on span "Suivant" at bounding box center [550, 135] width 11 height 11
click at [496, 189] on link "5" at bounding box center [495, 188] width 25 height 24
type input "[DATE]"
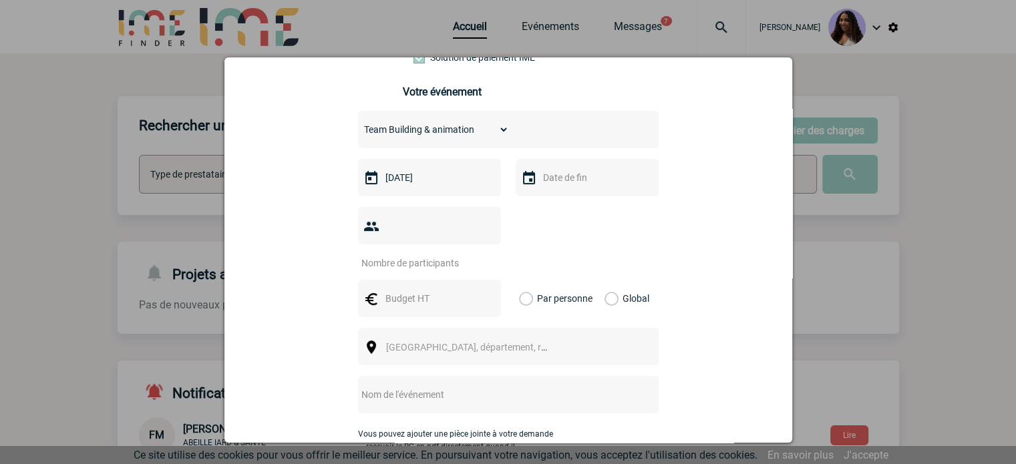
scroll to position [289, 0]
click at [555, 185] on input "text" at bounding box center [585, 176] width 92 height 17
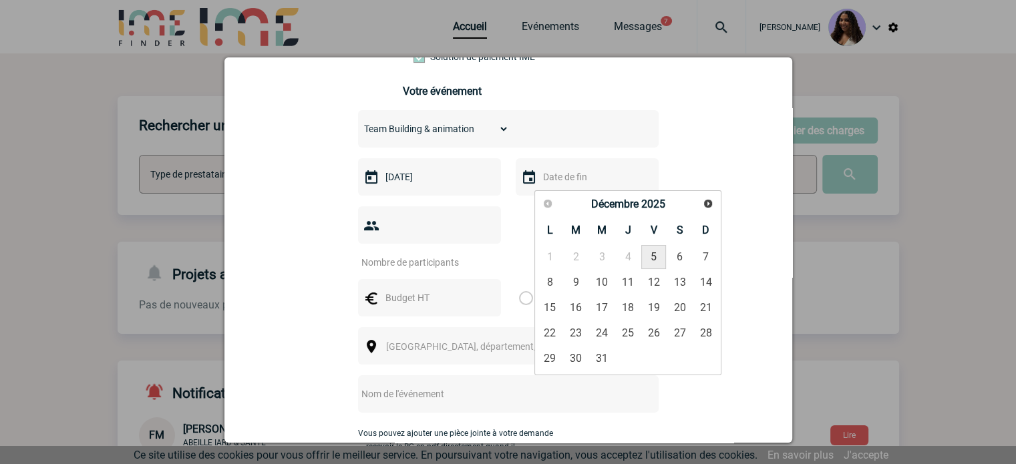
click at [656, 255] on link "5" at bounding box center [653, 257] width 25 height 24
type input "[DATE]"
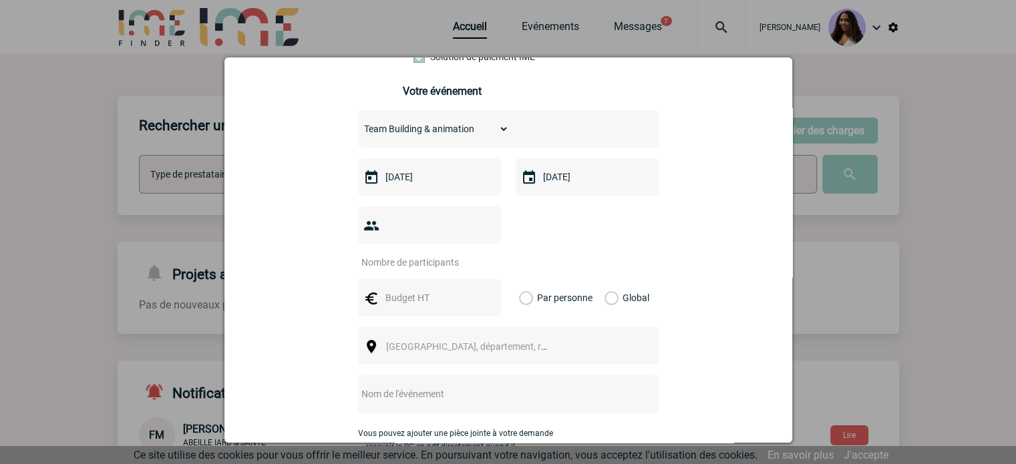
click at [382, 254] on input "number" at bounding box center [421, 262] width 126 height 17
click at [462, 254] on input "number" at bounding box center [421, 262] width 126 height 17
click at [449, 254] on input "number" at bounding box center [421, 262] width 126 height 17
type input "200"
click at [455, 289] on input "text" at bounding box center [428, 297] width 92 height 17
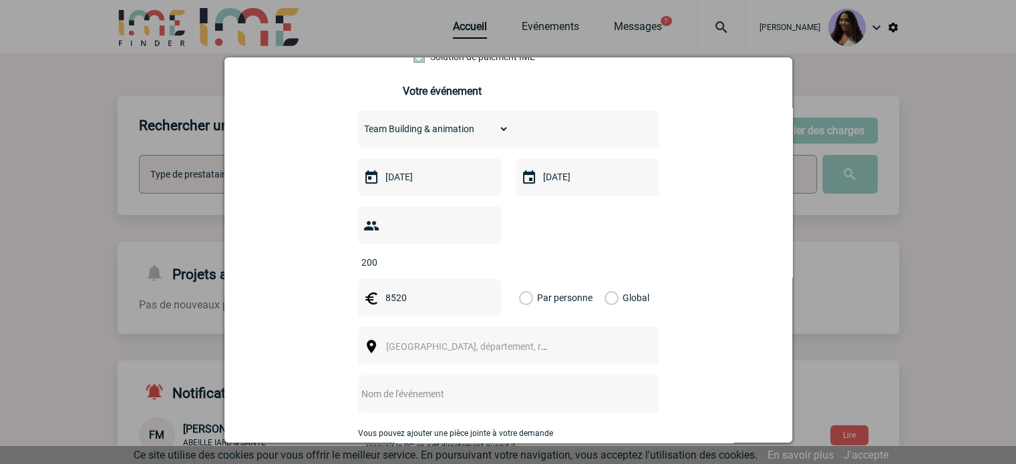
type input "8520"
click at [605, 280] on label "Global" at bounding box center [608, 297] width 9 height 37
click at [0, 0] on input "Global" at bounding box center [0, 0] width 0 height 0
click at [502, 337] on span "[GEOGRAPHIC_DATA], département, région..." at bounding box center [473, 346] width 184 height 19
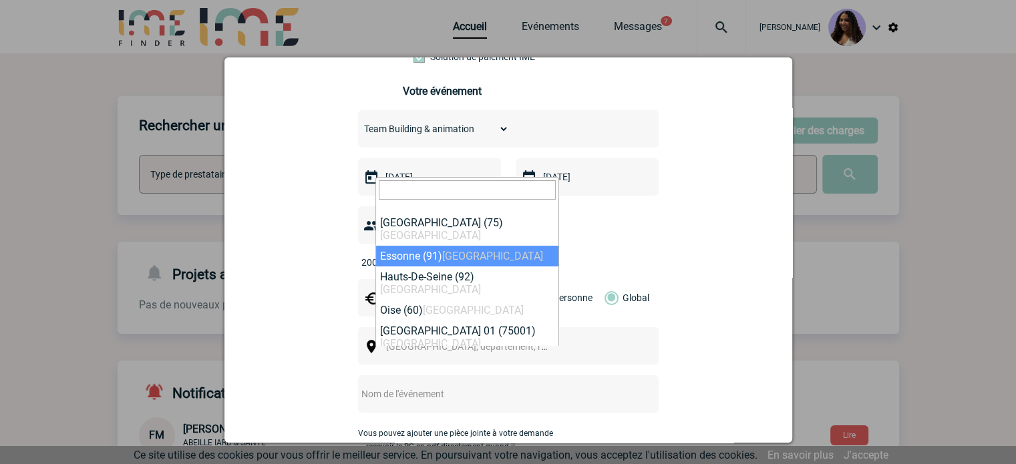
click at [643, 251] on div "Choisissez un type d'évènement Séminaire avec nuitée Séminaire sans nuitée Repa…" at bounding box center [508, 304] width 300 height 388
click at [425, 341] on span "[GEOGRAPHIC_DATA], département, région..." at bounding box center [479, 346] width 186 height 11
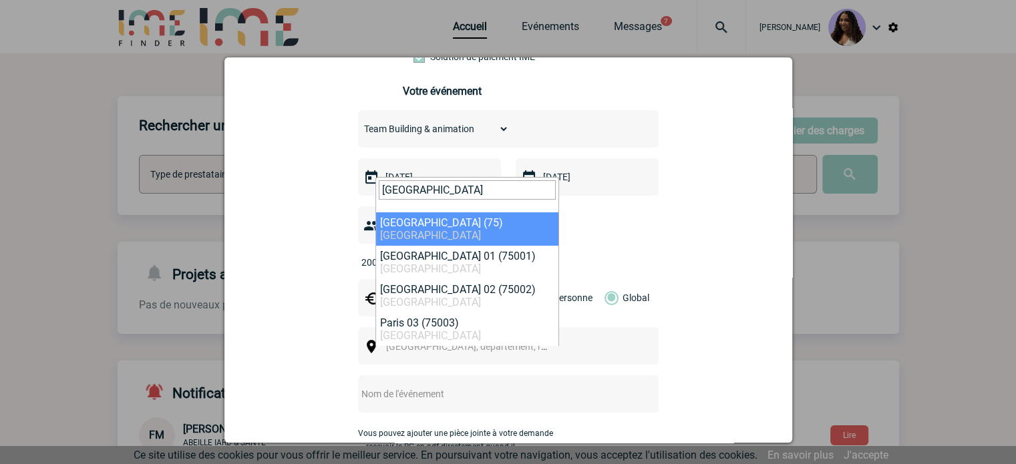
type input "[GEOGRAPHIC_DATA]"
select select "3"
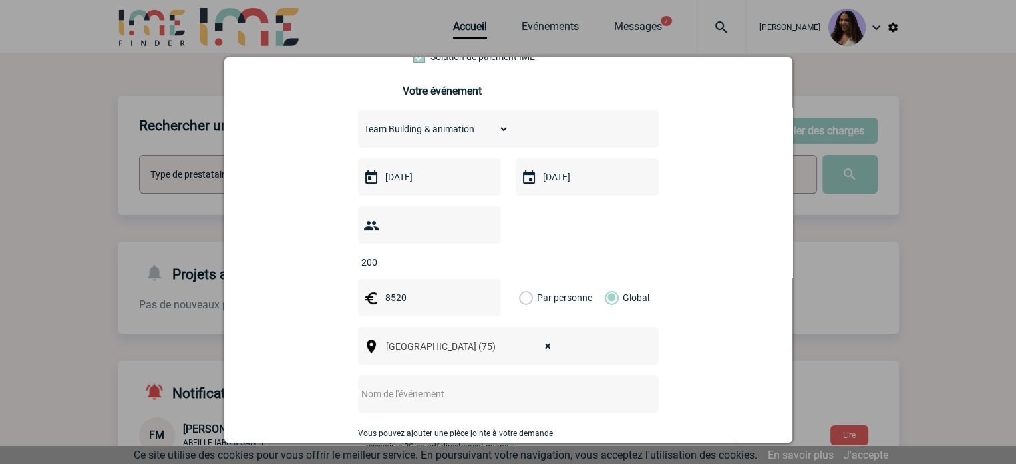
click at [656, 271] on div "[EMAIL_ADDRESS][DOMAIN_NAME] [DOMAIN_NAME][EMAIL_ADDRESS][DOMAIN_NAME] Vous che…" at bounding box center [508, 257] width 534 height 832
click at [415, 385] on input "text" at bounding box center [490, 393] width 265 height 17
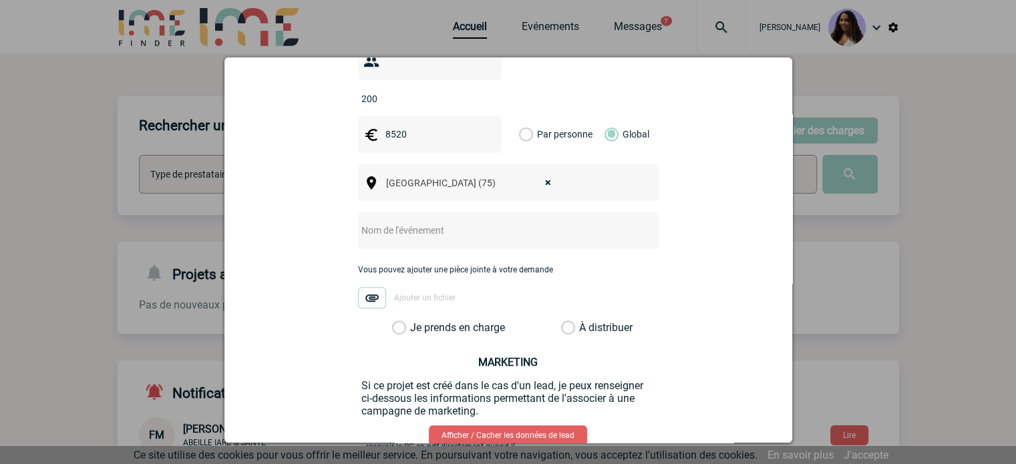
scroll to position [445, 0]
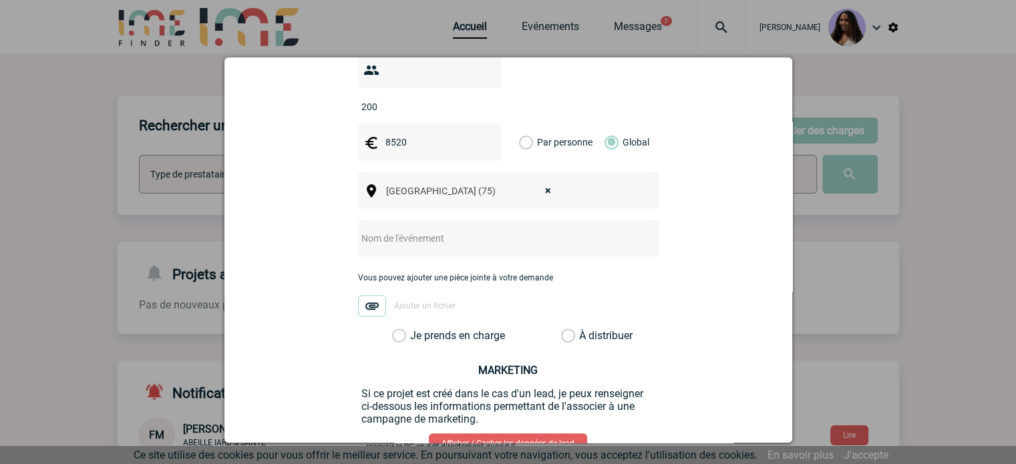
click at [409, 230] on input "text" at bounding box center [490, 238] width 265 height 17
type input "a"
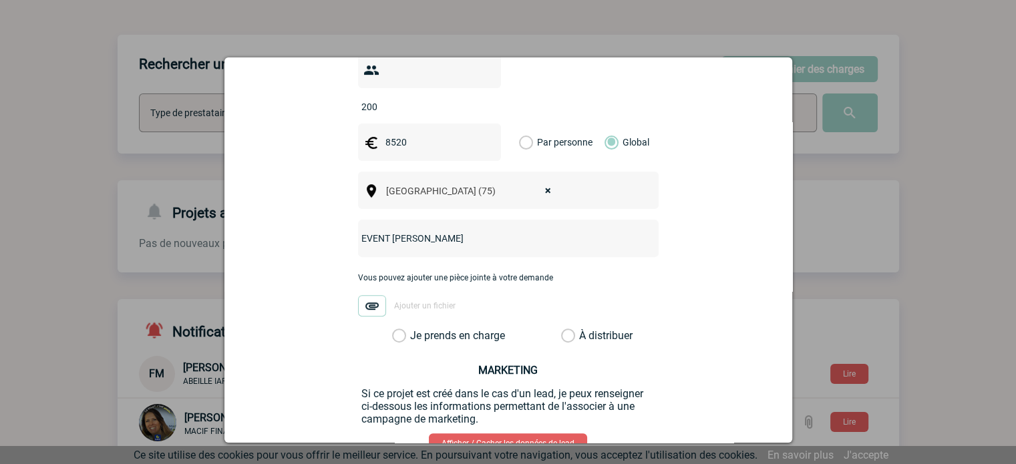
scroll to position [200, 0]
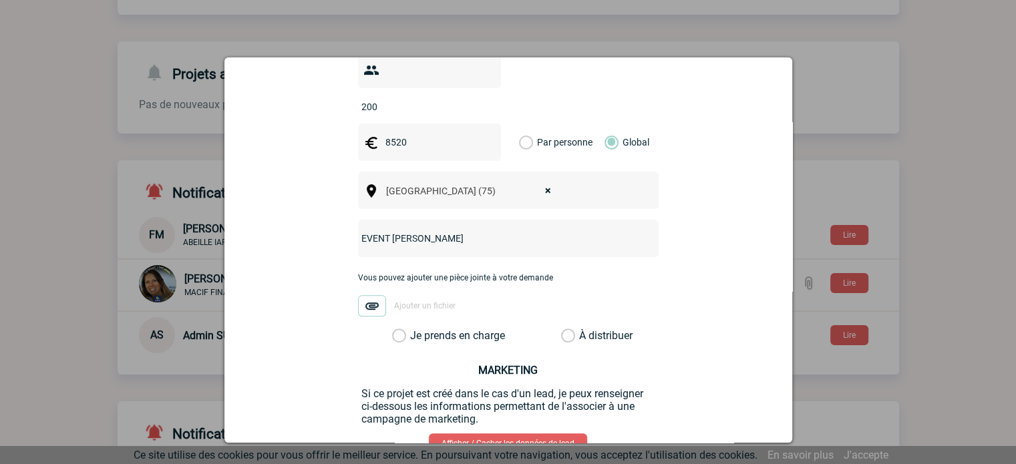
click at [436, 230] on input "EVENT [PERSON_NAME]" at bounding box center [490, 238] width 265 height 17
drag, startPoint x: 437, startPoint y: 217, endPoint x: 270, endPoint y: 217, distance: 166.2
click at [270, 217] on div "[EMAIL_ADDRESS][DOMAIN_NAME] [DOMAIN_NAME][EMAIL_ADDRESS][DOMAIN_NAME] Vous che…" at bounding box center [508, 102] width 534 height 832
paste input "Soirée de fin d’année Eurofil"
type input "Soirée de fin d’année Eurofil"
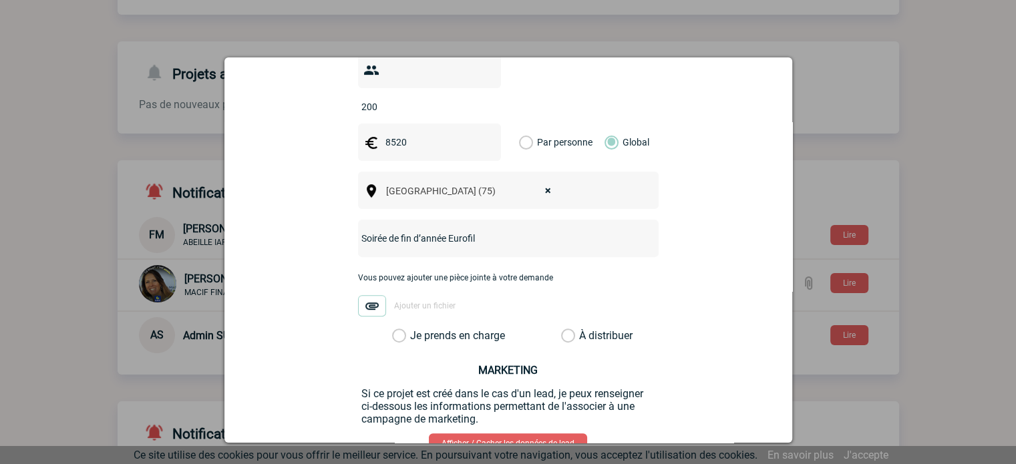
click at [415, 329] on label "Je prends en charge" at bounding box center [403, 335] width 23 height 13
click at [0, 0] on input "Je prends en charge" at bounding box center [0, 0] width 0 height 0
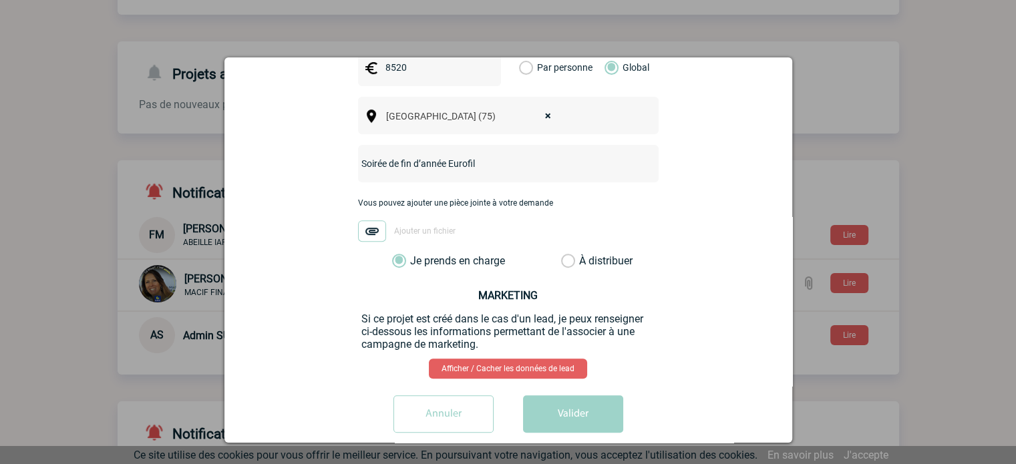
click at [566, 403] on button "Valider" at bounding box center [573, 413] width 100 height 37
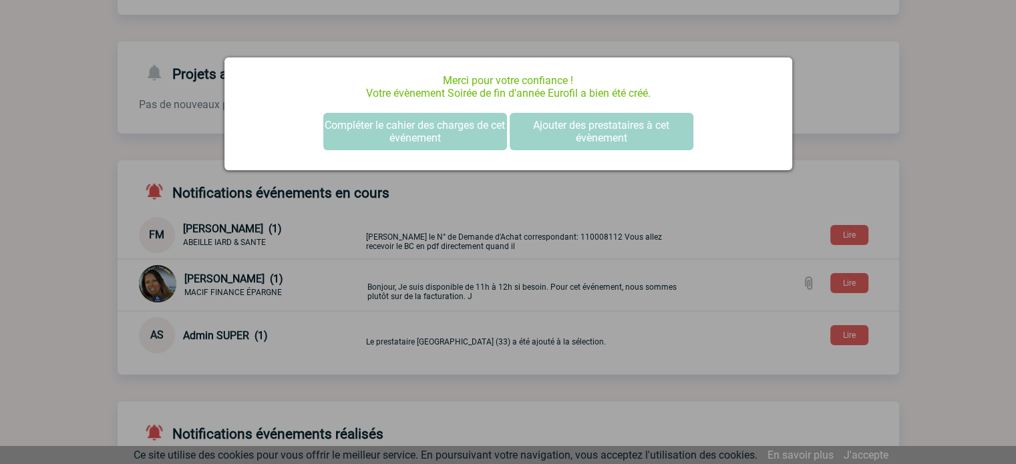
scroll to position [0, 0]
click at [426, 125] on button "Compléter le cahier des charges de cet événement" at bounding box center [415, 131] width 184 height 37
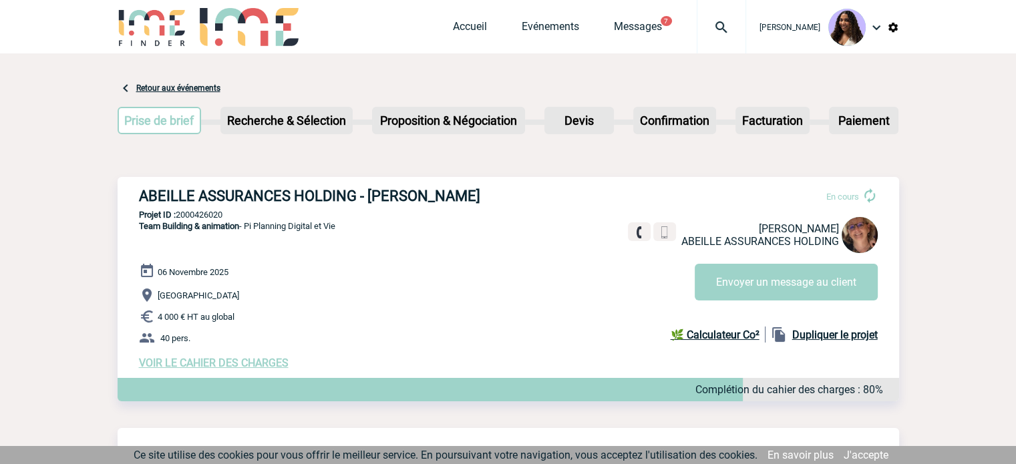
click at [353, 223] on div "ABEILLE ASSURANCES HOLDING - Béatrice COPPENS En cours Béatrice COPPENS ABEILLE…" at bounding box center [508, 278] width 781 height 203
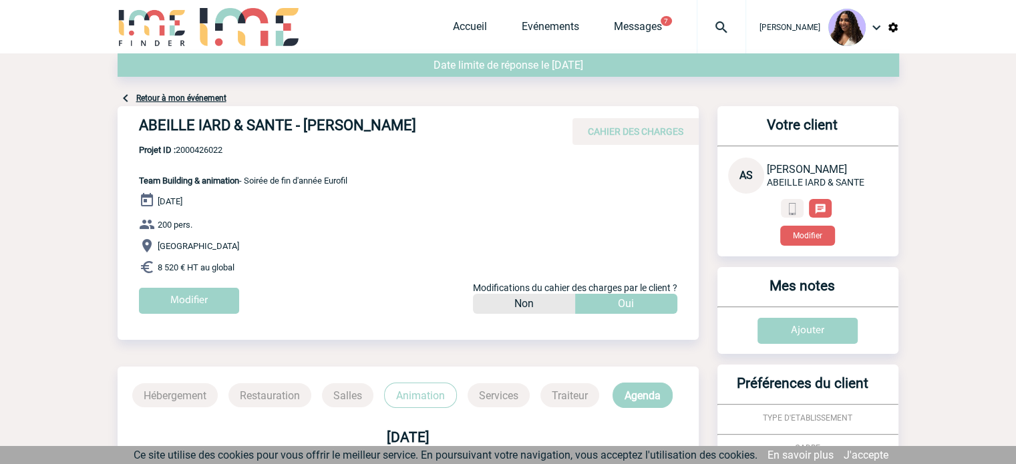
drag, startPoint x: 382, startPoint y: 130, endPoint x: 356, endPoint y: 168, distance: 45.6
click at [381, 130] on h4 "ABEILLE IARD & SANTE - [PERSON_NAME]" at bounding box center [339, 128] width 401 height 23
drag, startPoint x: 373, startPoint y: 179, endPoint x: 248, endPoint y: 184, distance: 124.3
click at [248, 184] on div "ABEILLE IARD & SANTE - [PERSON_NAME] CAHIER DES CHARGES ABEILLE IARD & SANTE - …" at bounding box center [408, 215] width 581 height 218
copy span "Soirée de fin d'année Eurofil"
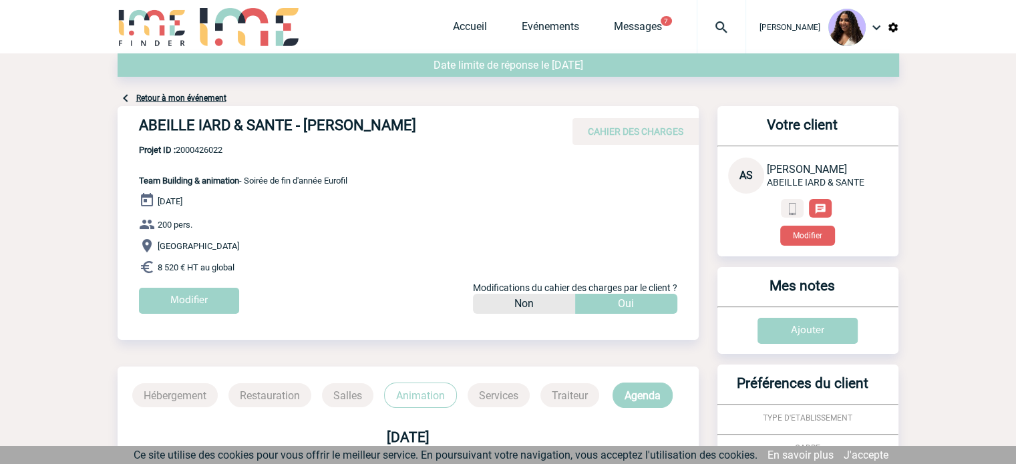
click at [256, 157] on p "Projet ID : 2000426022 Team Building & animation - Soirée de fin d'année Eurofil" at bounding box center [233, 165] width 230 height 41
drag, startPoint x: 248, startPoint y: 154, endPoint x: 176, endPoint y: 148, distance: 72.3
click at [176, 148] on span "Projet ID : 2000426022" at bounding box center [243, 150] width 208 height 10
copy span "2000426022"
click at [464, 126] on h4 "ABEILLE IARD & SANTE - Angel SOLIS MORENO" at bounding box center [339, 128] width 401 height 23
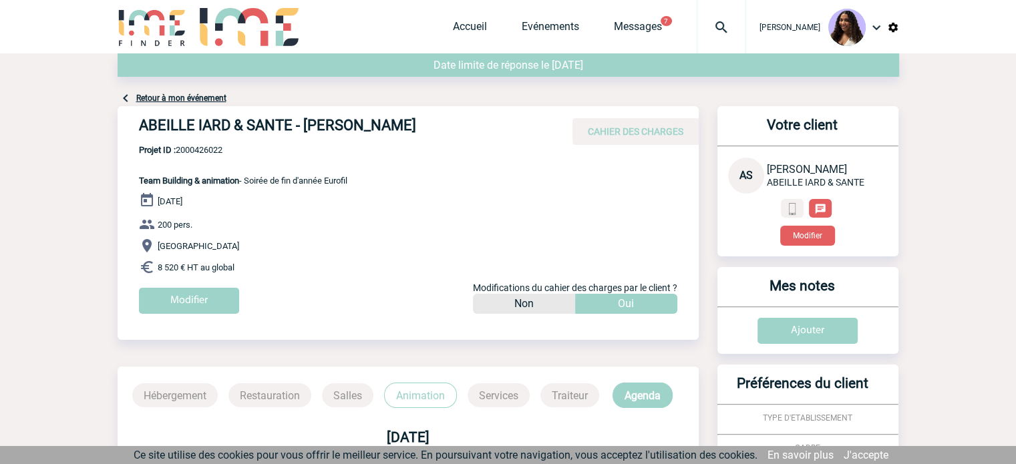
click at [403, 117] on h4 "ABEILLE IARD & SANTE - Angel SOLIS MORENO" at bounding box center [339, 128] width 401 height 23
drag, startPoint x: 458, startPoint y: 125, endPoint x: 128, endPoint y: 142, distance: 330.2
click at [128, 142] on div "ABEILLE IARD & SANTE - Angel SOLIS MORENO CAHIER DES CHARGES" at bounding box center [408, 125] width 581 height 39
copy h4 "ABEILLE IARD & SANTE - Angel SOLIS MORENO"
click at [232, 159] on p "Projet ID : 2000426022 Team Building & animation - Soirée de fin d'année Eurofil" at bounding box center [233, 165] width 230 height 41
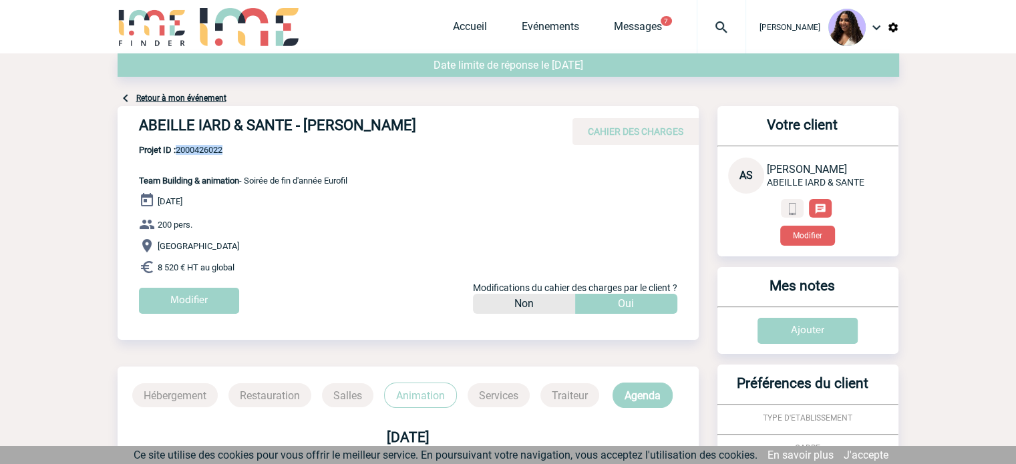
drag, startPoint x: 235, startPoint y: 151, endPoint x: 178, endPoint y: 151, distance: 57.4
click at [178, 151] on span "Projet ID : 2000426022" at bounding box center [243, 150] width 208 height 10
copy span "2000426022"
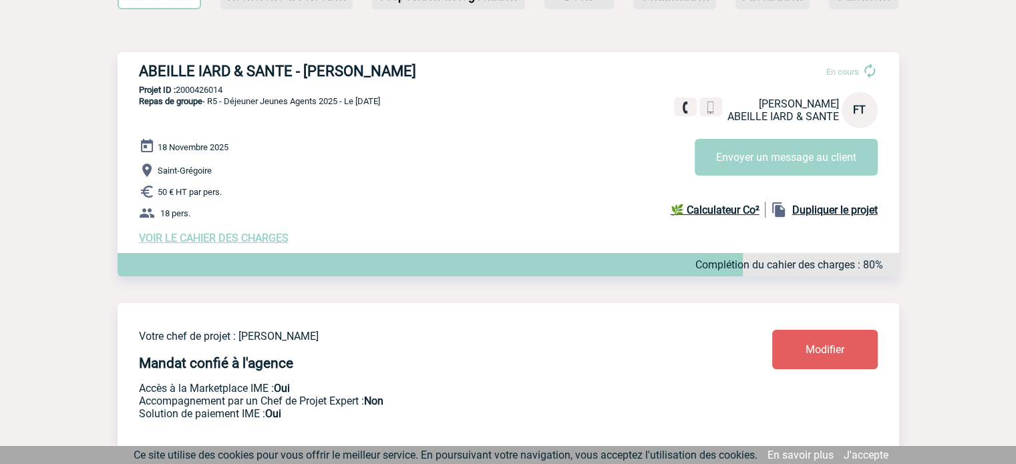
scroll to position [44, 0]
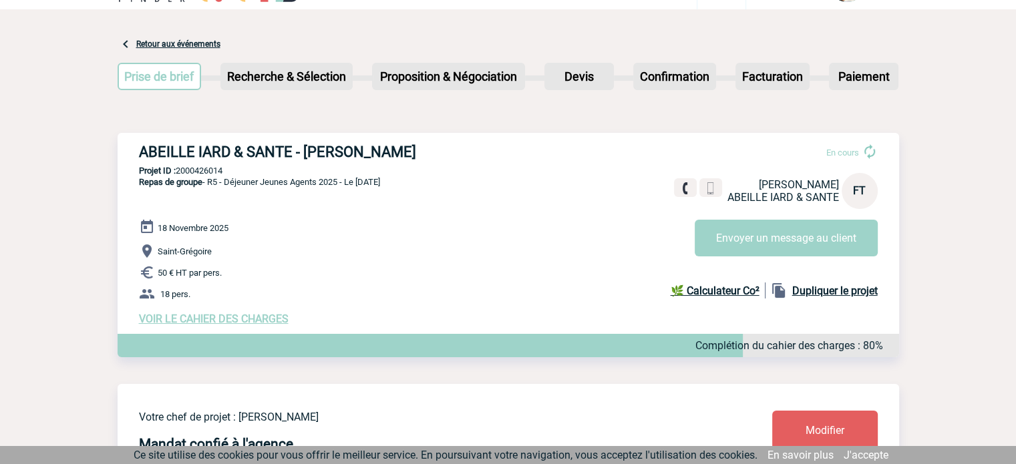
click at [222, 320] on span "VOIR LE CAHIER DES CHARGES" at bounding box center [214, 318] width 150 height 13
